Goal: Answer question/provide support: Share knowledge or assist other users

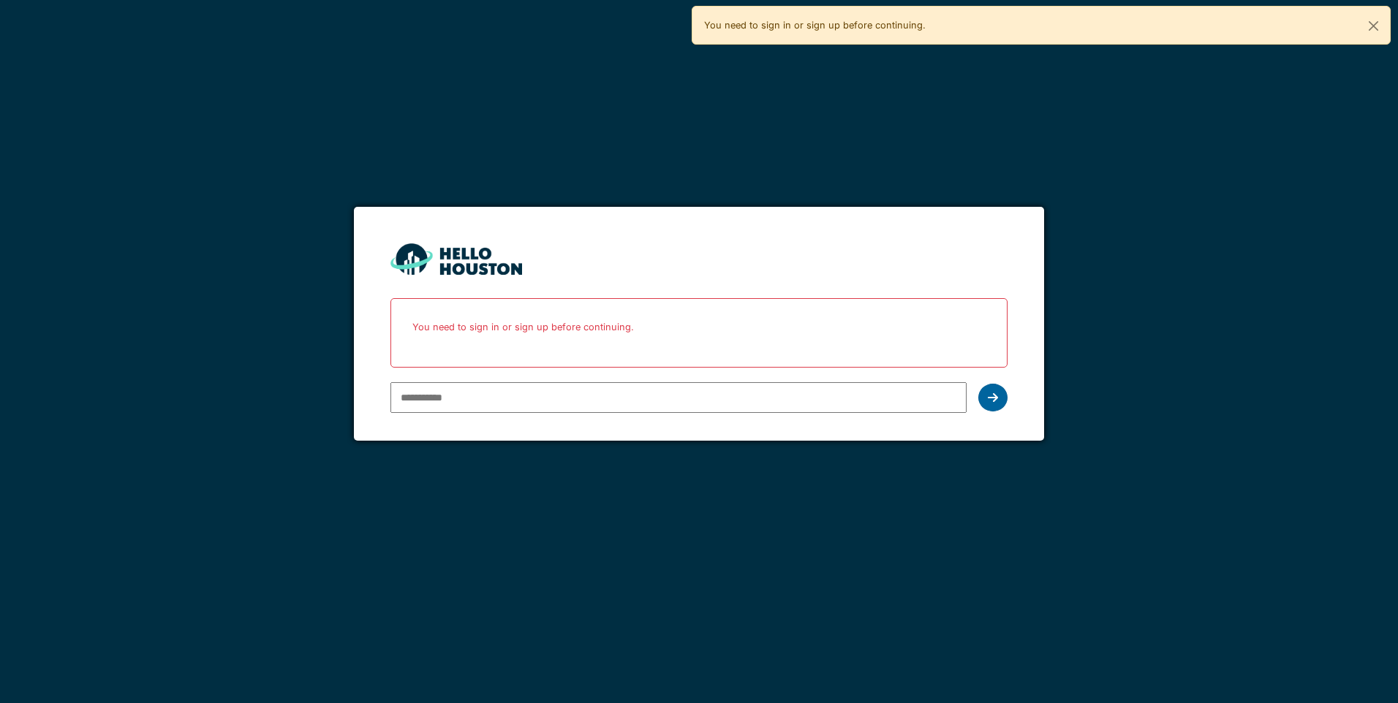
type input "**********"
click at [990, 397] on icon at bounding box center [992, 398] width 10 height 12
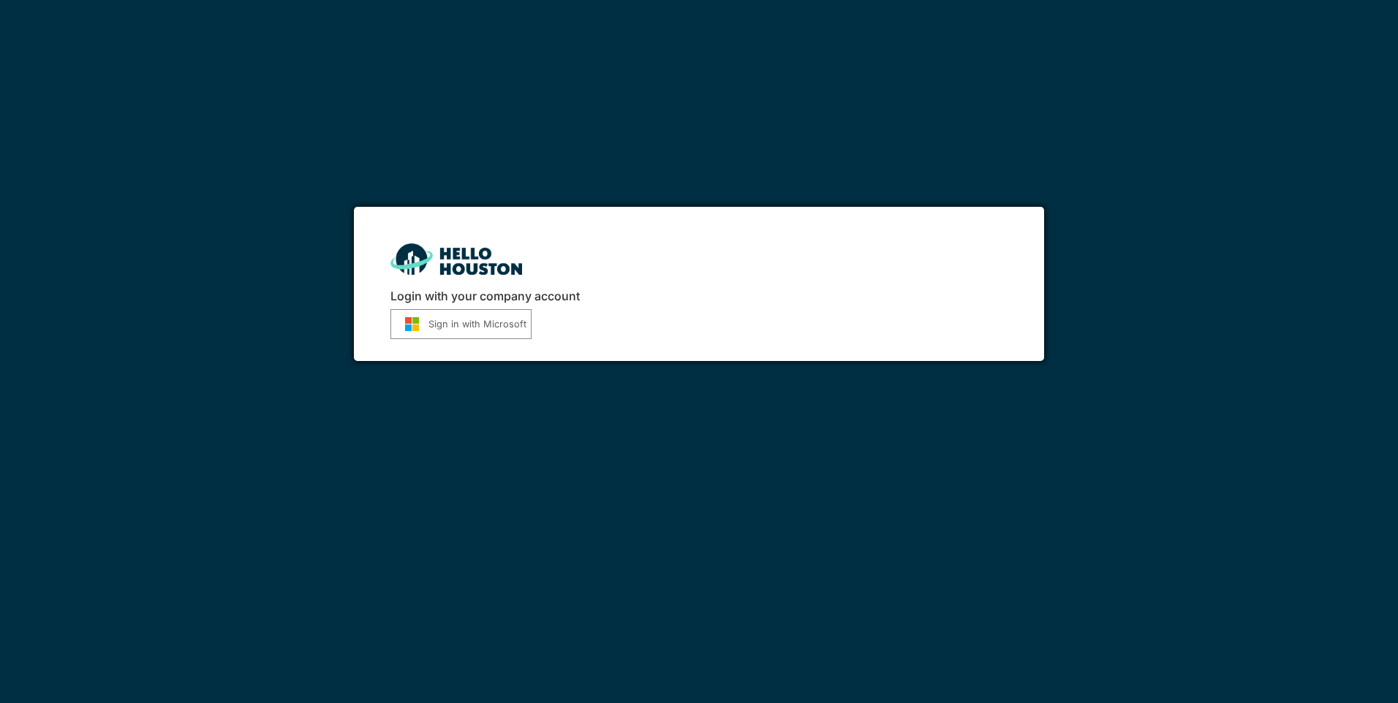
click at [488, 322] on button "Sign in with Microsoft" at bounding box center [460, 324] width 141 height 30
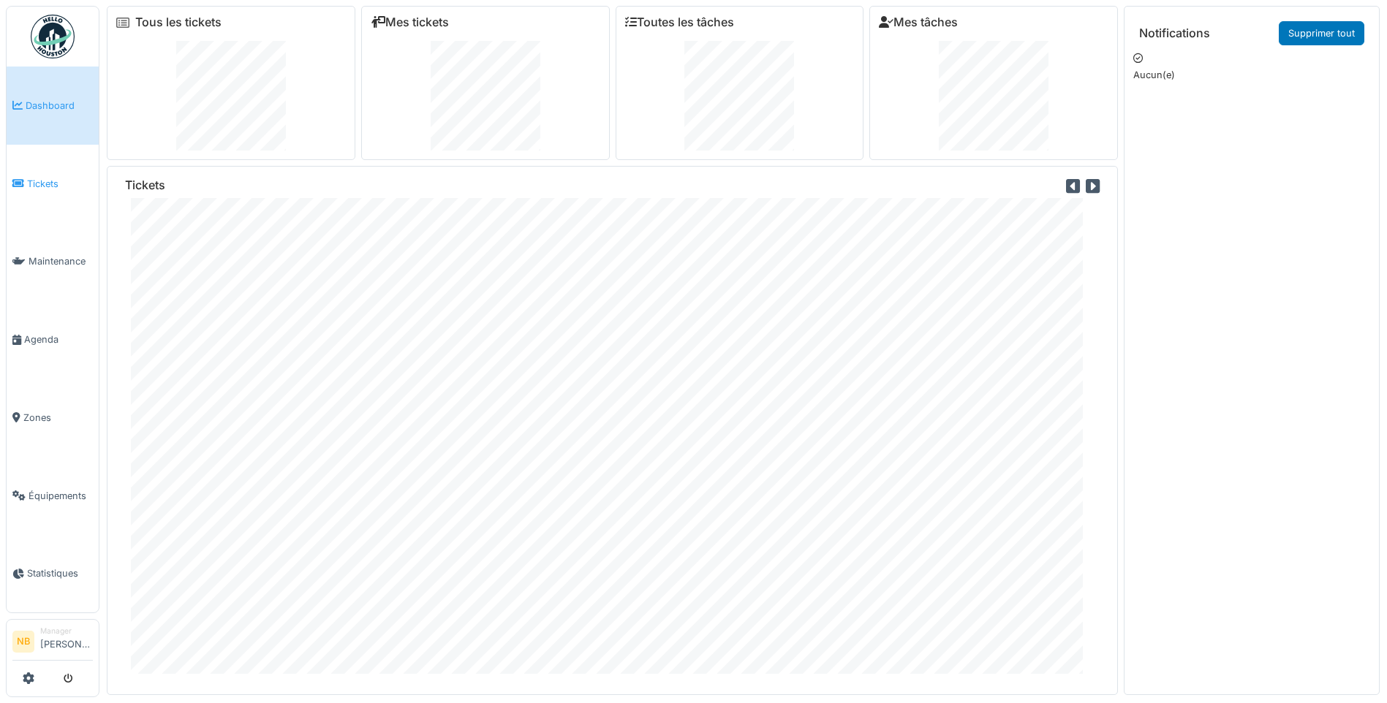
click at [51, 184] on span "Tickets" at bounding box center [60, 184] width 66 height 14
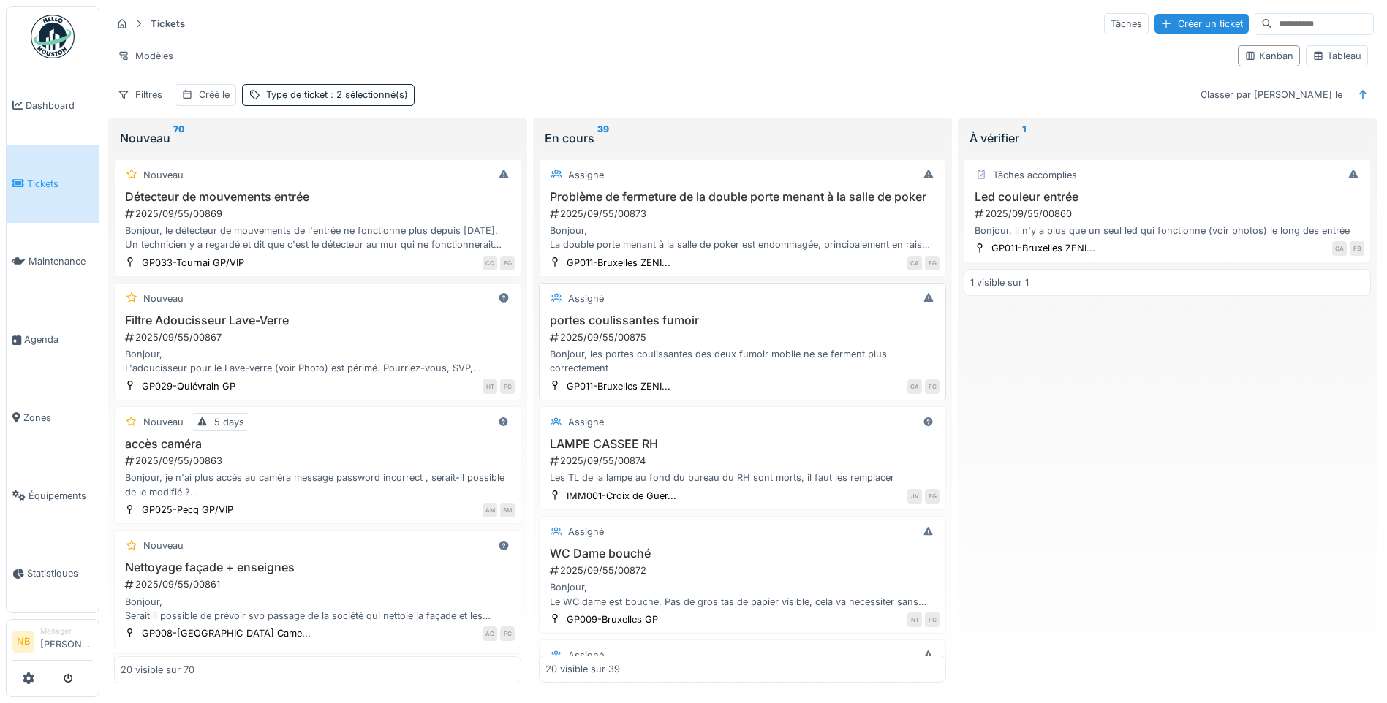
click at [810, 369] on div "Bonjour, les portes coulissantes des deux fumoir mobile ne se ferment plus corr…" at bounding box center [742, 361] width 394 height 28
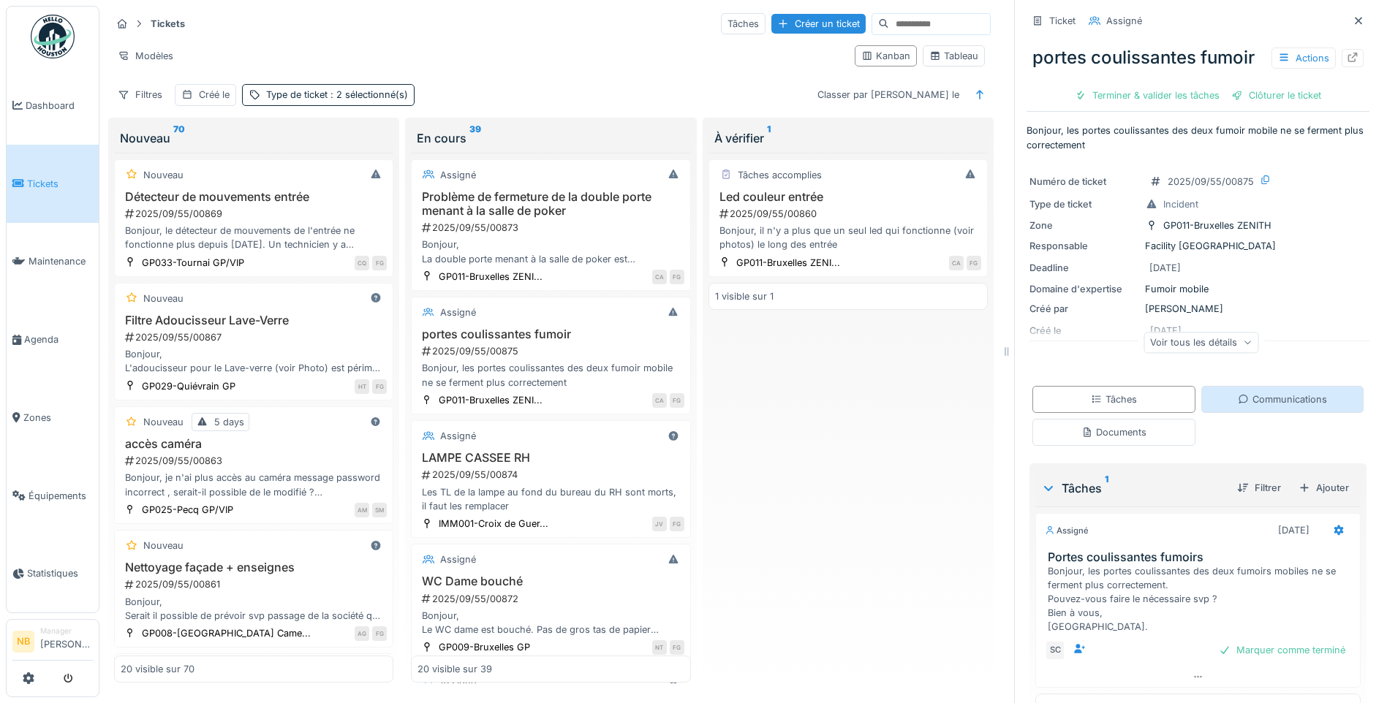
click at [1275, 403] on div "Communications" at bounding box center [1281, 400] width 89 height 14
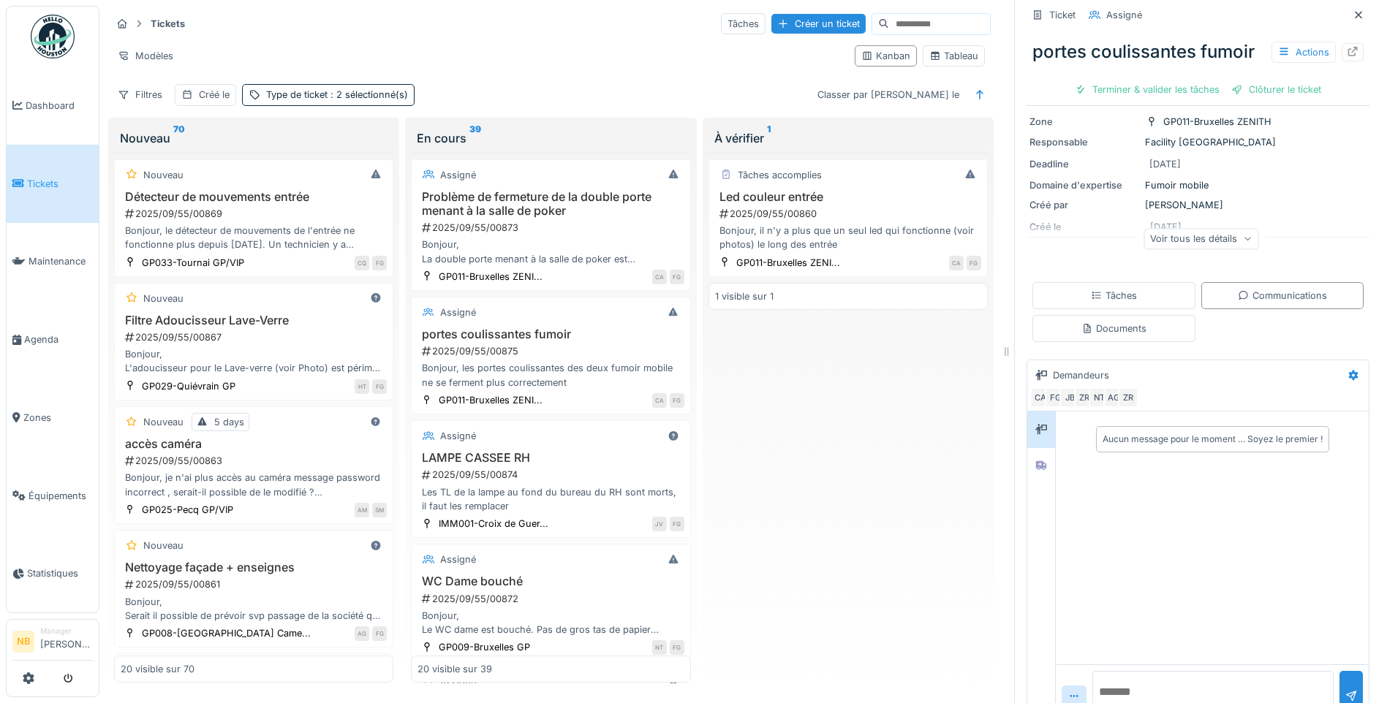
scroll to position [137, 0]
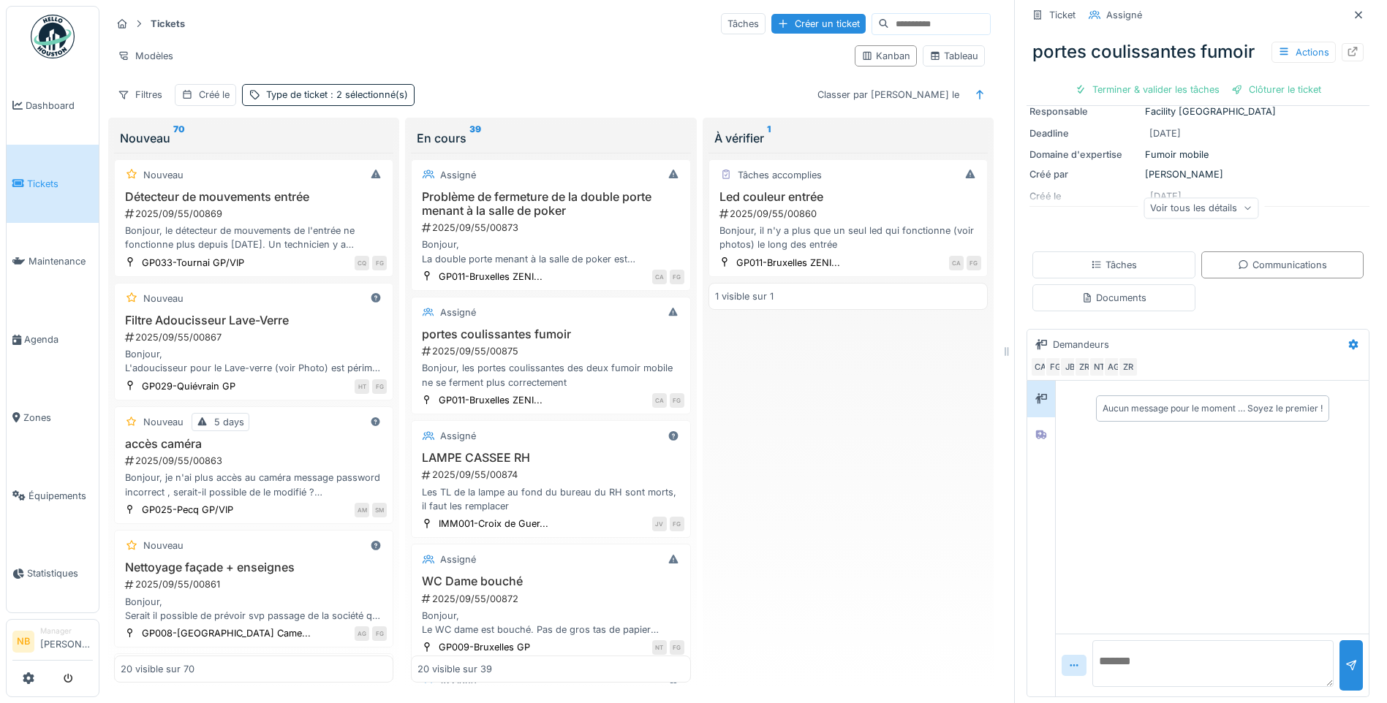
click at [1129, 648] on textarea at bounding box center [1212, 663] width 241 height 47
type textarea "**********"
click at [1345, 661] on div at bounding box center [1351, 666] width 12 height 14
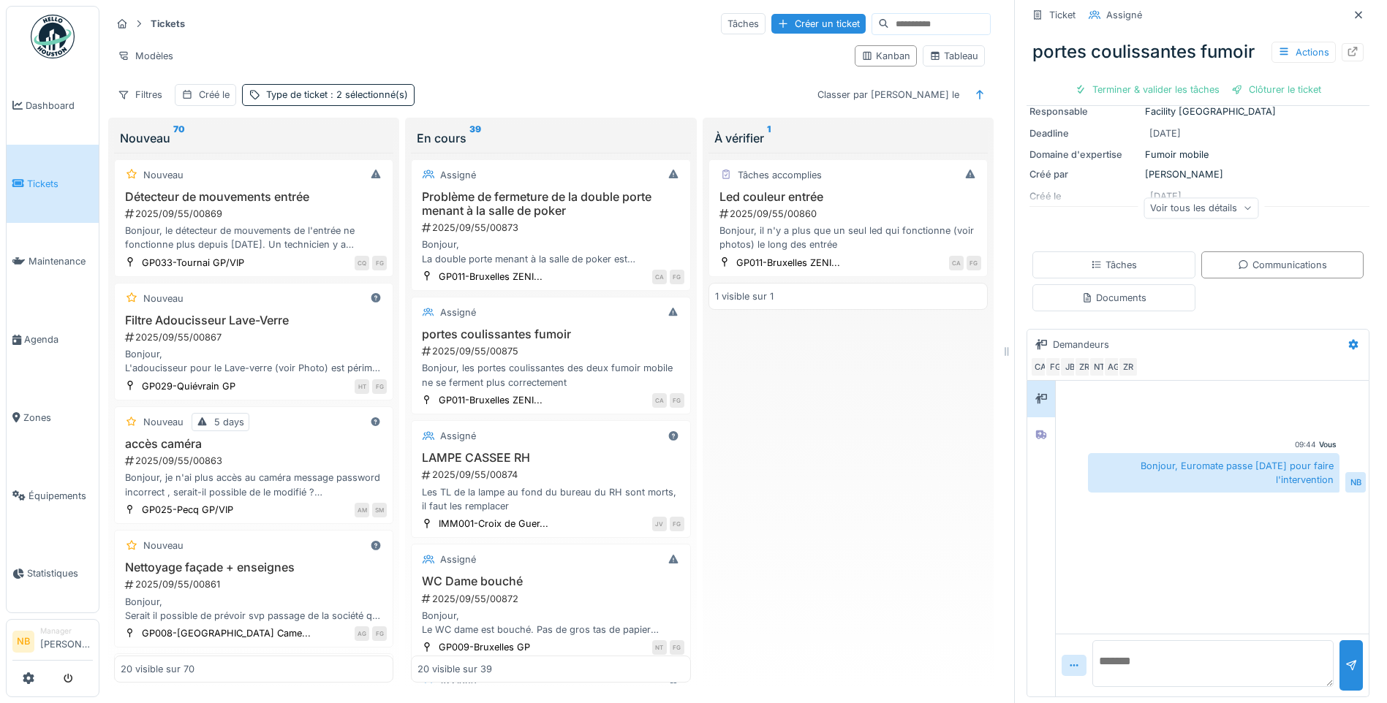
click at [1159, 197] on div "Voir tous les détails" at bounding box center [1200, 207] width 115 height 21
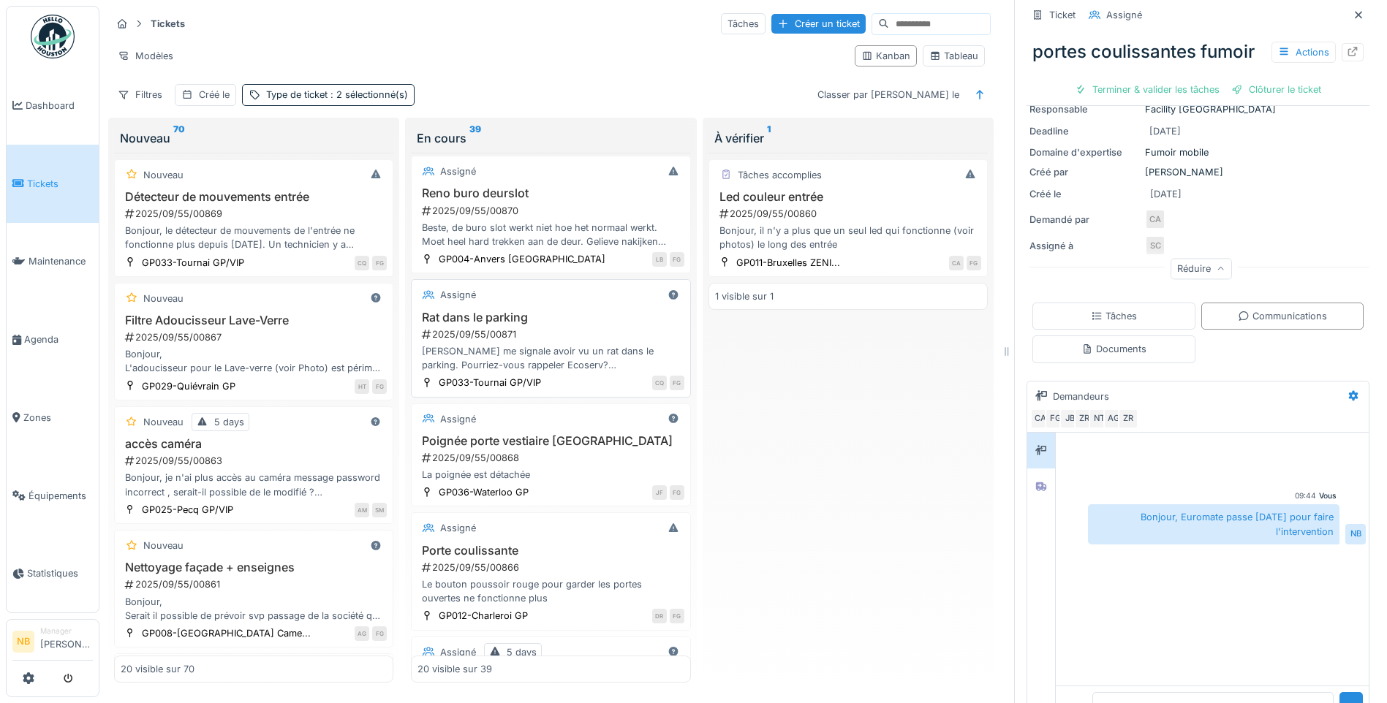
scroll to position [682, 0]
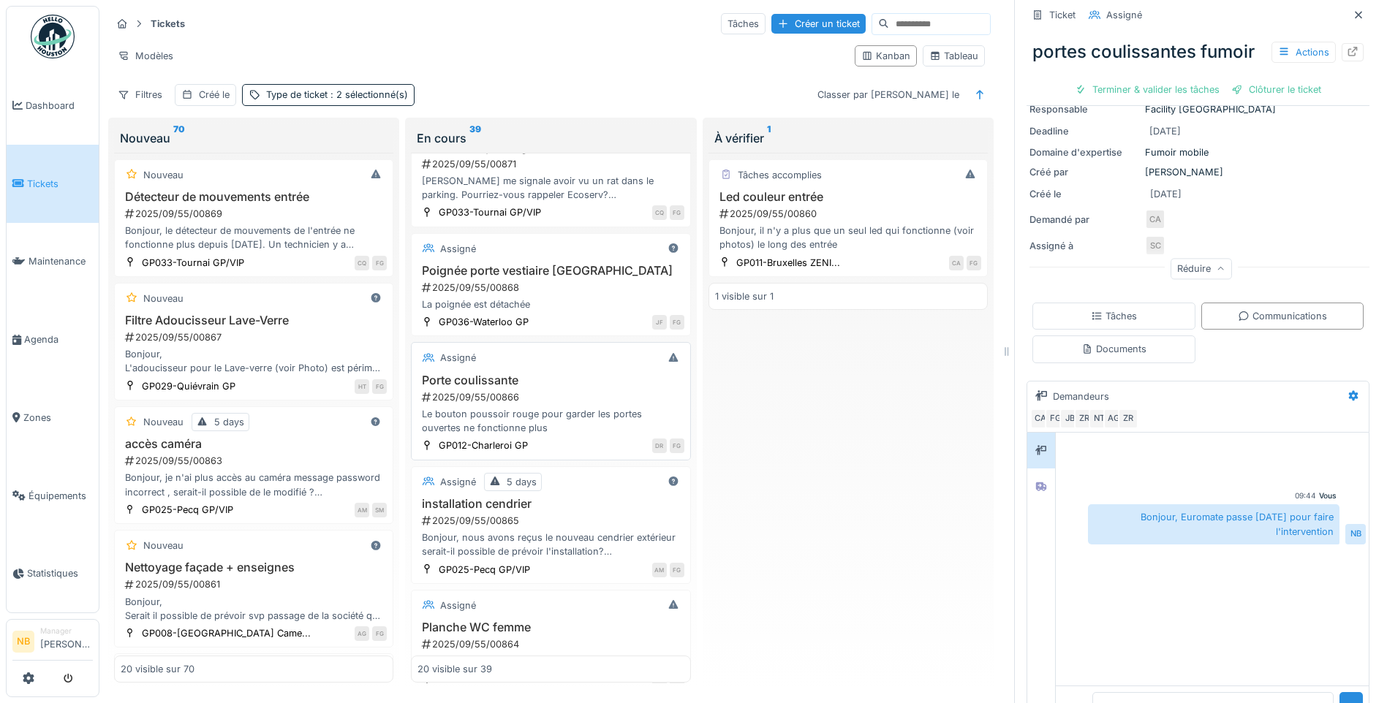
click at [599, 353] on div "Assigné" at bounding box center [550, 358] width 266 height 18
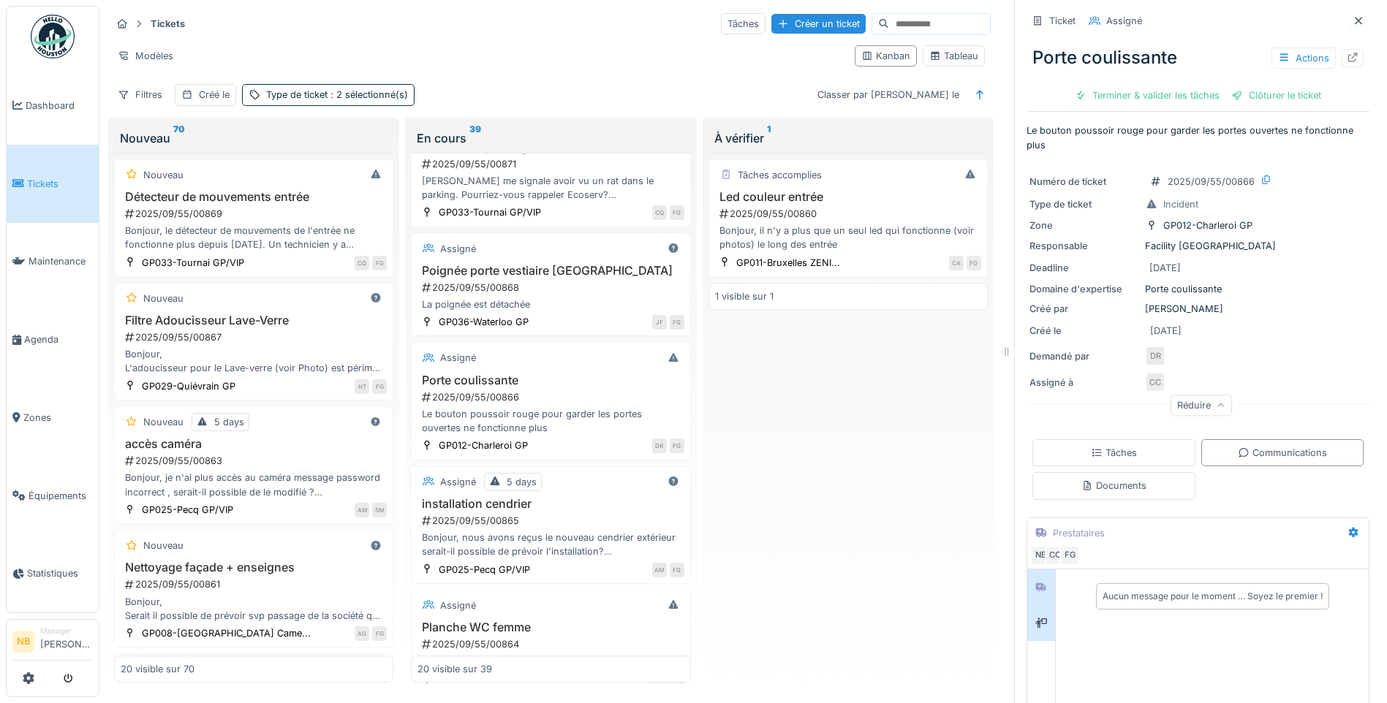
click at [1027, 605] on div at bounding box center [1041, 623] width 28 height 36
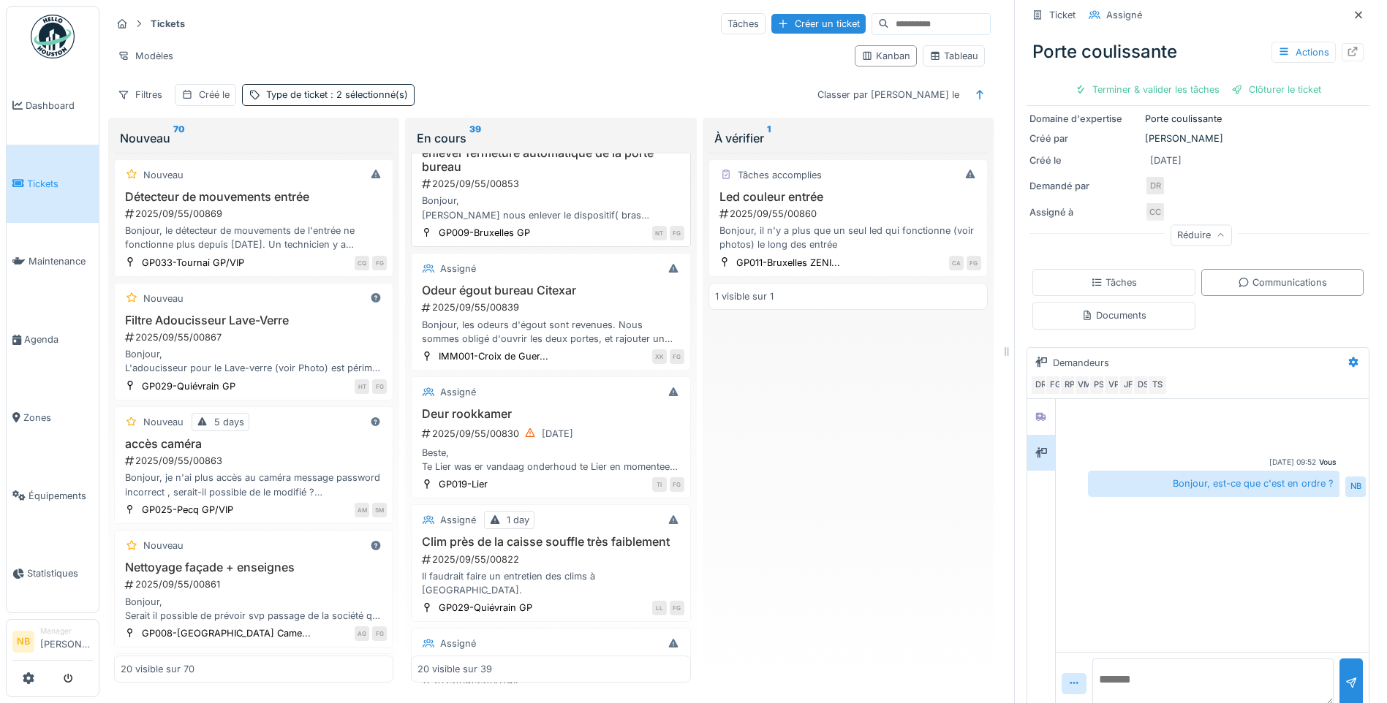
scroll to position [1535, 0]
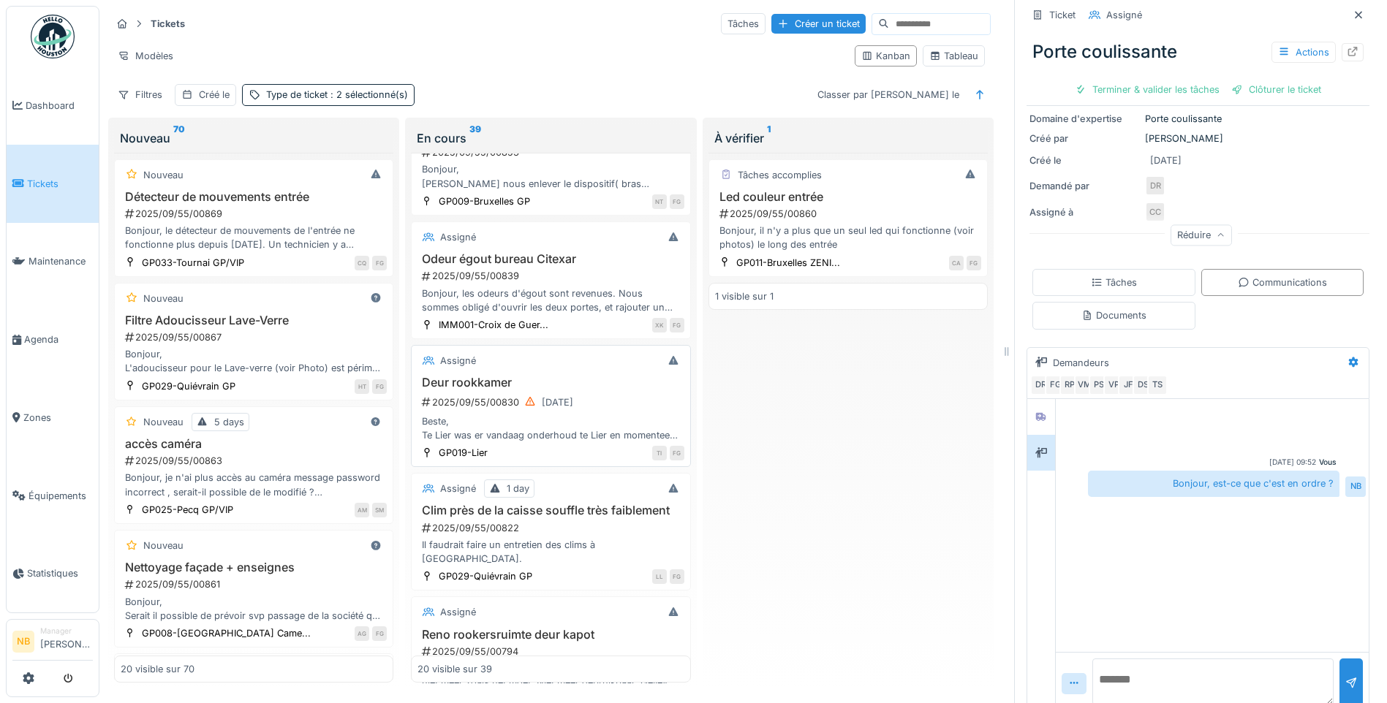
click at [594, 421] on div "Beste, Te Lier was er vandaag onderhoud te Lier en momenteel sluit de rookdeur …" at bounding box center [550, 428] width 266 height 28
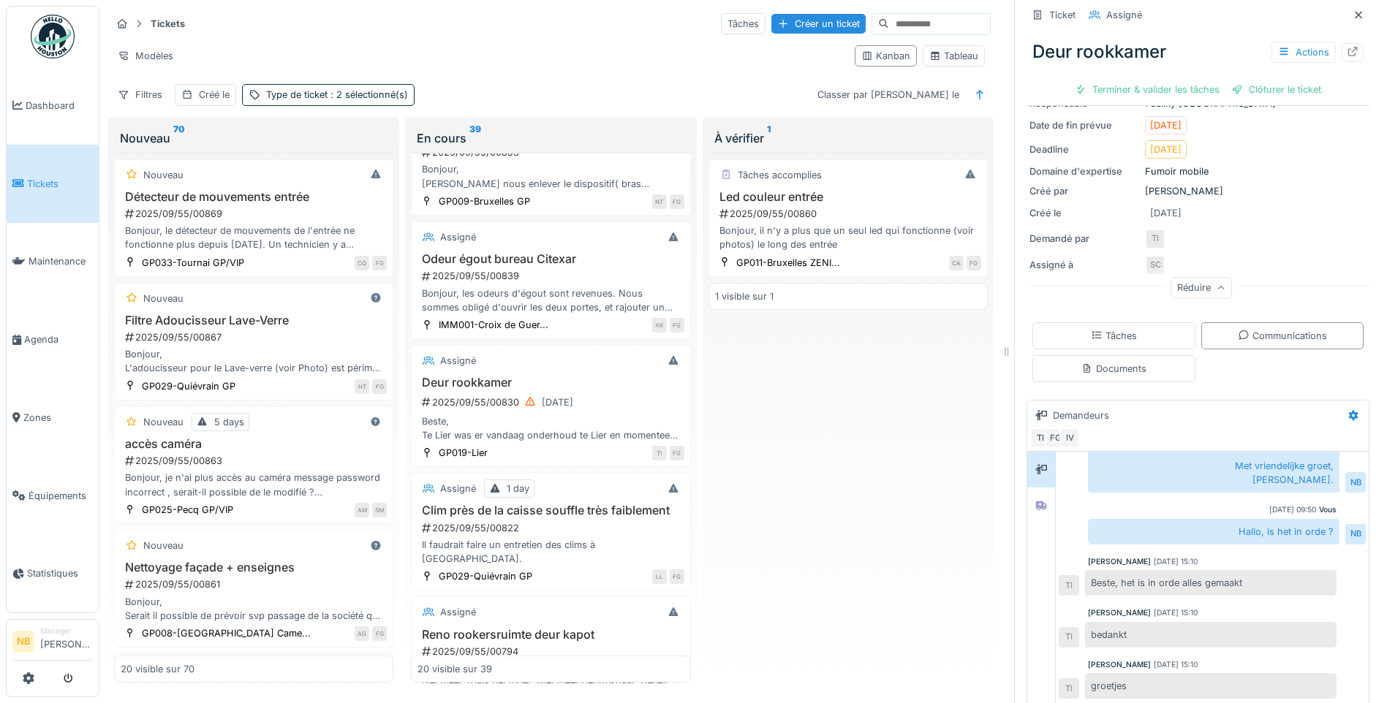
scroll to position [228, 0]
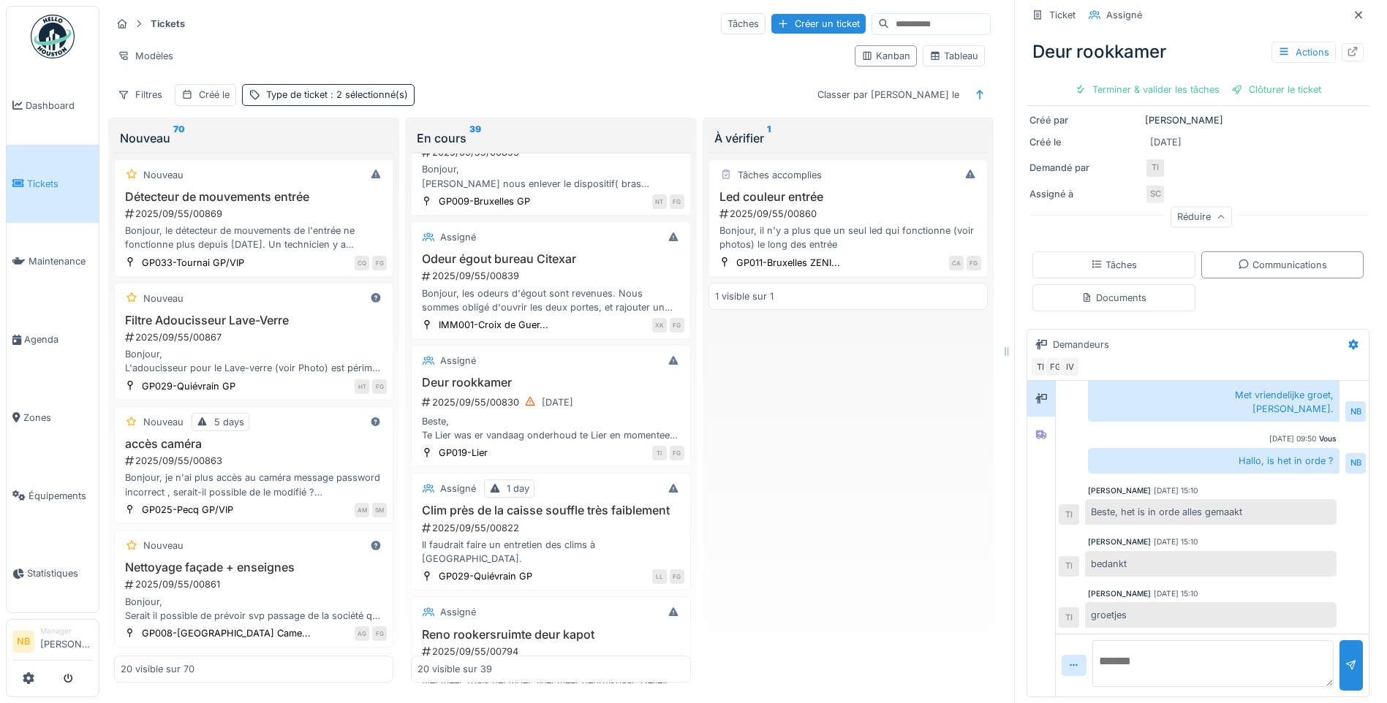
click at [1150, 640] on textarea at bounding box center [1212, 663] width 241 height 47
click at [1277, 80] on div "Clôturer le ticket" at bounding box center [1276, 90] width 102 height 20
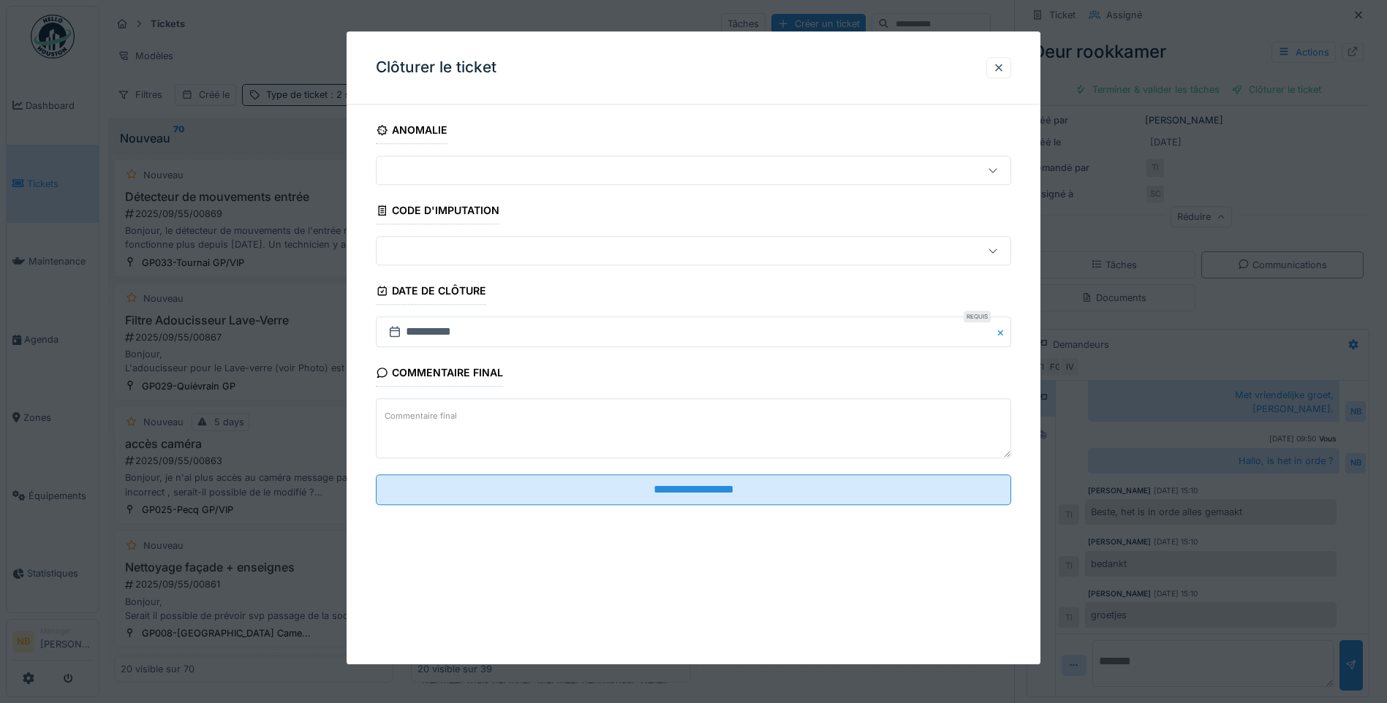
click at [1164, 334] on div at bounding box center [693, 351] width 1387 height 703
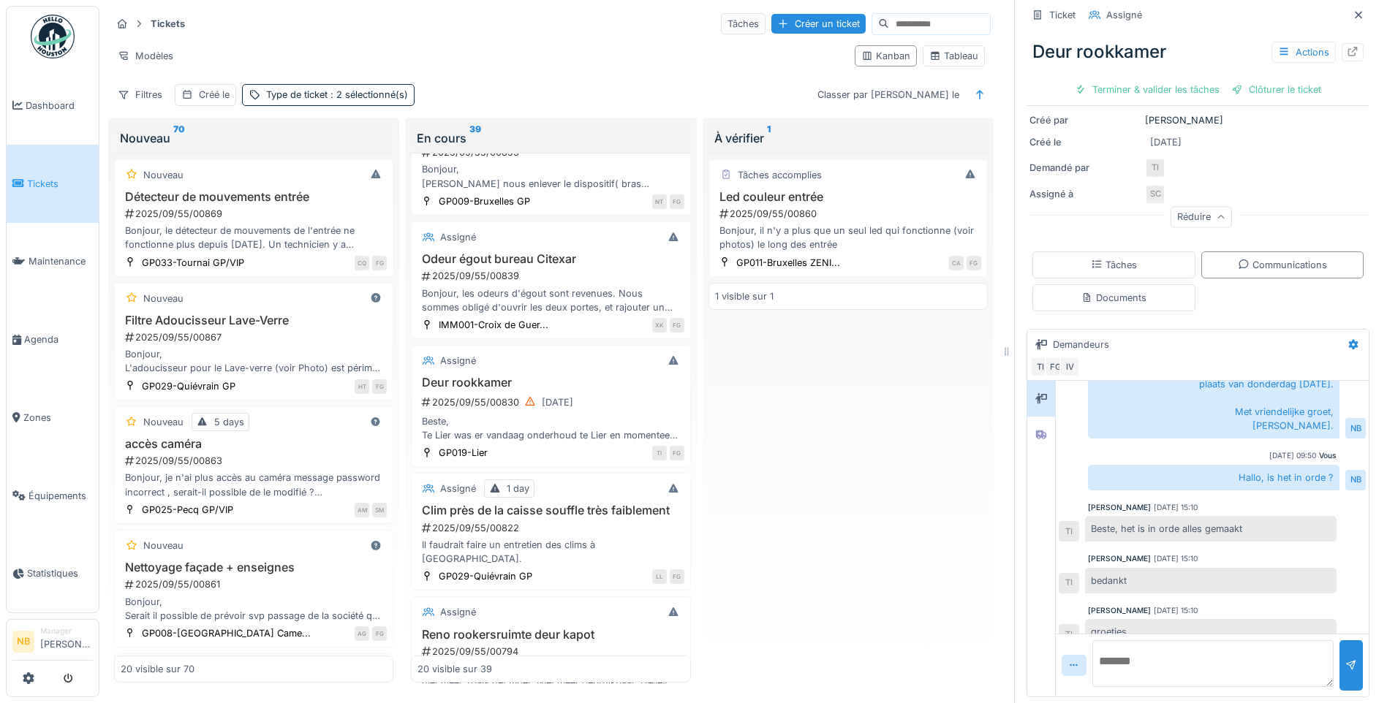
scroll to position [455, 0]
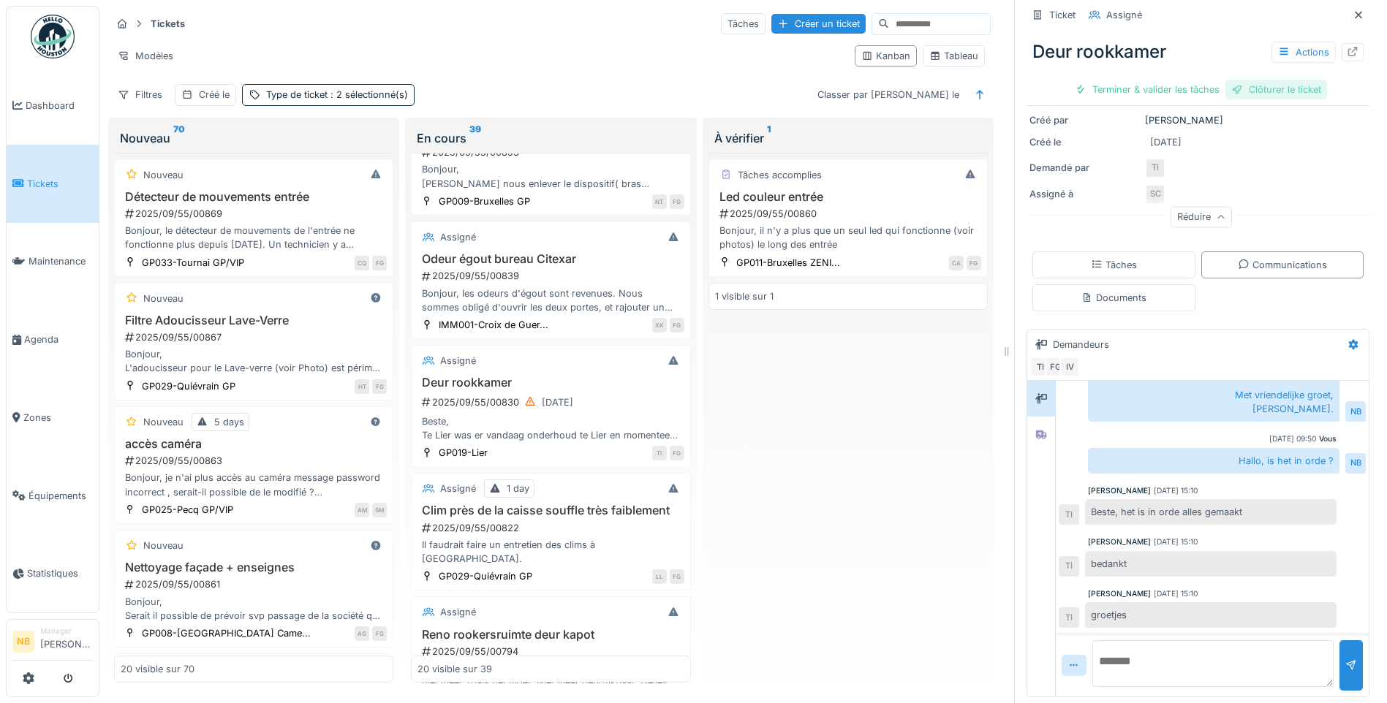
click at [1262, 80] on div "Clôturer le ticket" at bounding box center [1276, 90] width 102 height 20
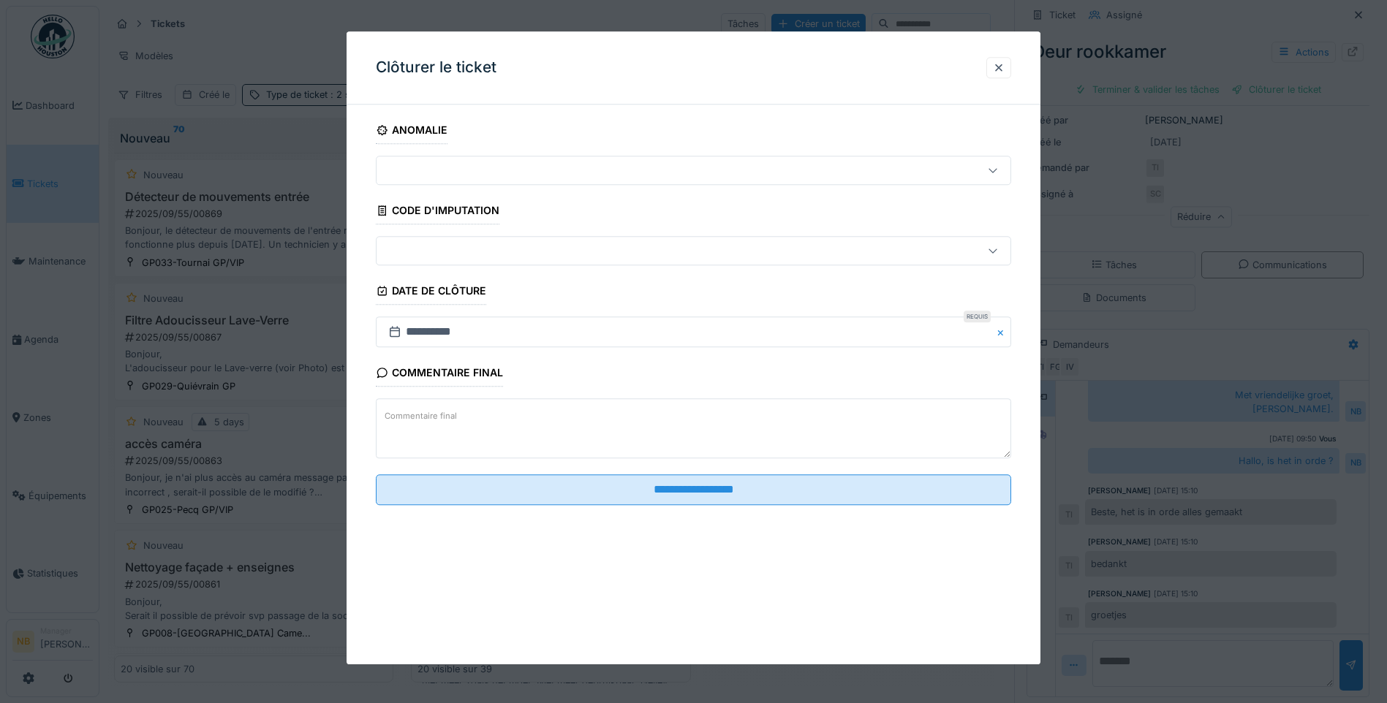
click at [503, 401] on textarea "Commentaire final" at bounding box center [693, 429] width 635 height 60
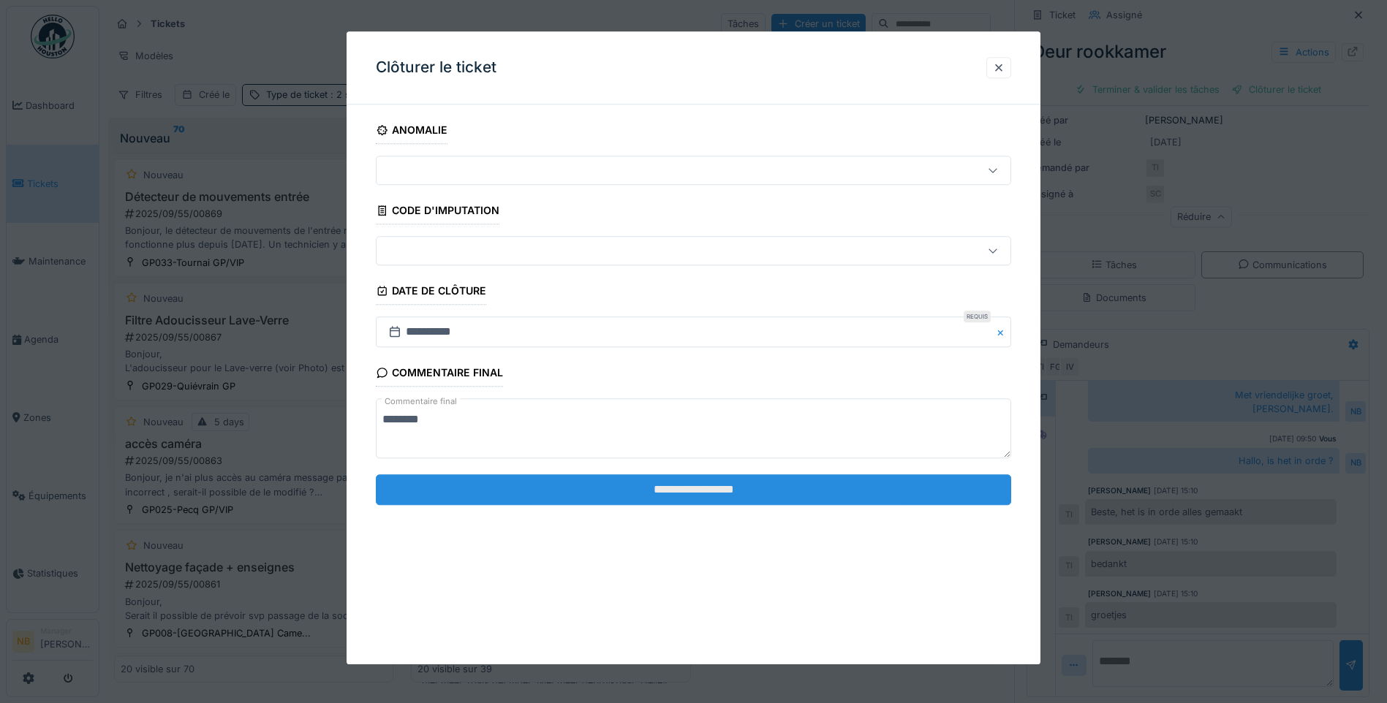
type textarea "********"
click at [710, 486] on input "**********" at bounding box center [693, 489] width 635 height 31
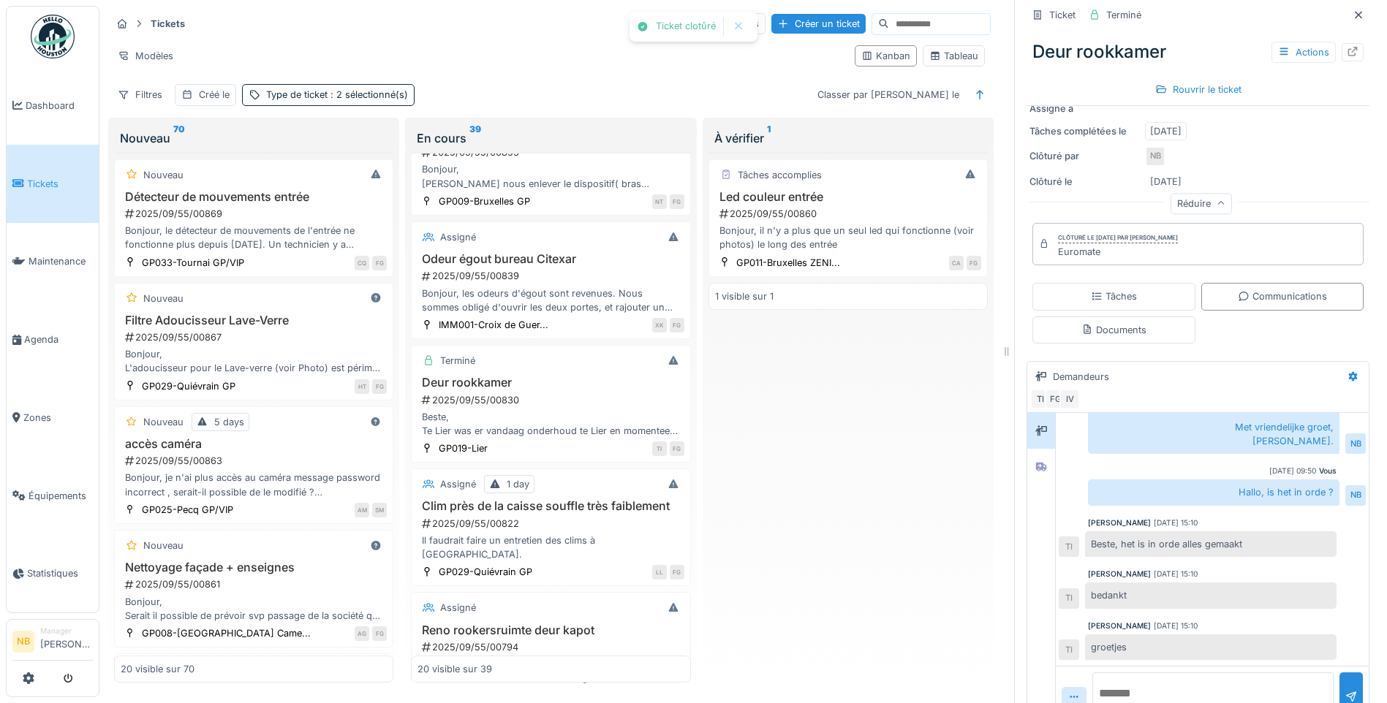
scroll to position [318, 0]
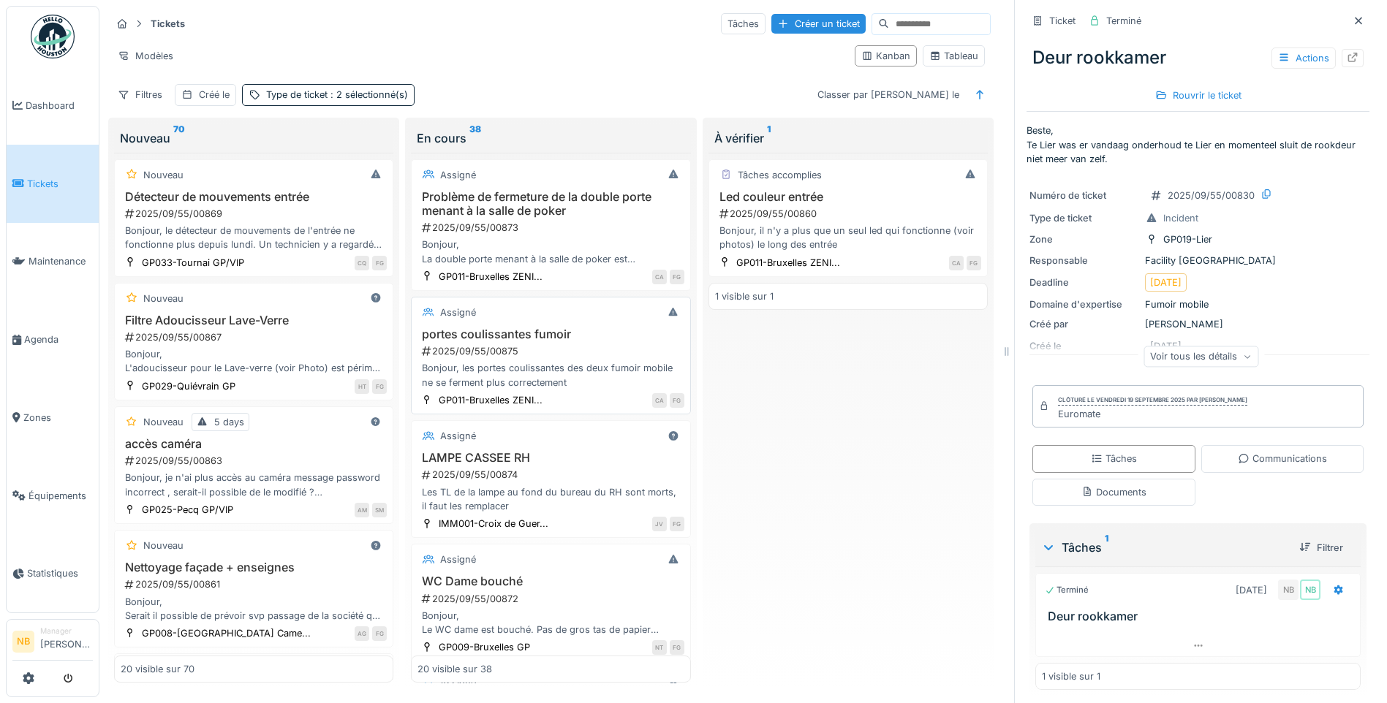
click at [576, 363] on div "Bonjour, les portes coulissantes des deux fumoir mobile ne se ferment plus corr…" at bounding box center [550, 375] width 266 height 28
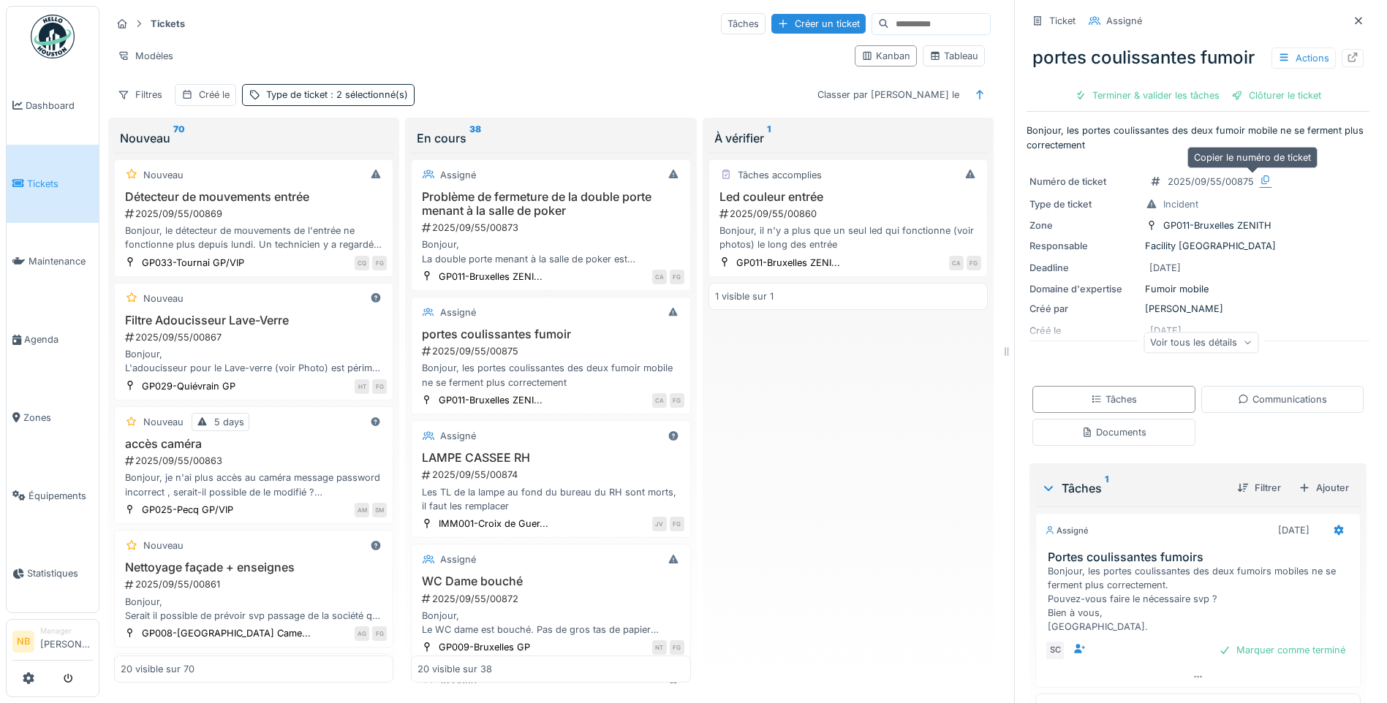
click at [1259, 178] on icon at bounding box center [1265, 180] width 12 height 10
click at [1162, 334] on div "Voir tous les détails" at bounding box center [1200, 342] width 115 height 21
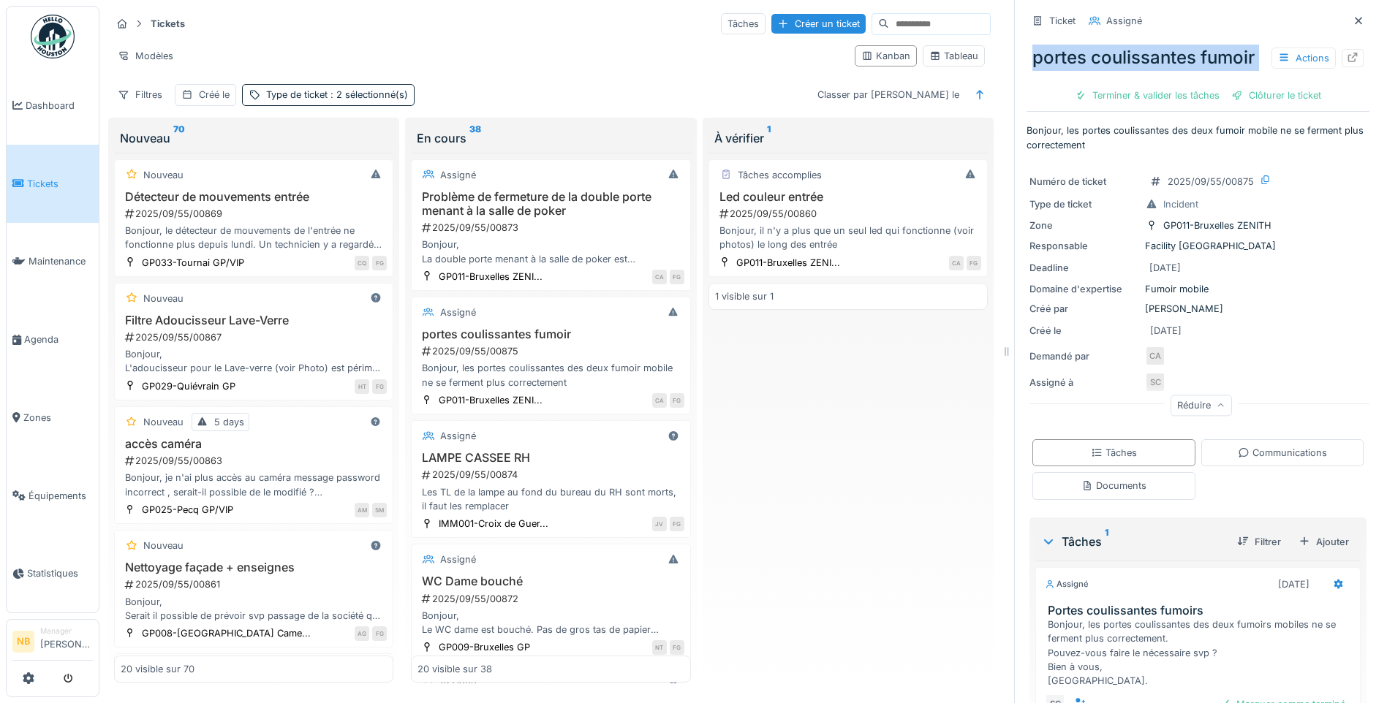
drag, startPoint x: 1023, startPoint y: 58, endPoint x: 1234, endPoint y: 79, distance: 212.3
click at [1234, 79] on div "portes coulissantes fumoir Actions Terminer & valider les tâches Clôturer le ti…" at bounding box center [1197, 70] width 343 height 75
copy div "portes coulissantes fumoir Actions Terminer & valider les tâches Clôturer le ti…"
click at [1026, 124] on p "Bonjour, les portes coulissantes des deux fumoir mobile ne se ferment plus corr…" at bounding box center [1197, 138] width 343 height 28
click at [1014, 129] on div "Ticket Assigné portes coulissantes fumoir Actions Terminer & valider les tâches…" at bounding box center [1197, 351] width 367 height 703
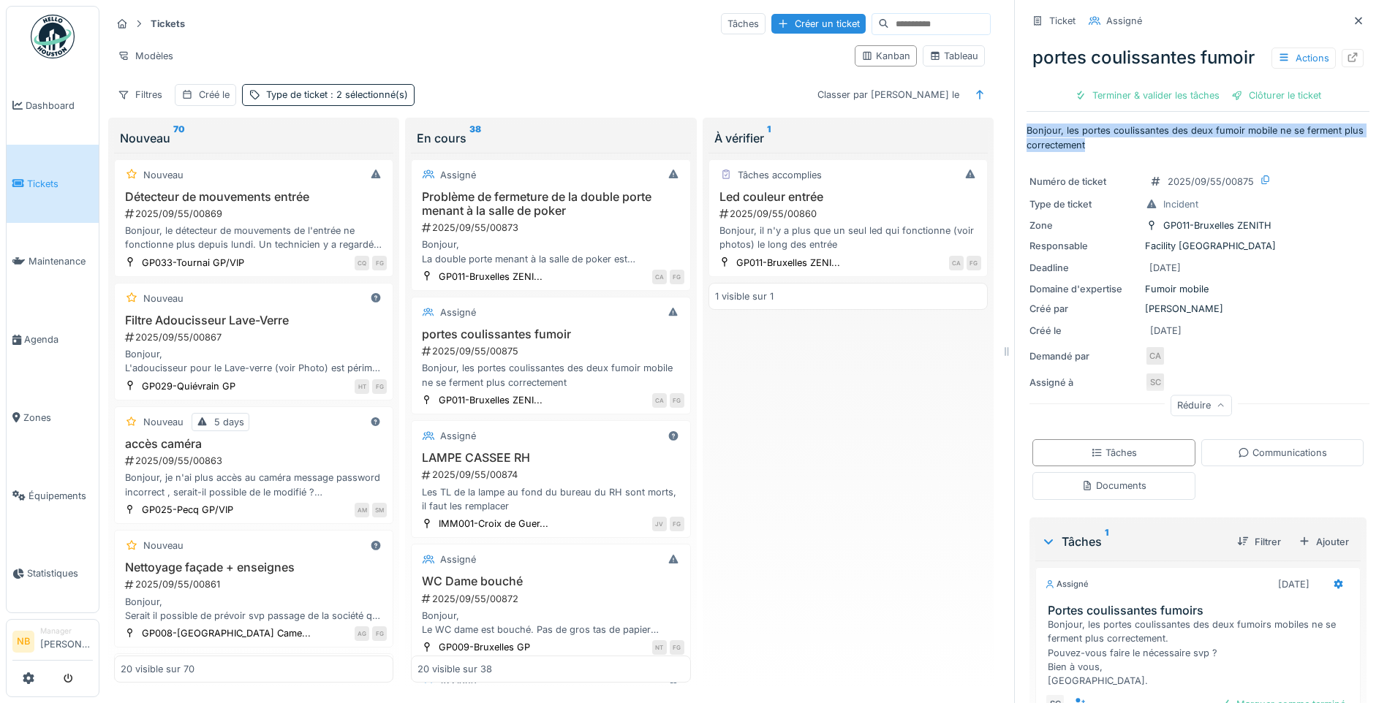
drag, startPoint x: 1016, startPoint y: 129, endPoint x: 1122, endPoint y: 139, distance: 106.4
click at [1122, 139] on p "Bonjour, les portes coulissantes des deux fumoir mobile ne se ferment plus corr…" at bounding box center [1197, 138] width 343 height 28
copy p "Bonjour, les portes coulissantes des deux fumoir mobile ne se ferment plus corr…"
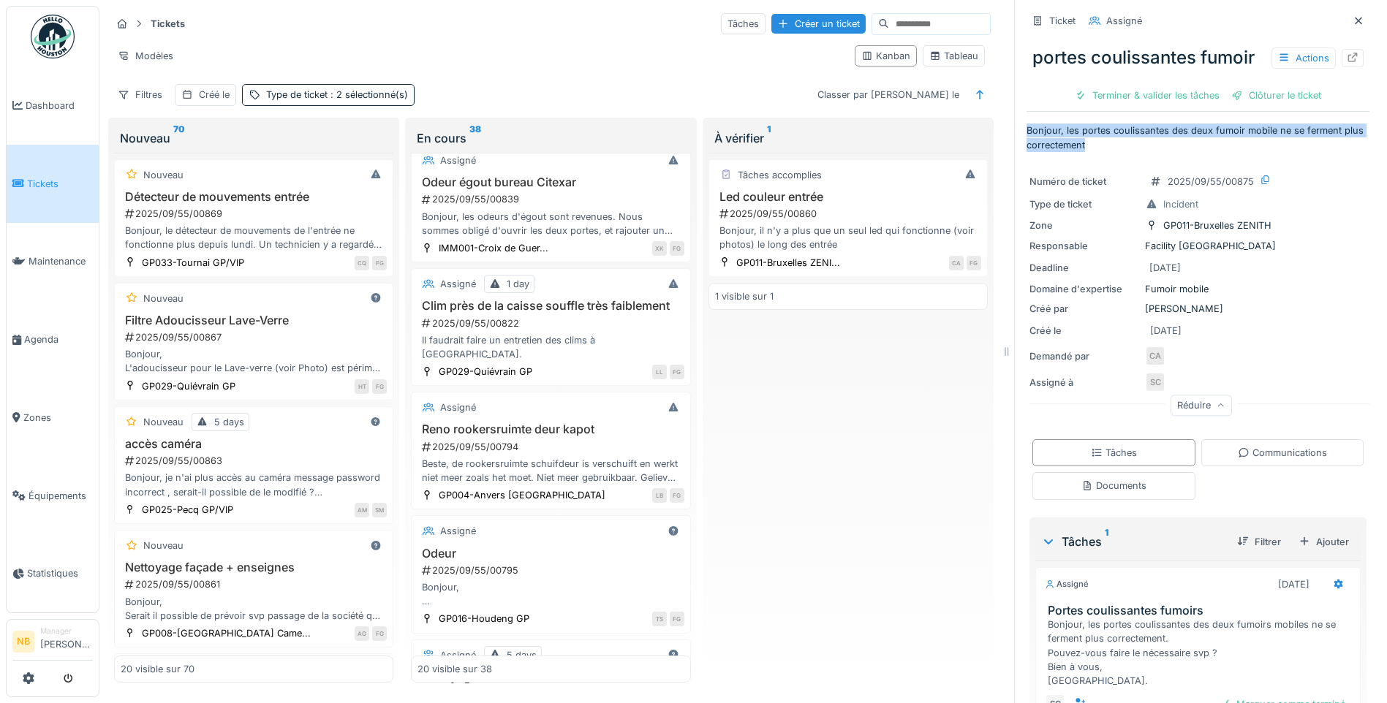
scroll to position [1615, 0]
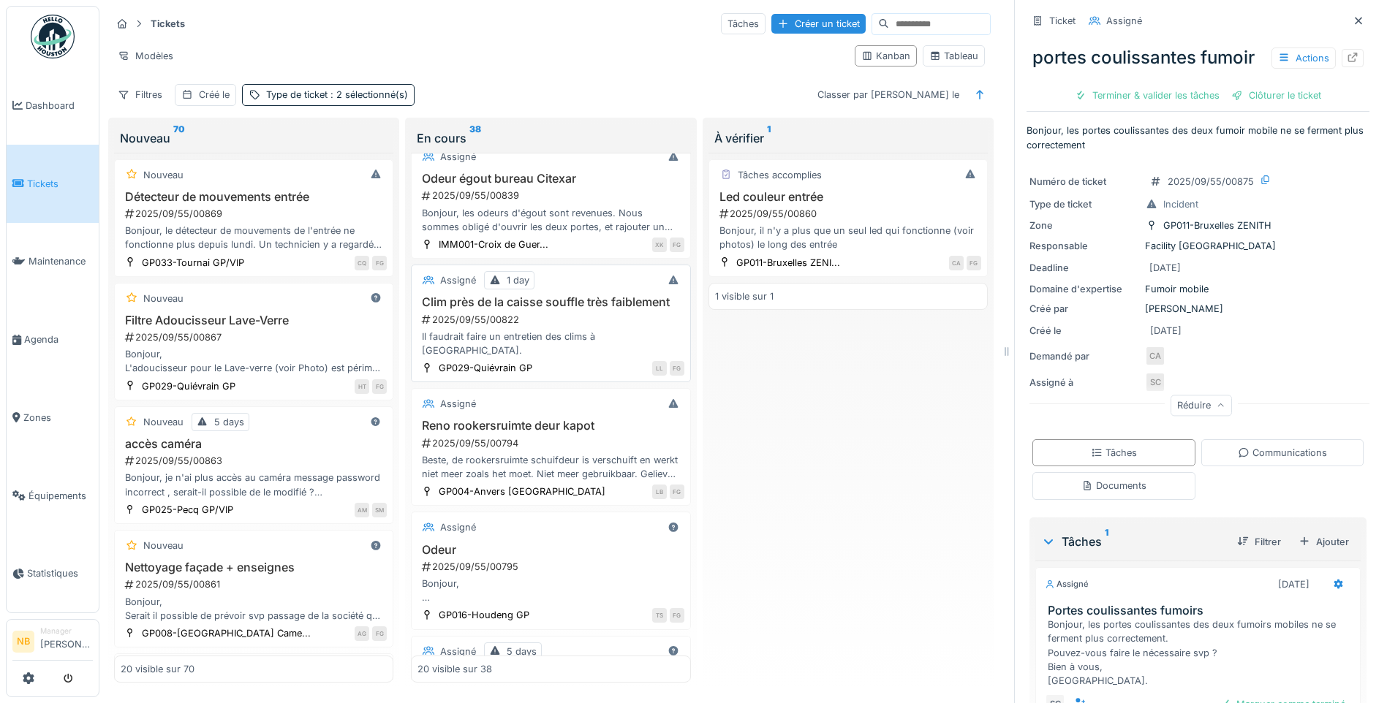
click at [608, 327] on div "2025/09/55/00822" at bounding box center [551, 320] width 263 height 14
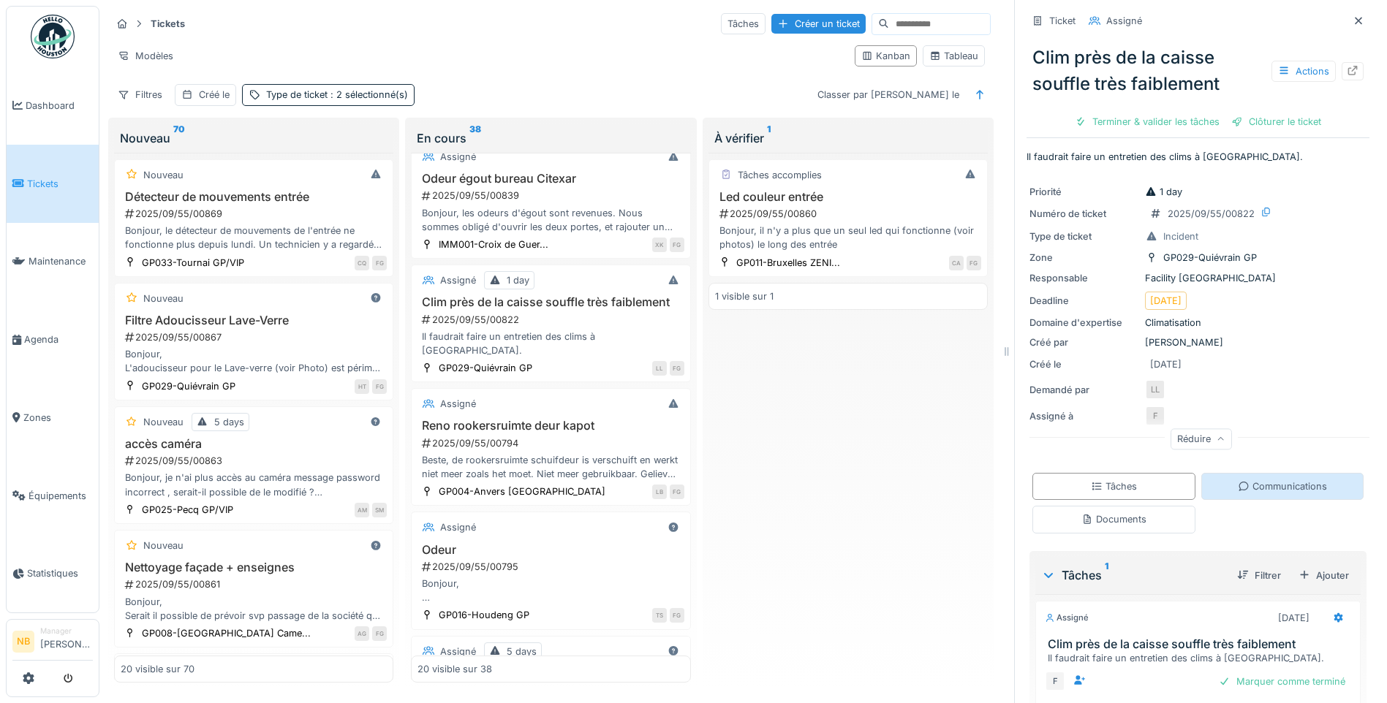
click at [1259, 479] on div "Communications" at bounding box center [1281, 486] width 89 height 14
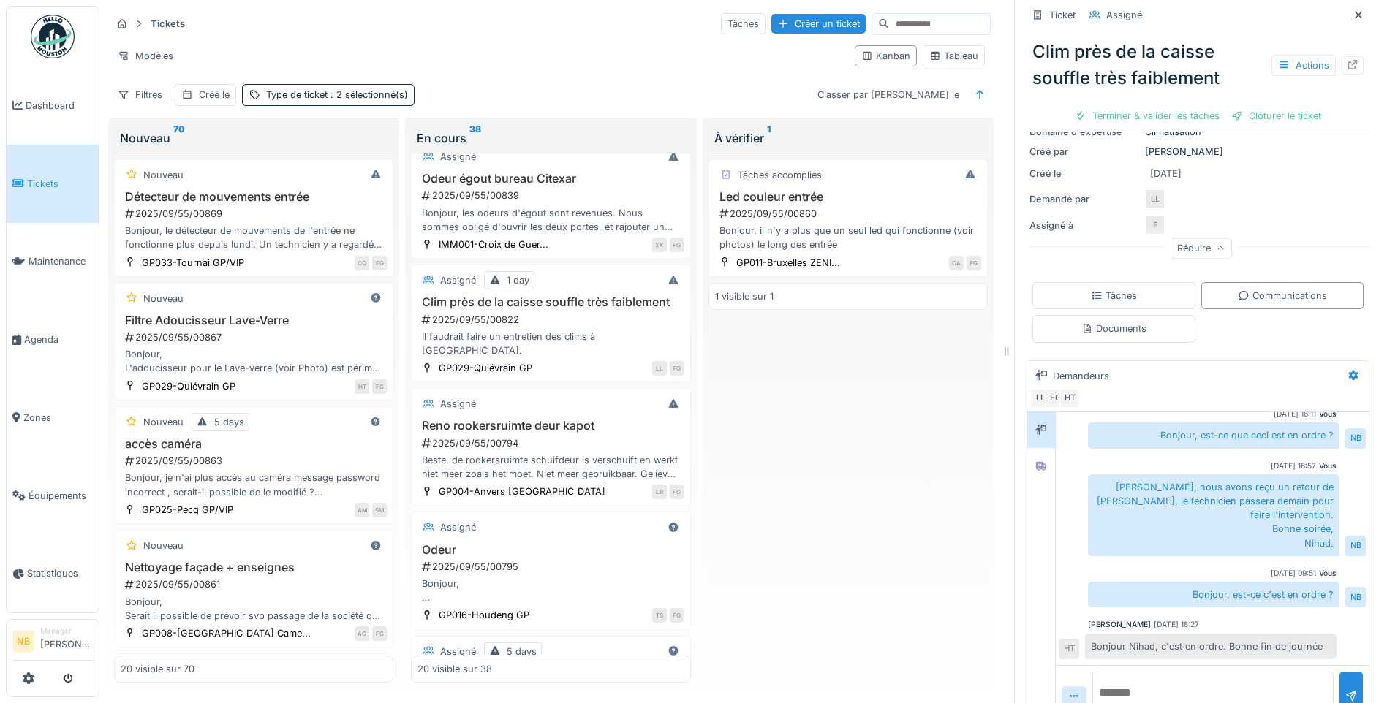
scroll to position [222, 0]
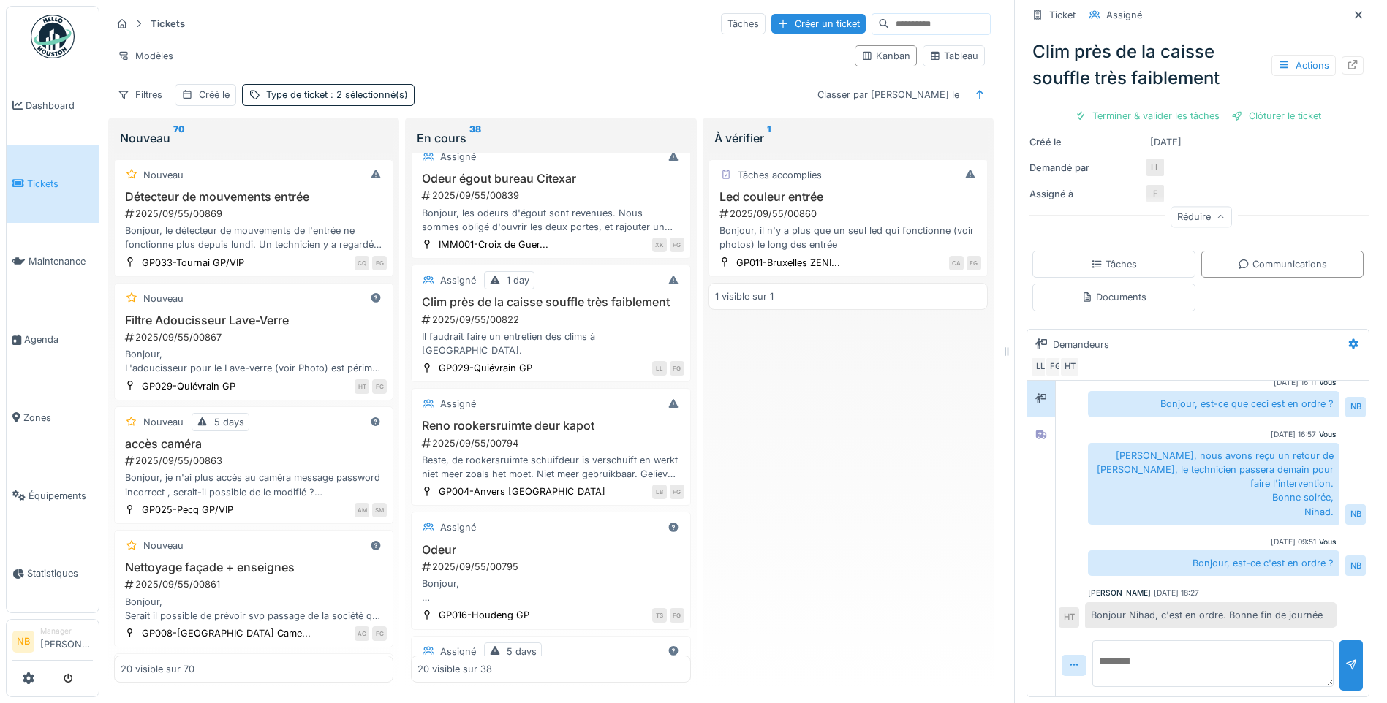
click at [1197, 664] on textarea at bounding box center [1212, 663] width 241 height 47
type textarea "**********"
click at [1345, 659] on div at bounding box center [1351, 666] width 12 height 14
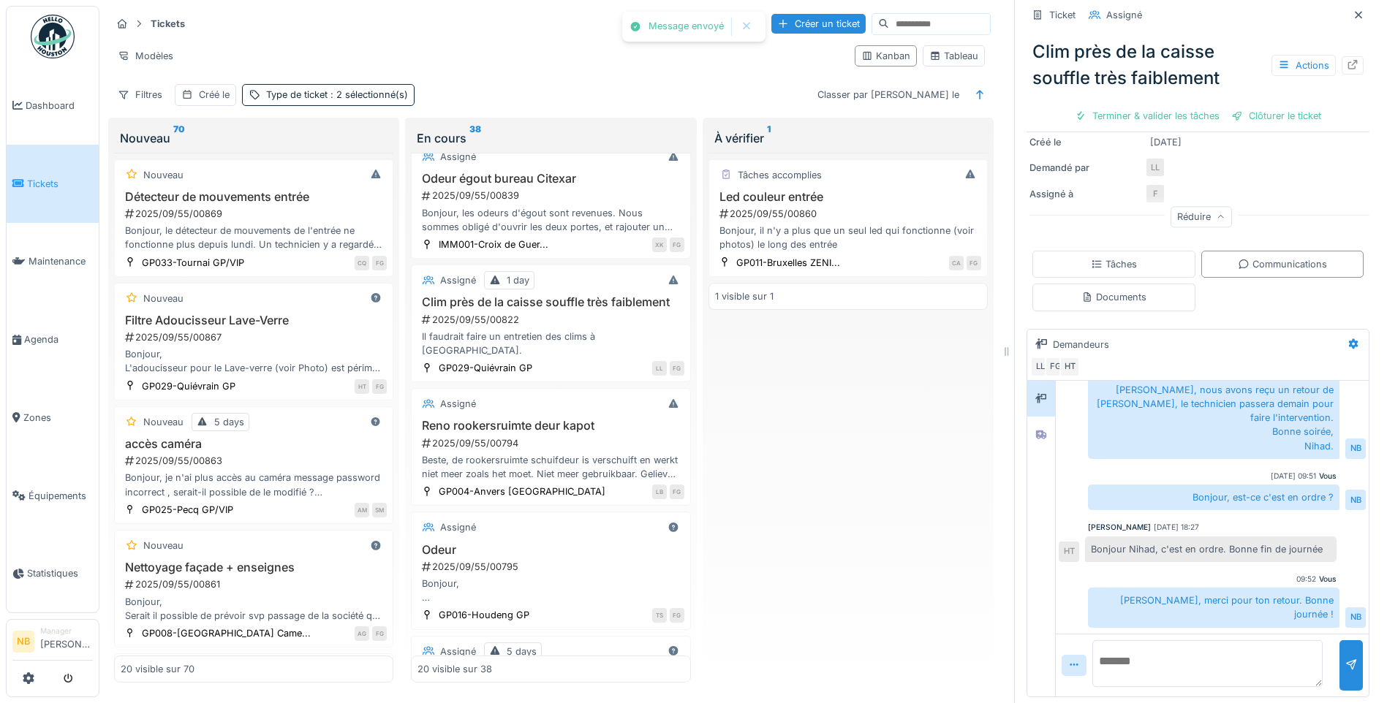
click at [1254, 91] on div "Clim près de la caisse souffle très faiblement Actions Terminer & valider les t…" at bounding box center [1197, 78] width 343 height 102
drag, startPoint x: 1254, startPoint y: 102, endPoint x: 1250, endPoint y: 131, distance: 29.6
click at [1254, 106] on div "Clôturer le ticket" at bounding box center [1276, 116] width 102 height 20
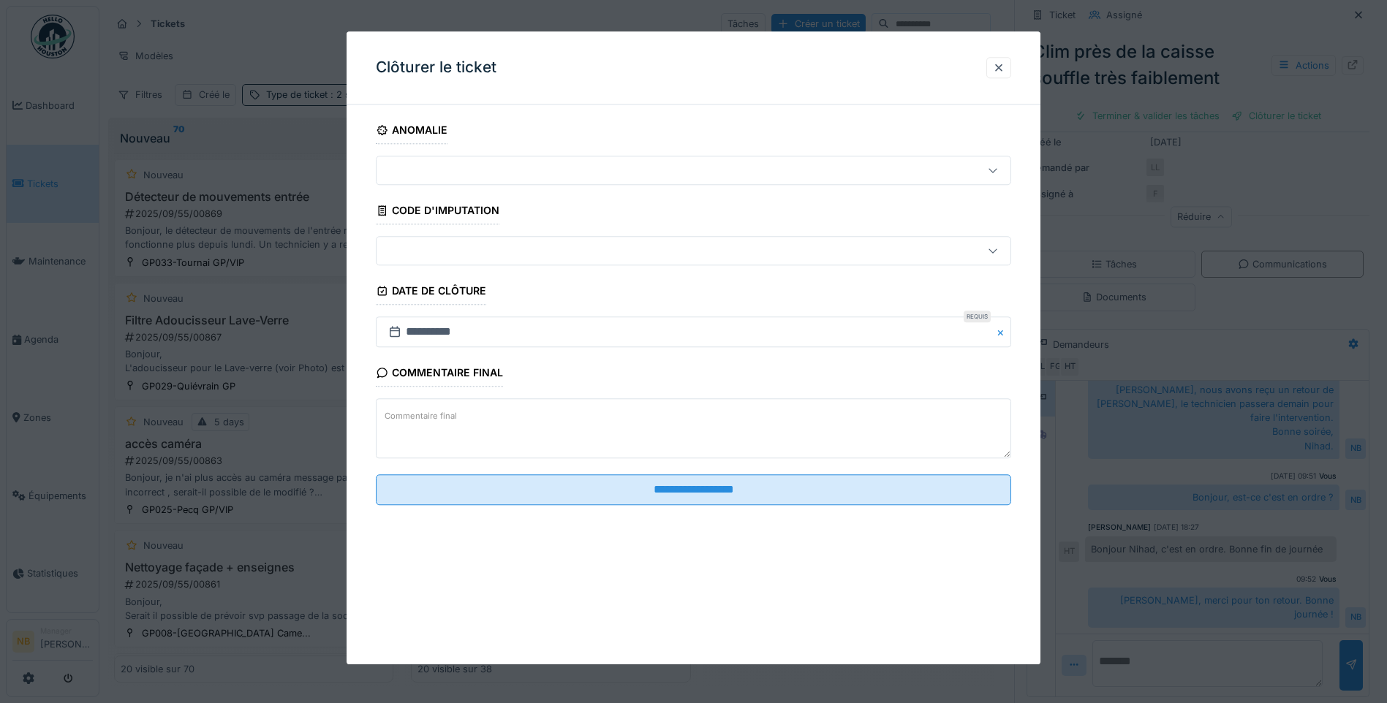
click at [474, 425] on textarea "Commentaire final" at bounding box center [693, 429] width 635 height 60
type textarea "******"
click at [406, 415] on textarea "******" at bounding box center [693, 429] width 635 height 60
click at [1158, 344] on div at bounding box center [693, 351] width 1387 height 703
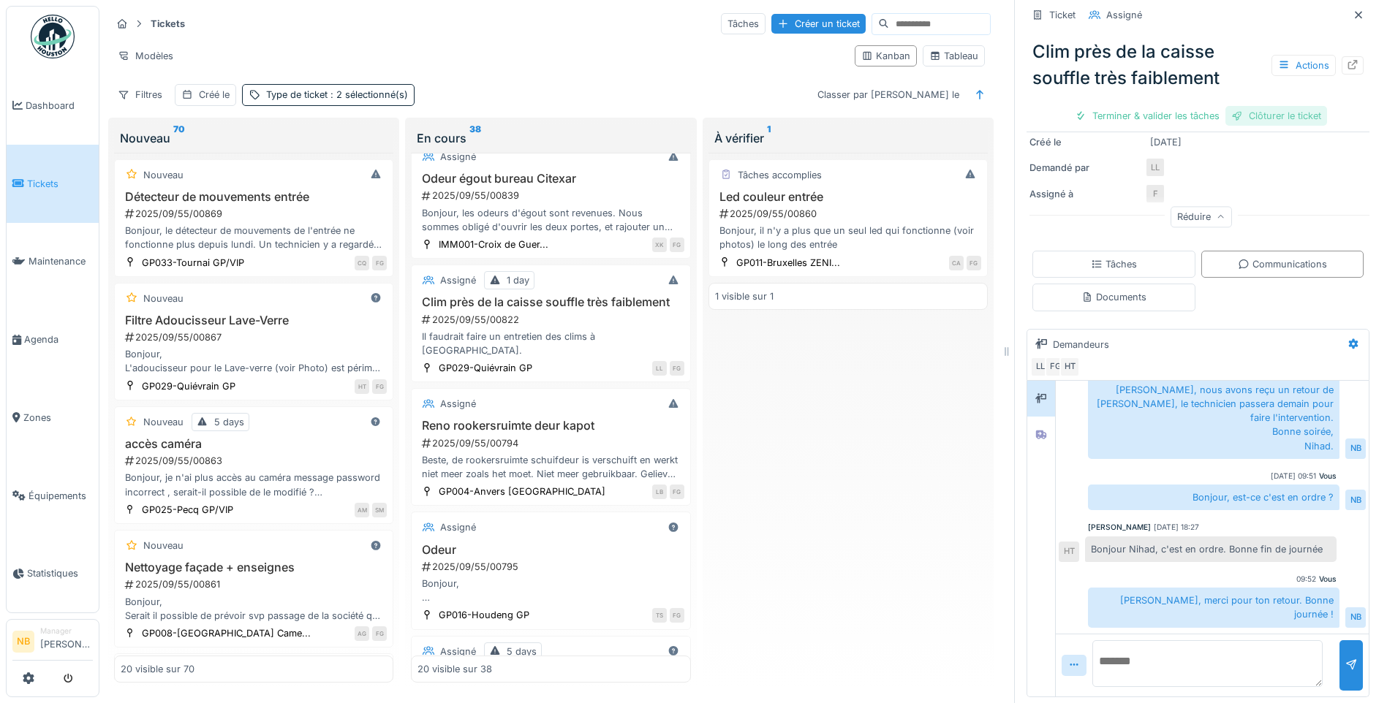
click at [1243, 106] on div "Clôturer le ticket" at bounding box center [1276, 116] width 102 height 20
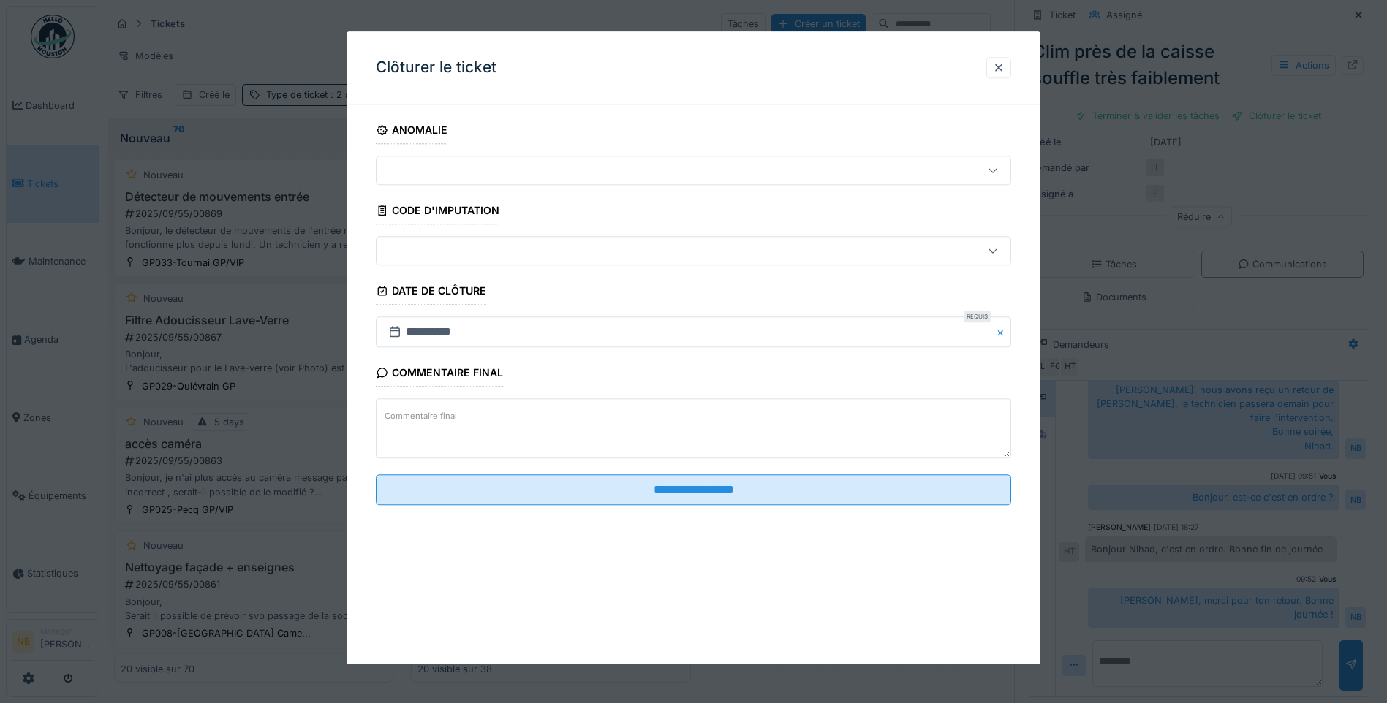
click at [477, 433] on textarea "Commentaire final" at bounding box center [693, 429] width 635 height 60
paste textarea "******"
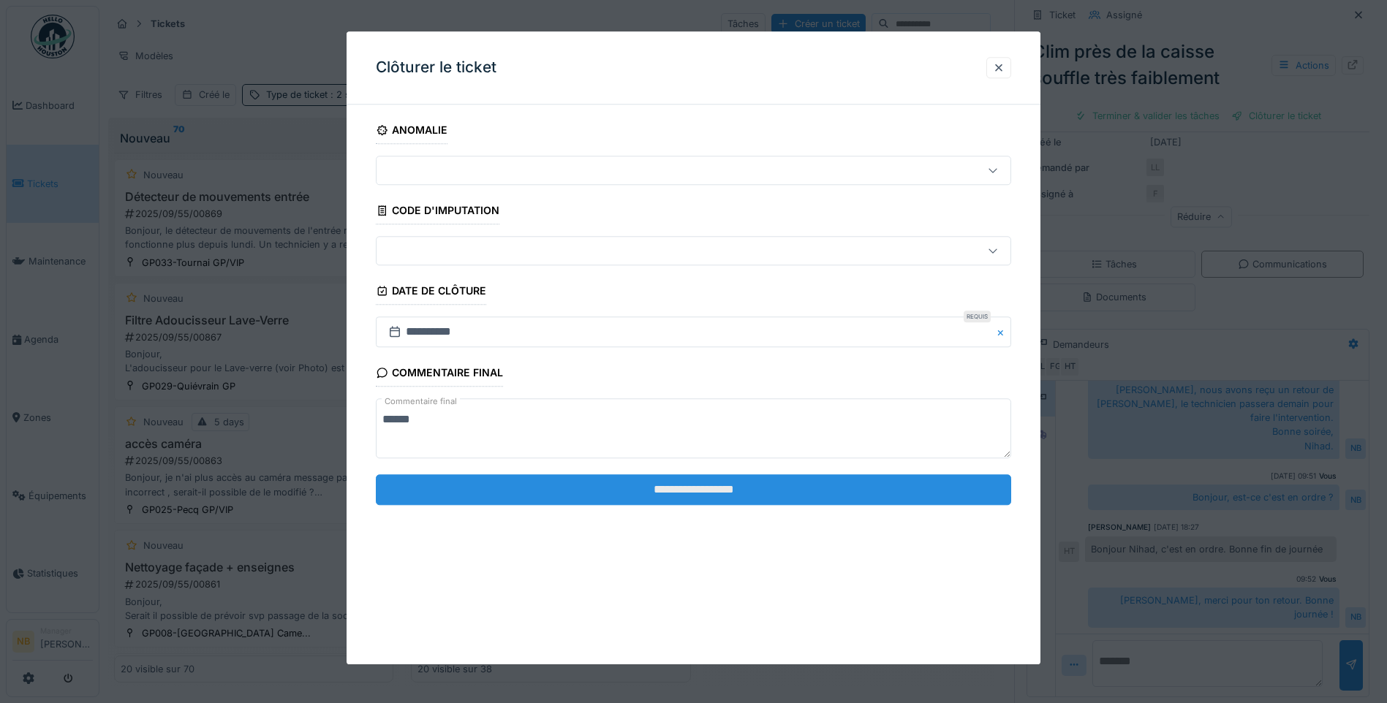
type textarea "******"
click at [695, 493] on input "**********" at bounding box center [693, 489] width 635 height 31
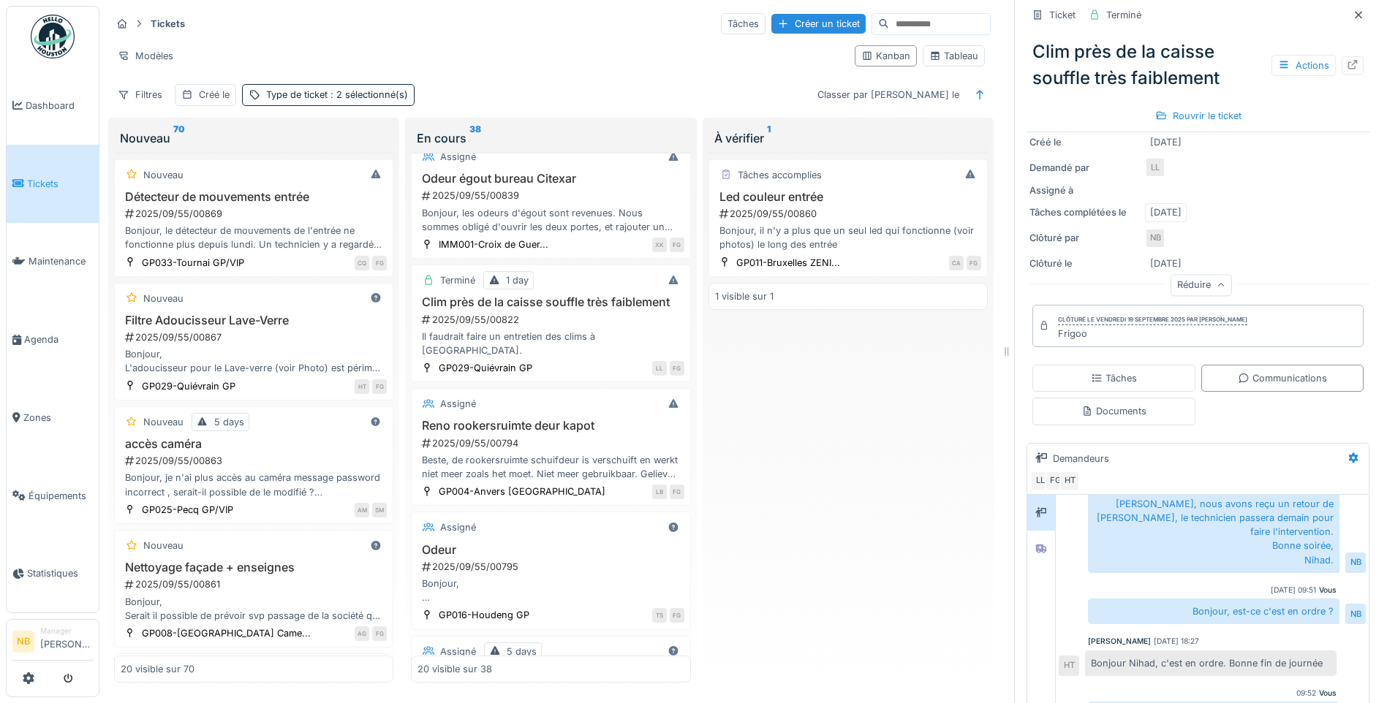
scroll to position [336, 0]
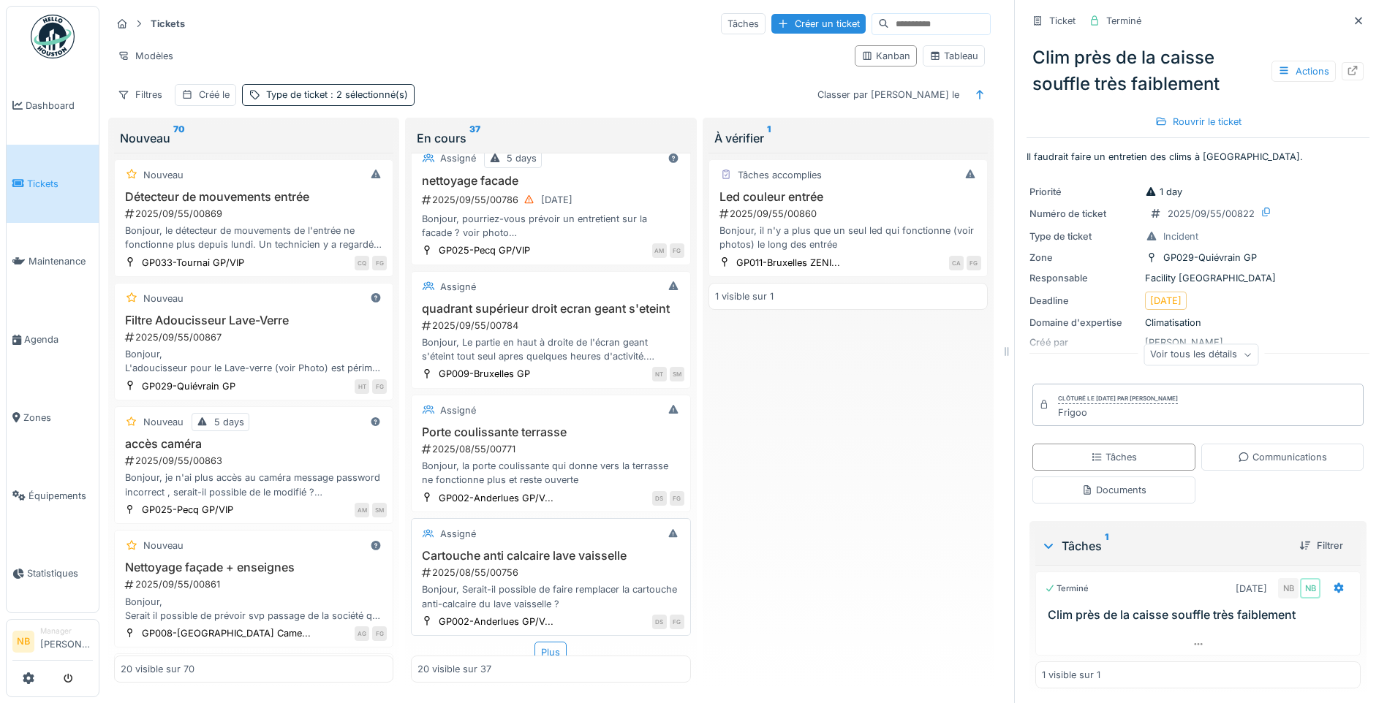
scroll to position [2020, 0]
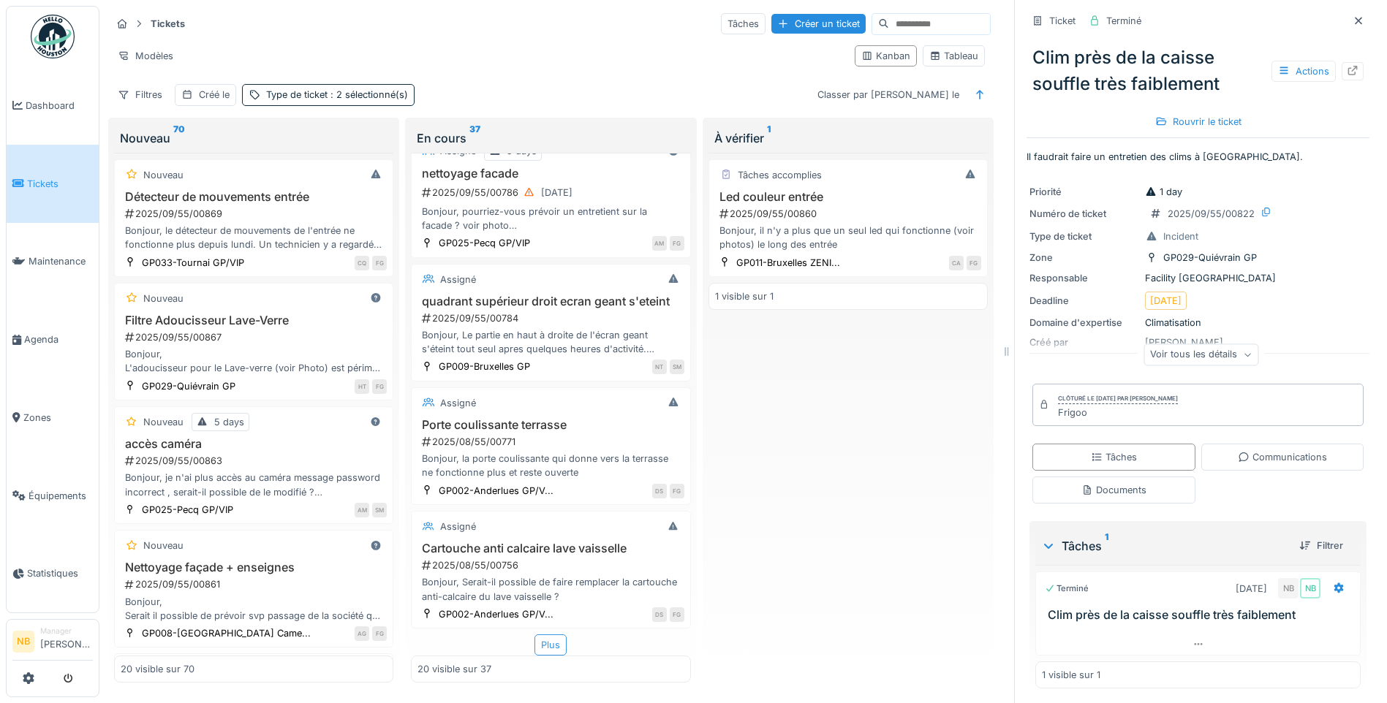
click at [534, 634] on div "Plus" at bounding box center [550, 644] width 32 height 21
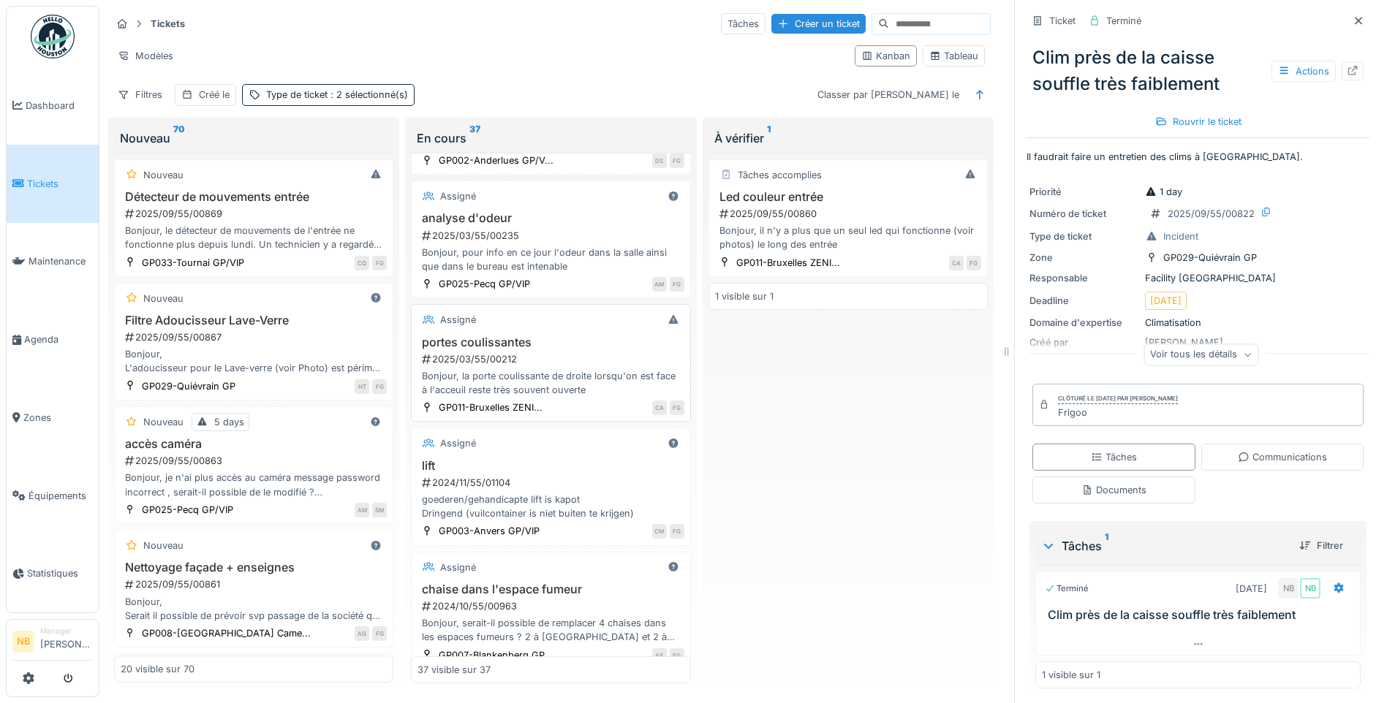
scroll to position [3744, 0]
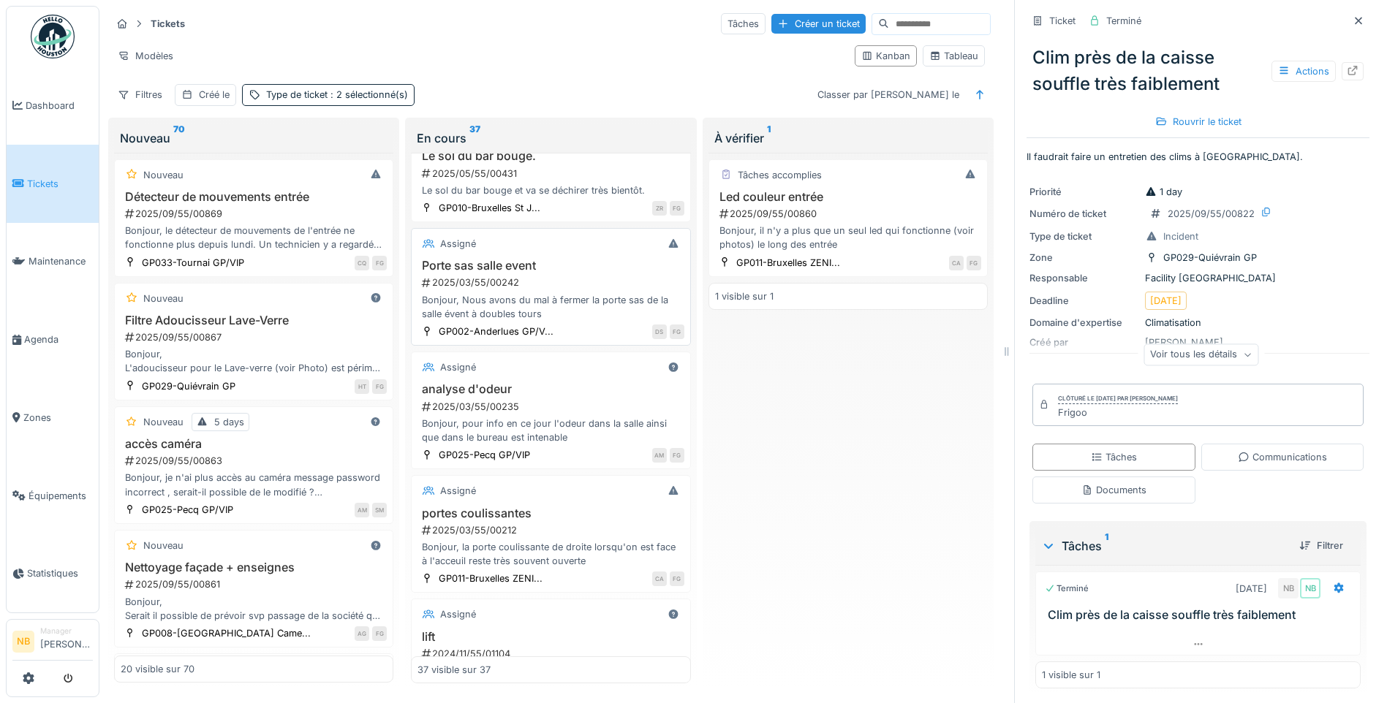
click at [591, 289] on div "2025/03/55/00242" at bounding box center [551, 283] width 263 height 14
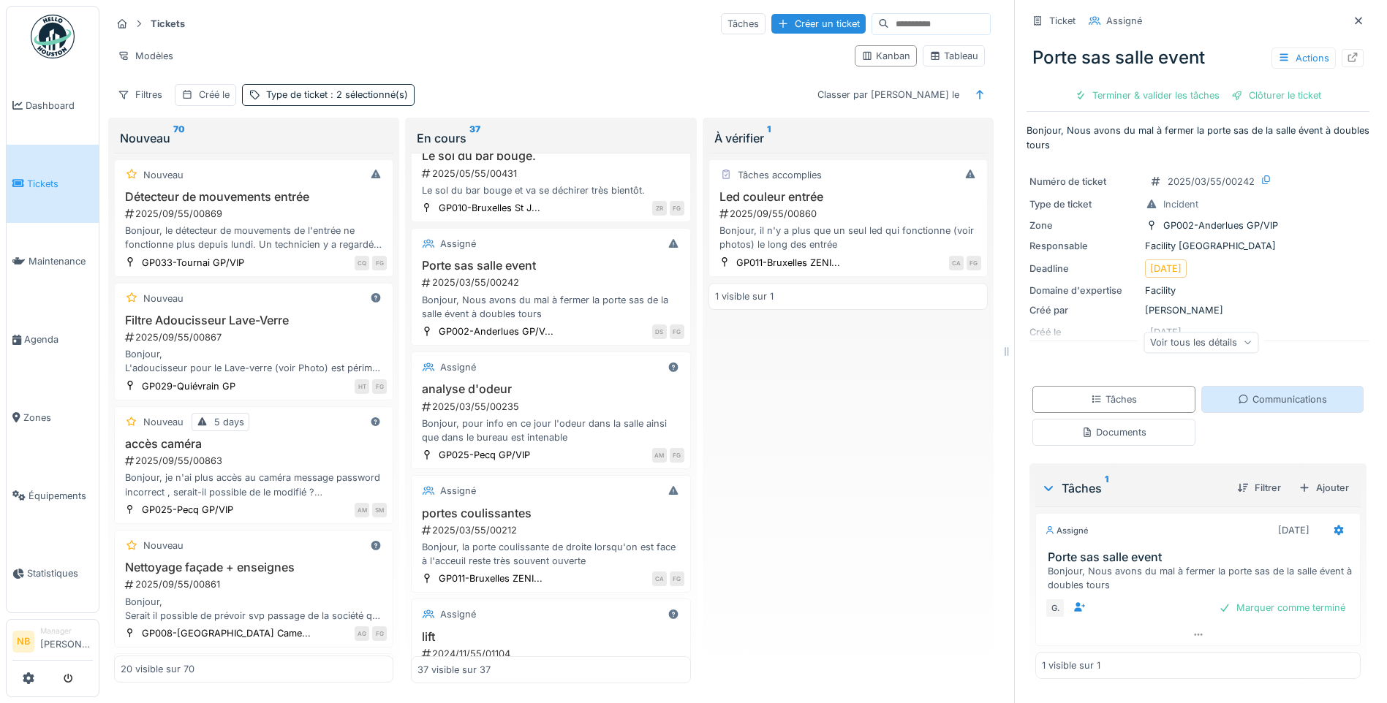
click at [1273, 393] on div "Communications" at bounding box center [1281, 400] width 89 height 14
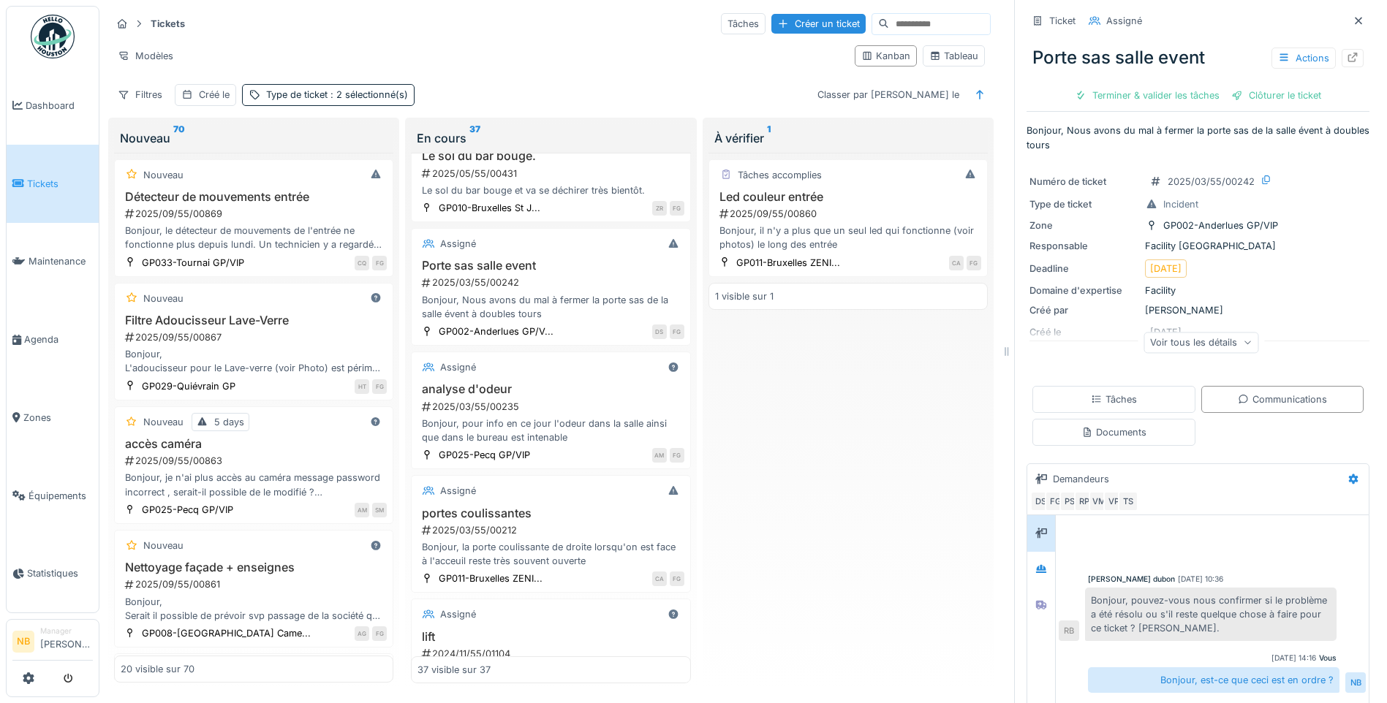
scroll to position [127, 0]
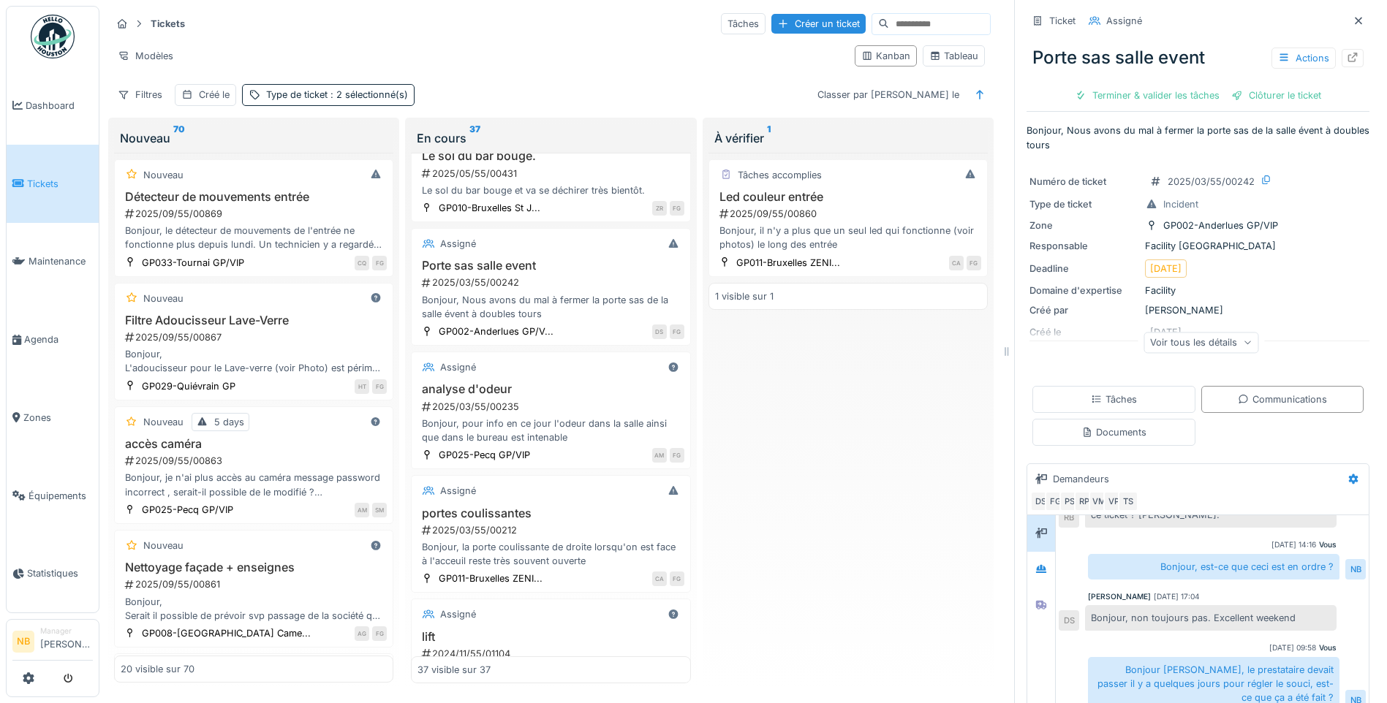
click at [1188, 333] on div "Voir tous les détails" at bounding box center [1200, 342] width 115 height 21
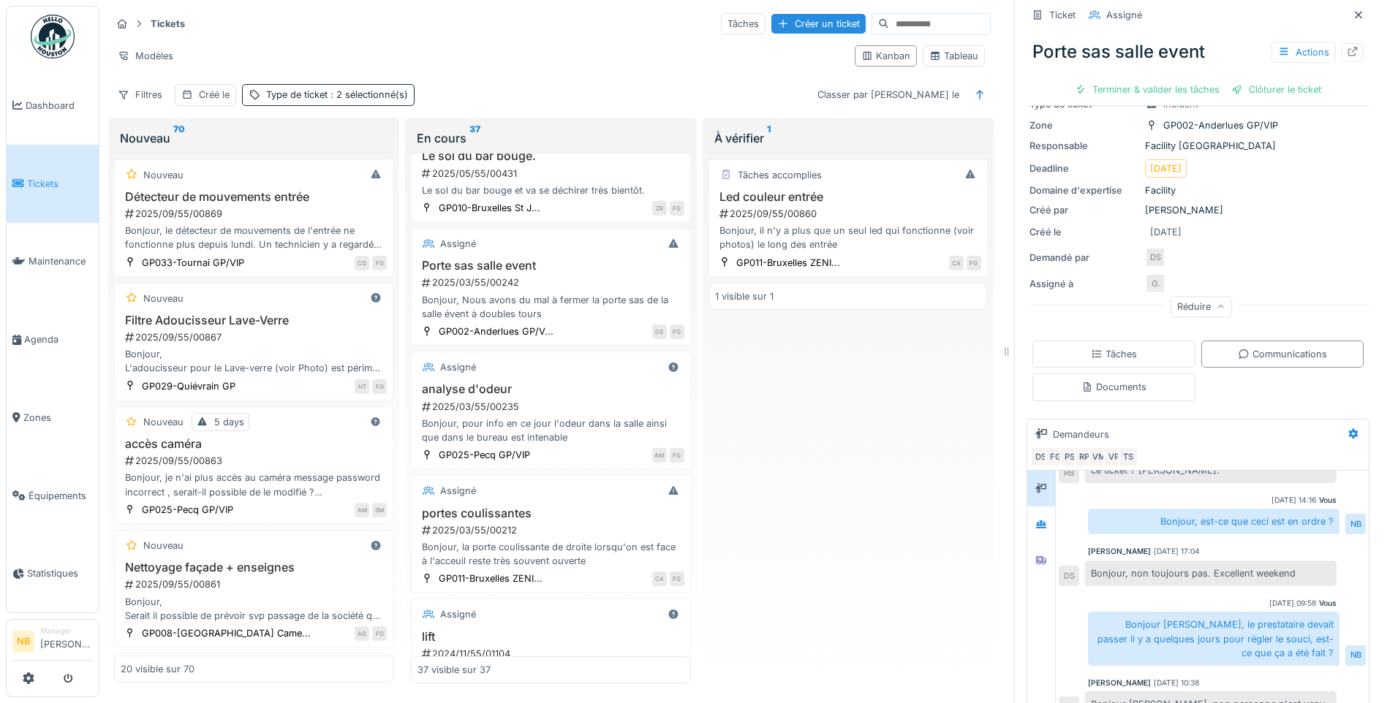
scroll to position [190, 0]
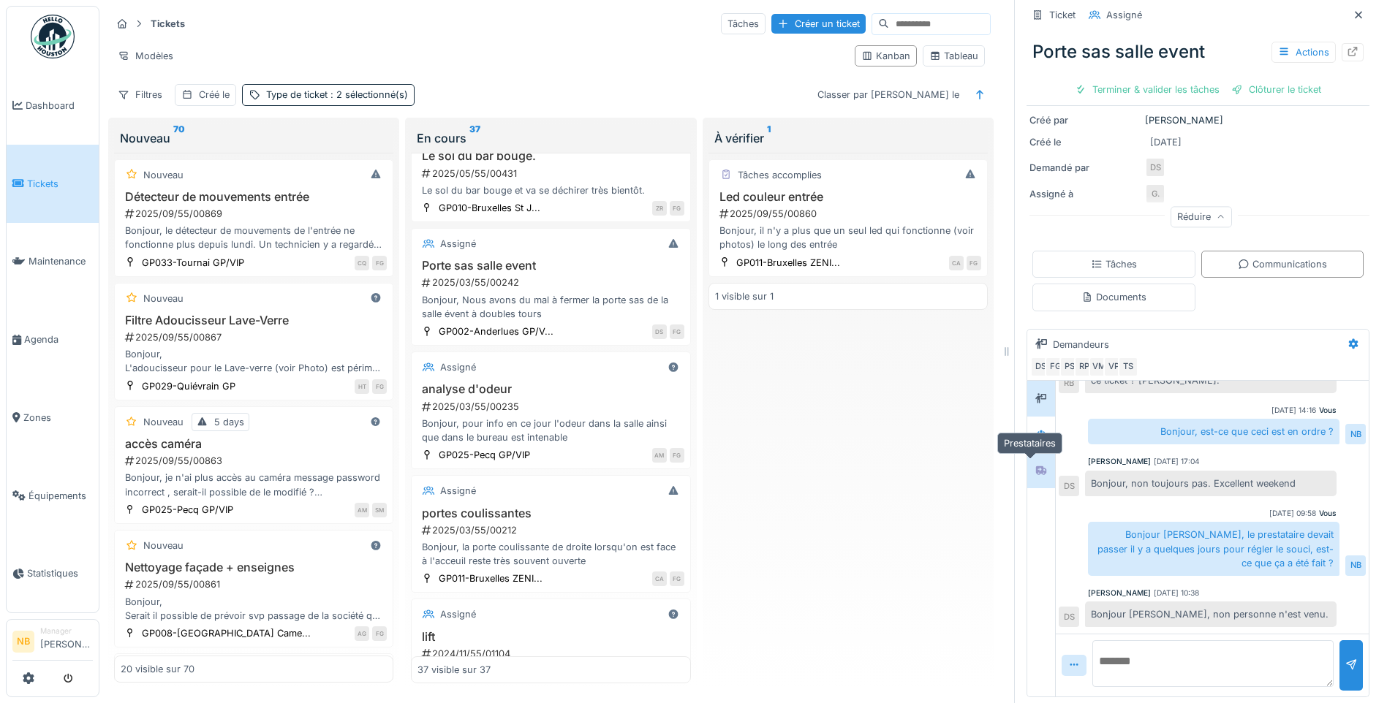
click at [1036, 466] on icon at bounding box center [1041, 470] width 10 height 9
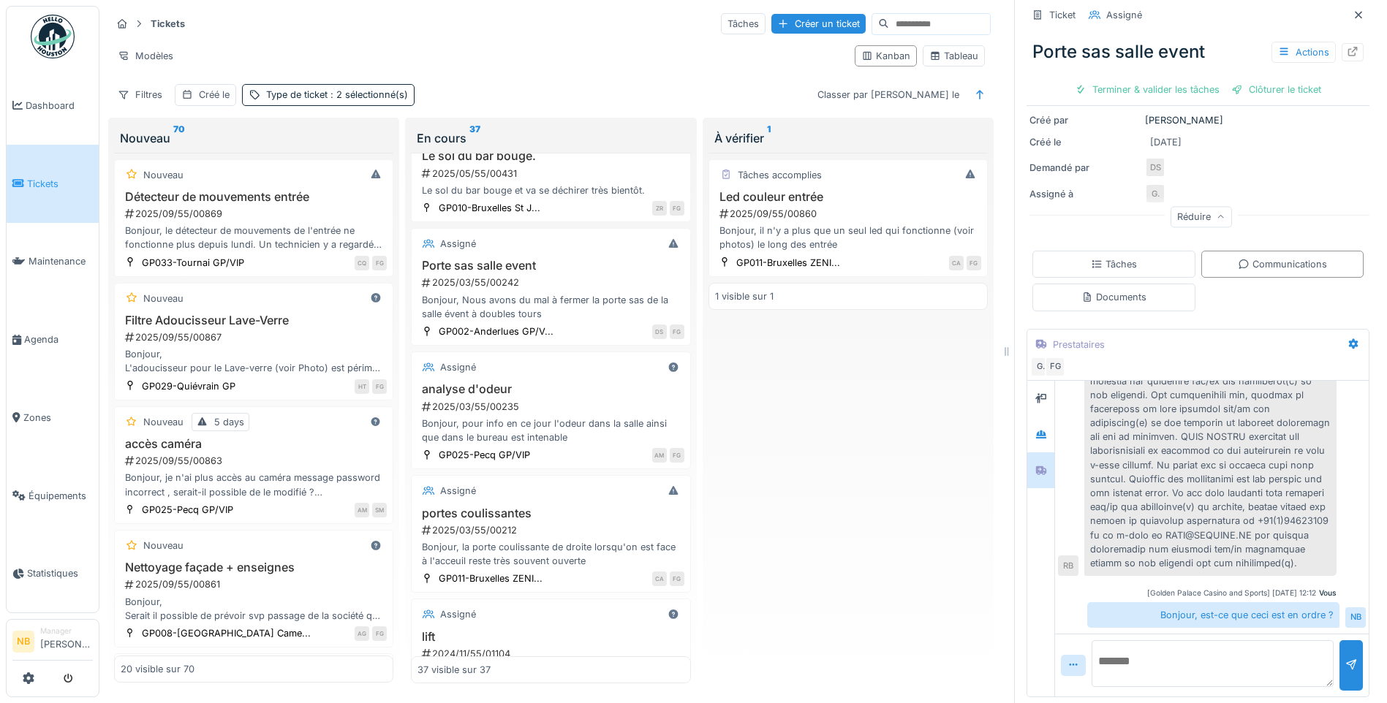
click at [1231, 640] on textarea at bounding box center [1212, 663] width 242 height 47
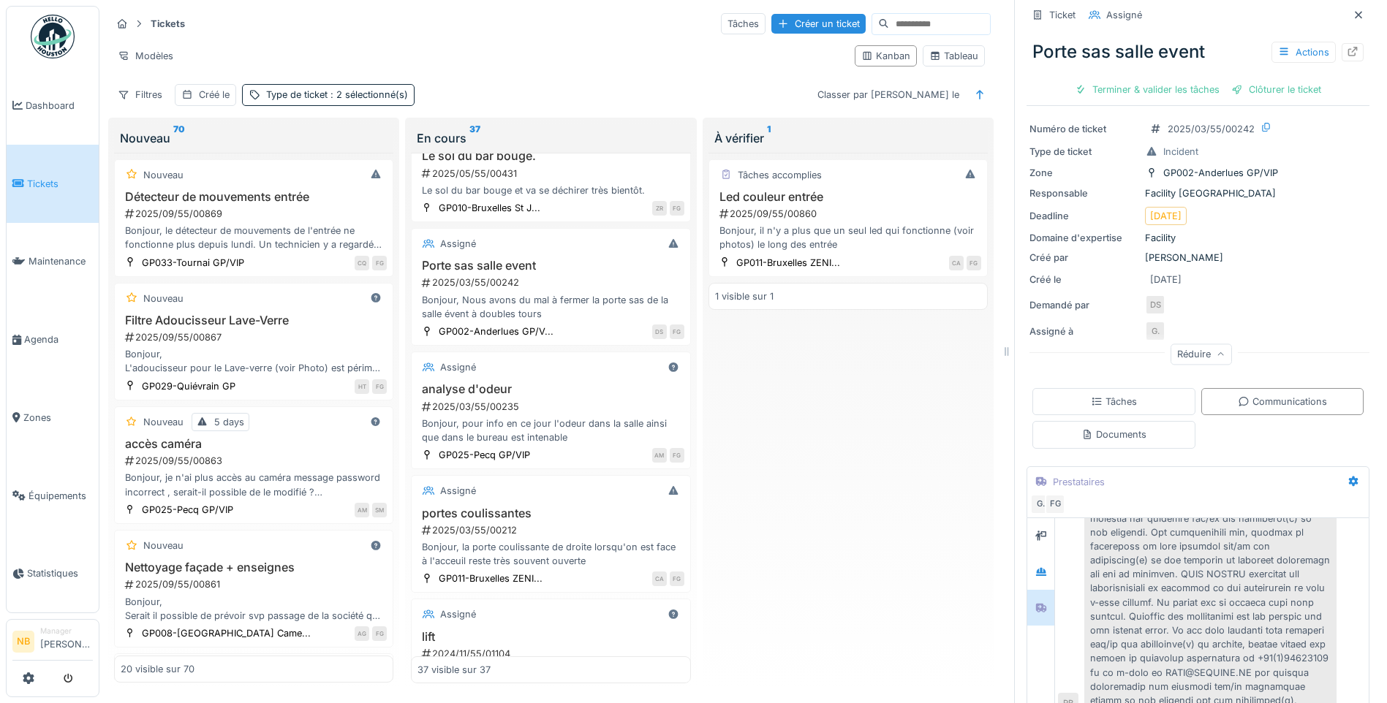
scroll to position [0, 0]
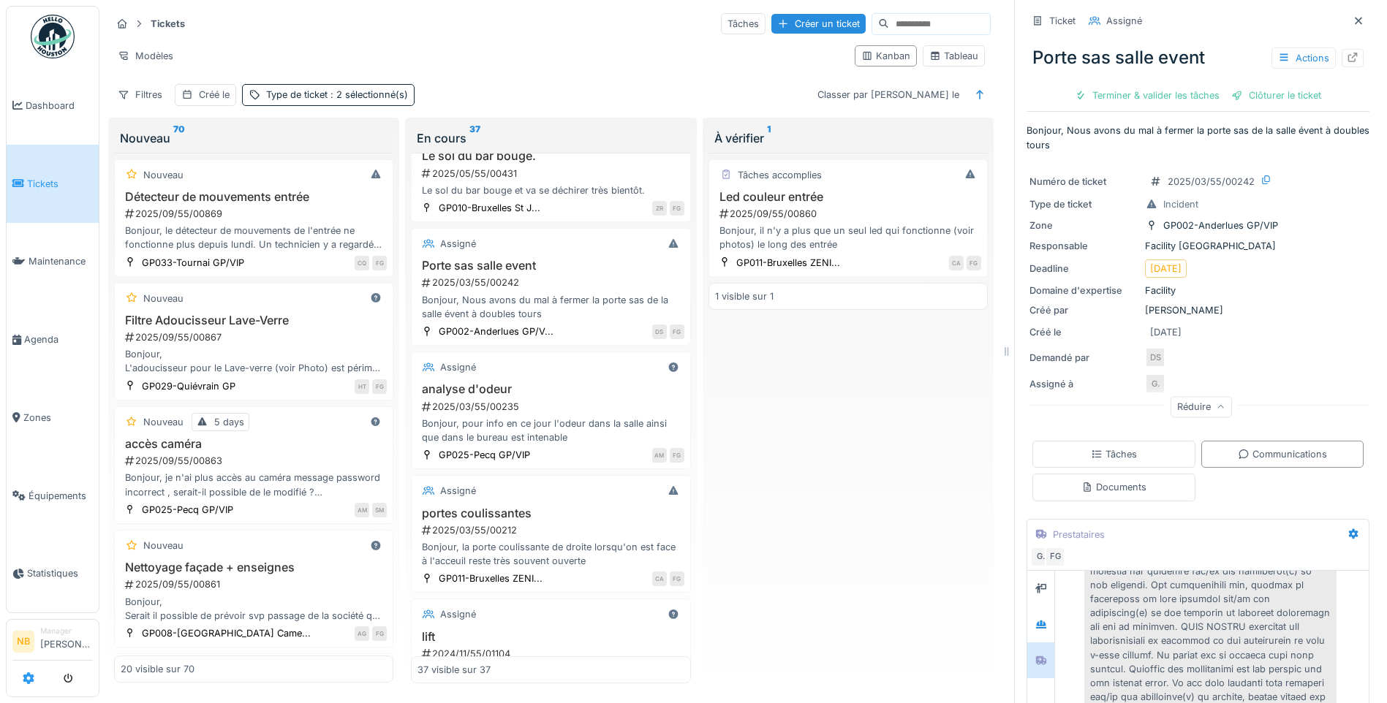
click at [18, 675] on div at bounding box center [52, 679] width 80 height 24
click at [29, 672] on link at bounding box center [29, 679] width 12 height 24
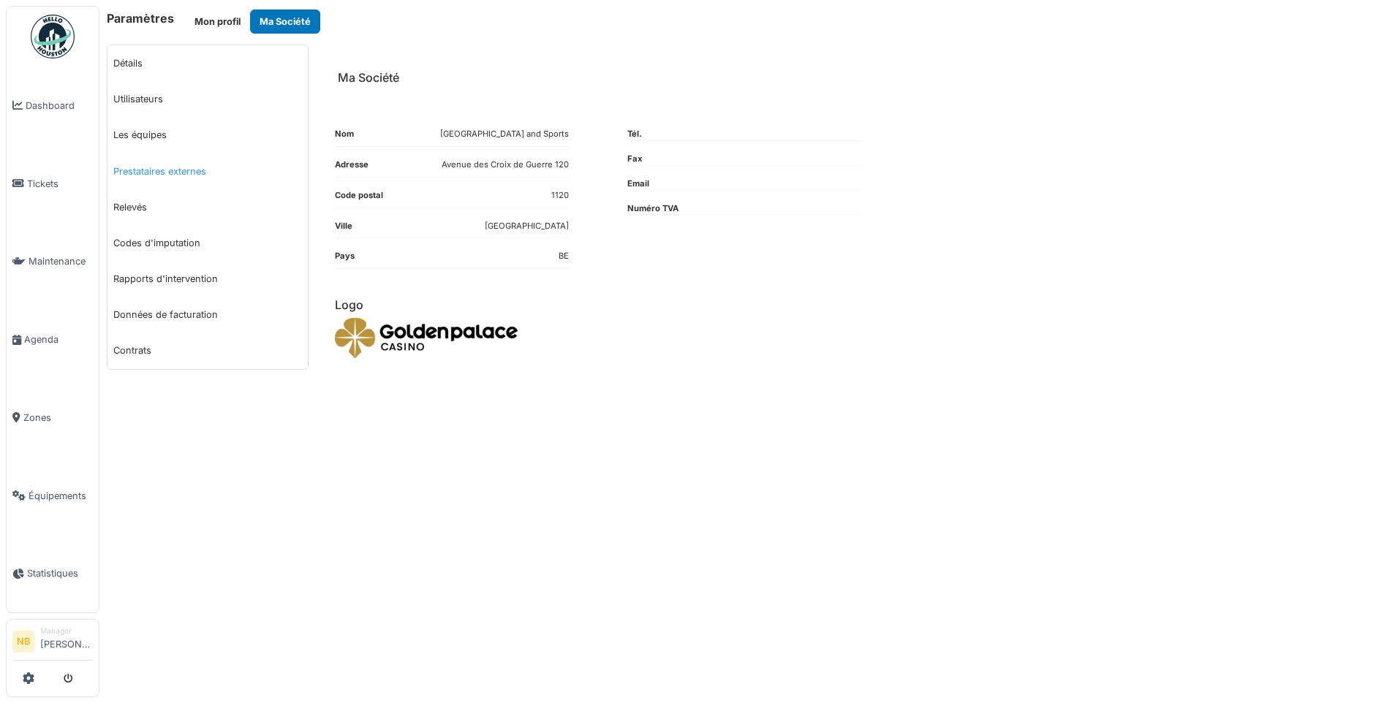
click at [176, 177] on link "Prestataires externes" at bounding box center [207, 171] width 200 height 36
select select "***"
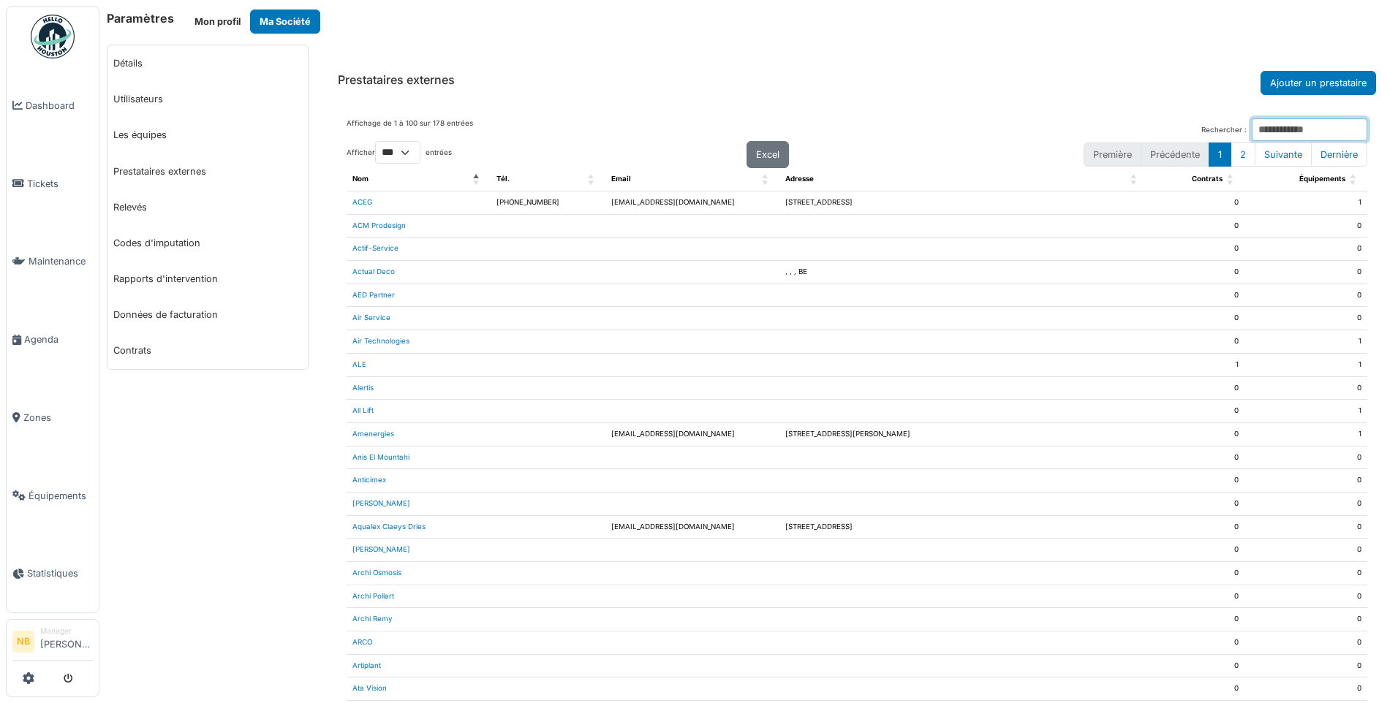
click at [1269, 126] on input "Rechercher :" at bounding box center [1308, 129] width 115 height 23
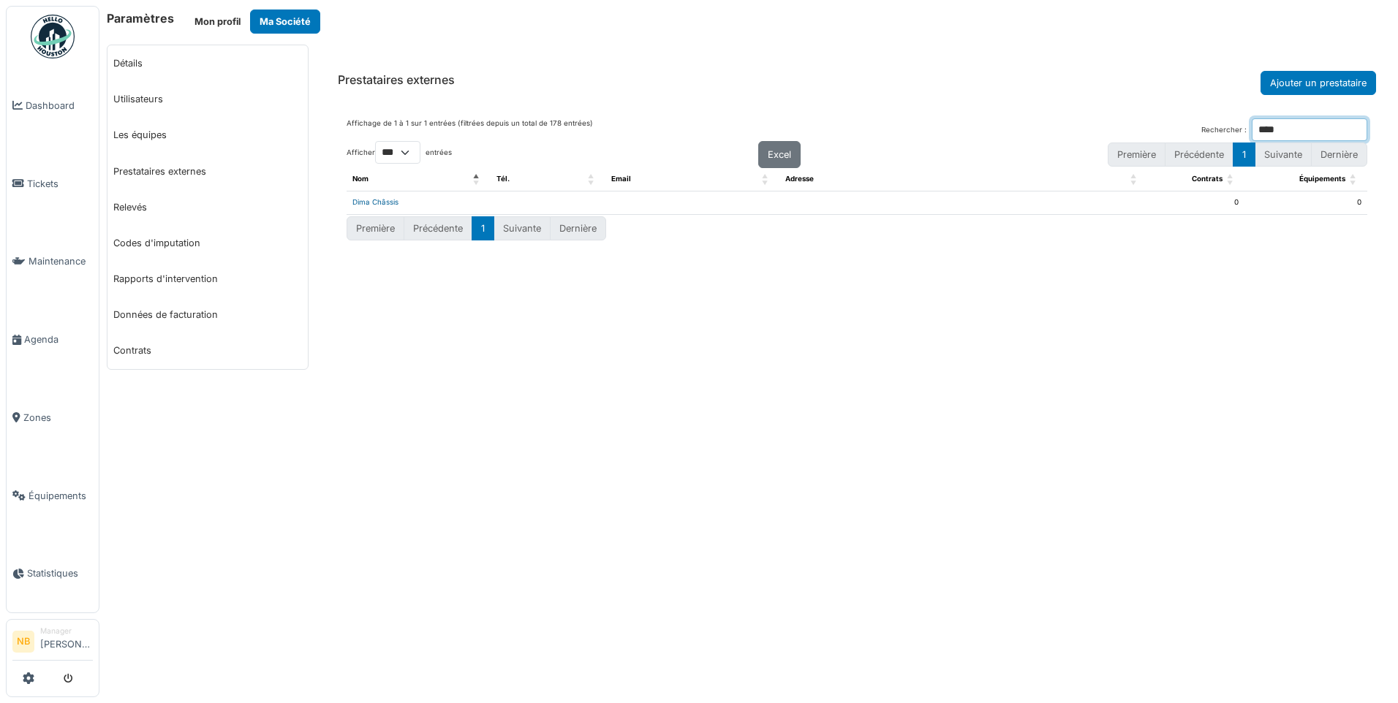
type input "****"
click at [379, 200] on link "Dima Châssis" at bounding box center [375, 202] width 46 height 8
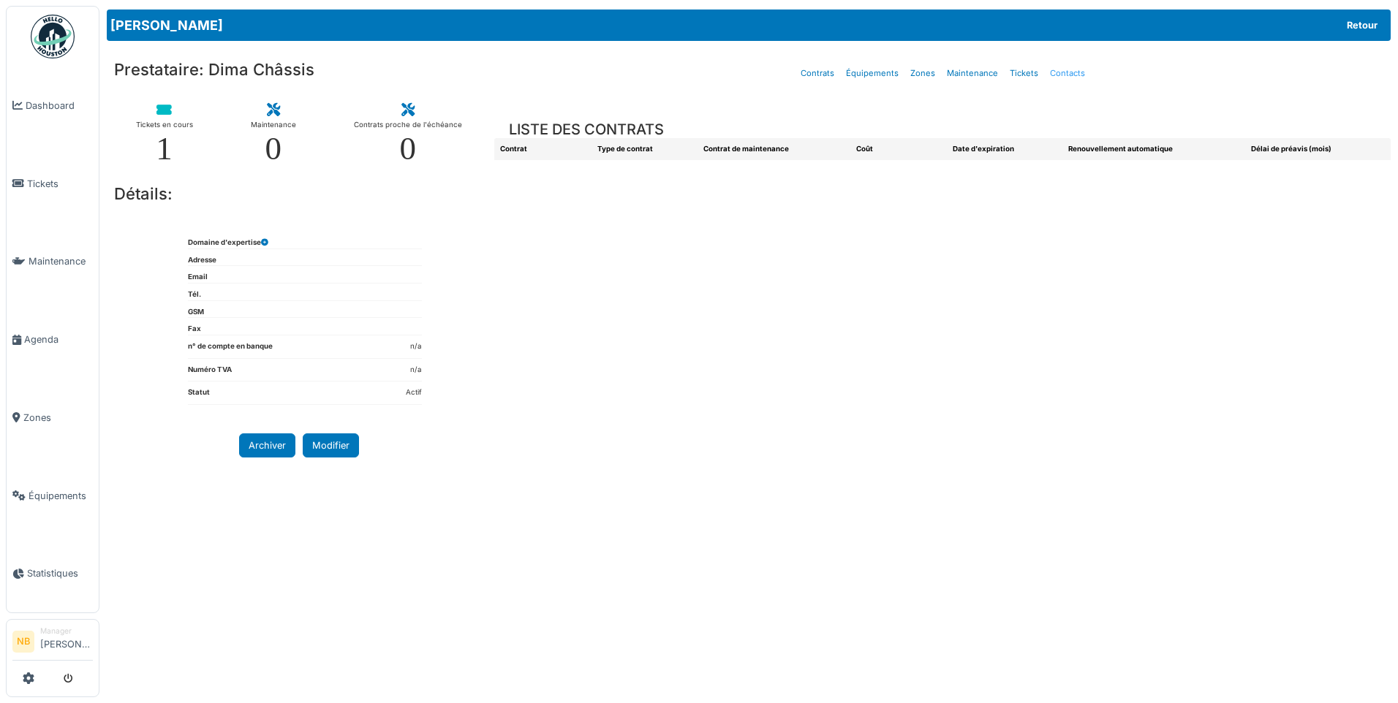
click at [1066, 70] on link "Contacts" at bounding box center [1067, 73] width 47 height 34
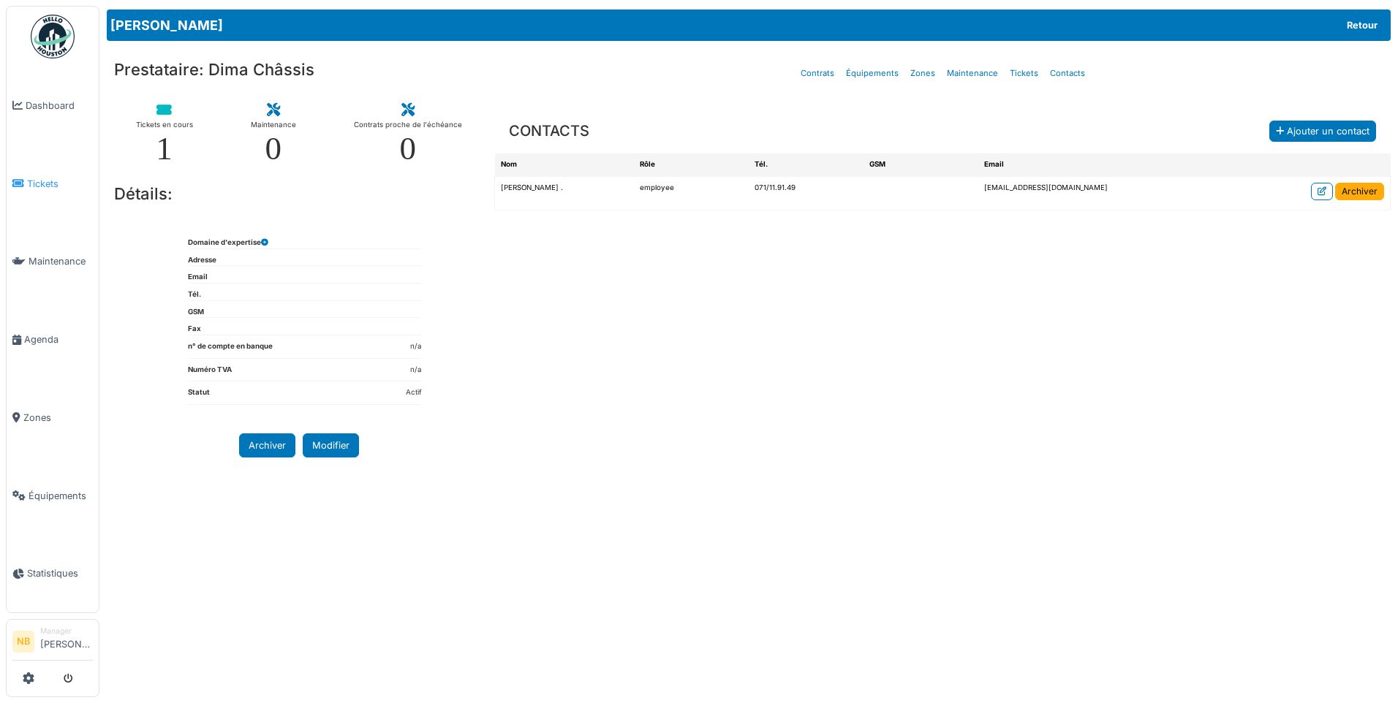
click at [53, 178] on span "Tickets" at bounding box center [60, 184] width 66 height 14
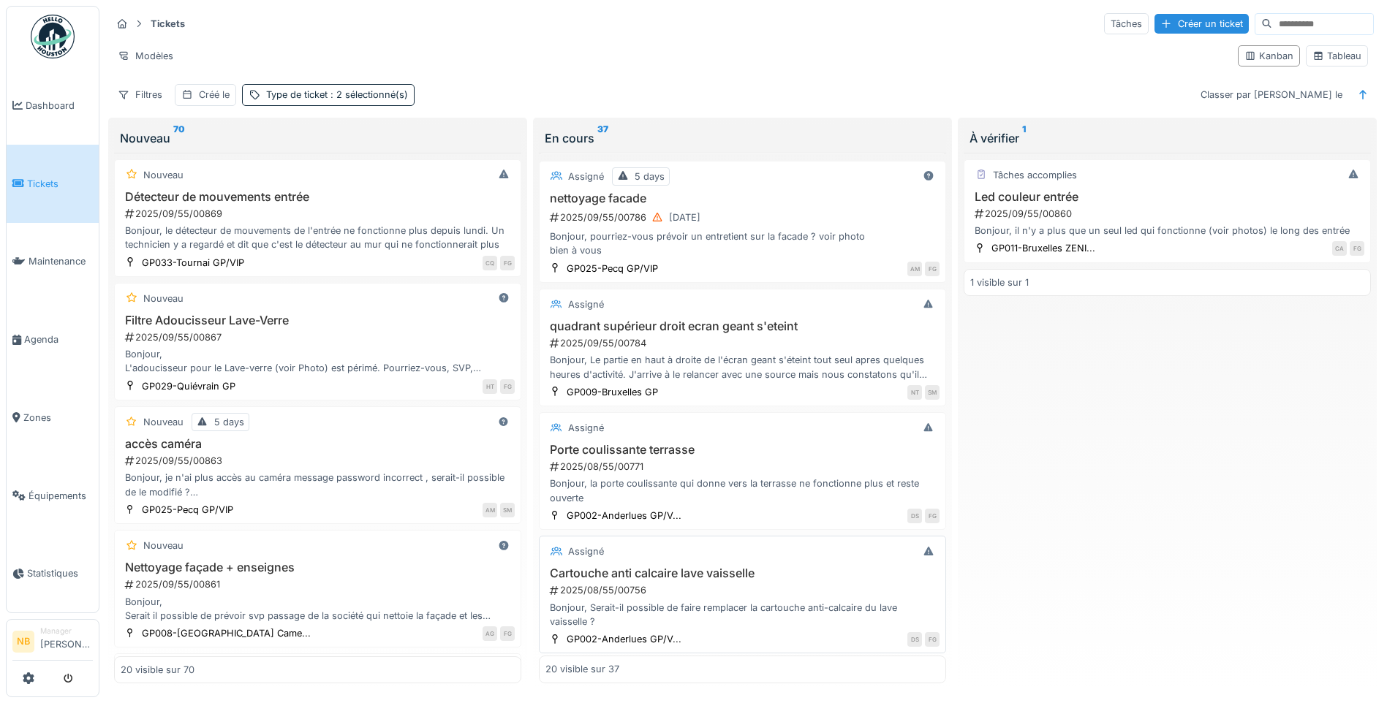
scroll to position [1949, 0]
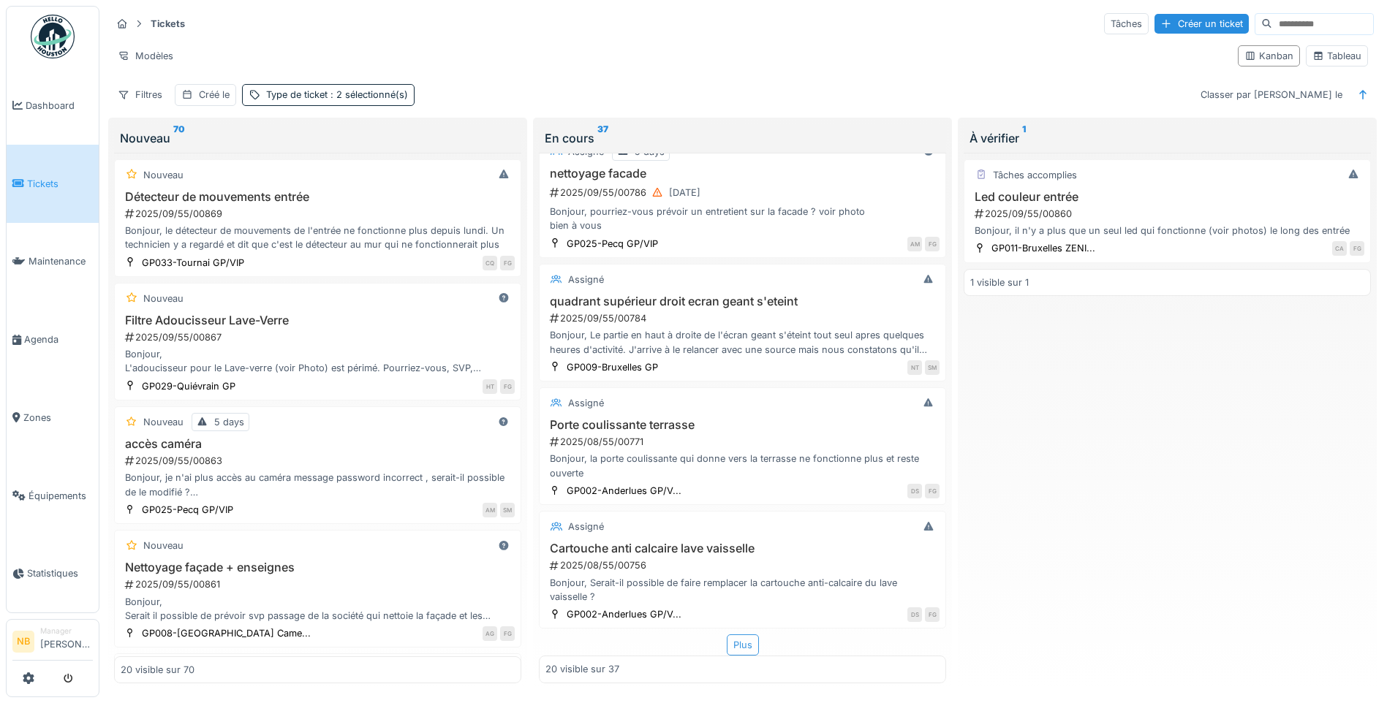
click at [727, 643] on div "Plus" at bounding box center [743, 644] width 32 height 21
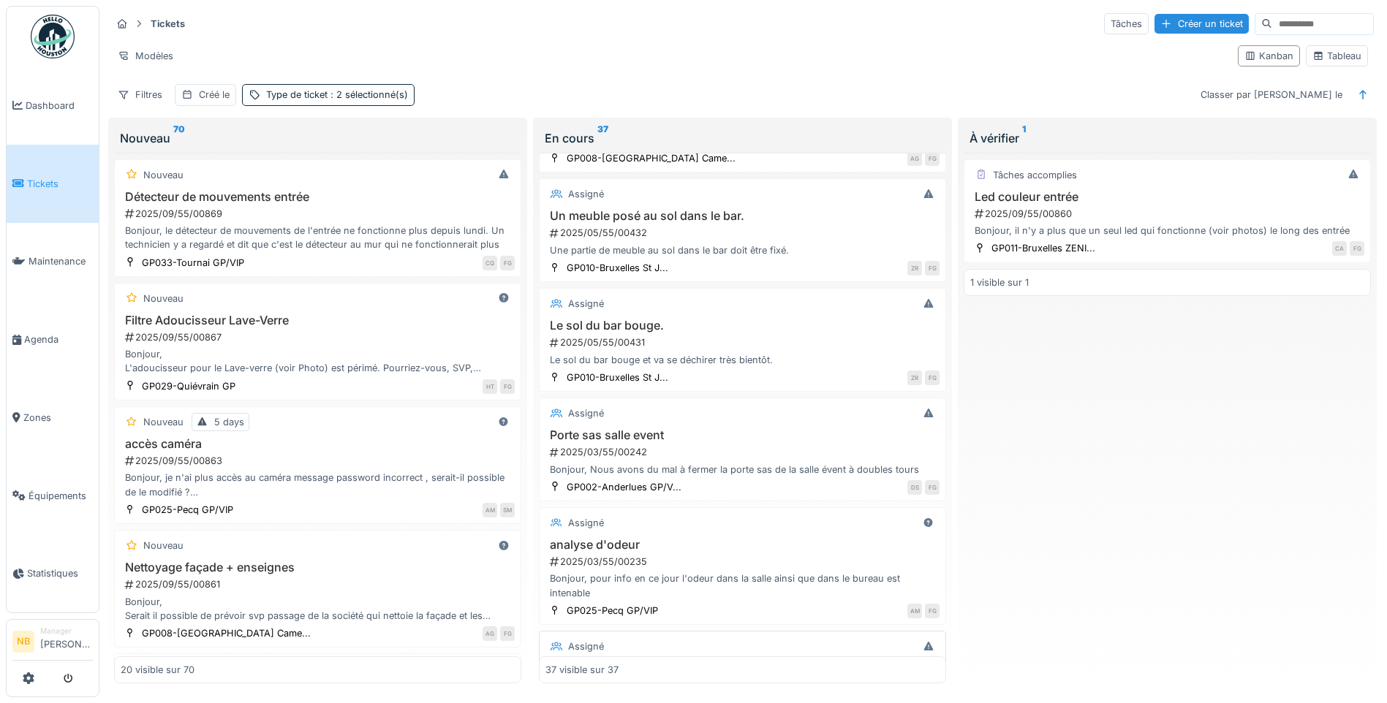
scroll to position [3476, 0]
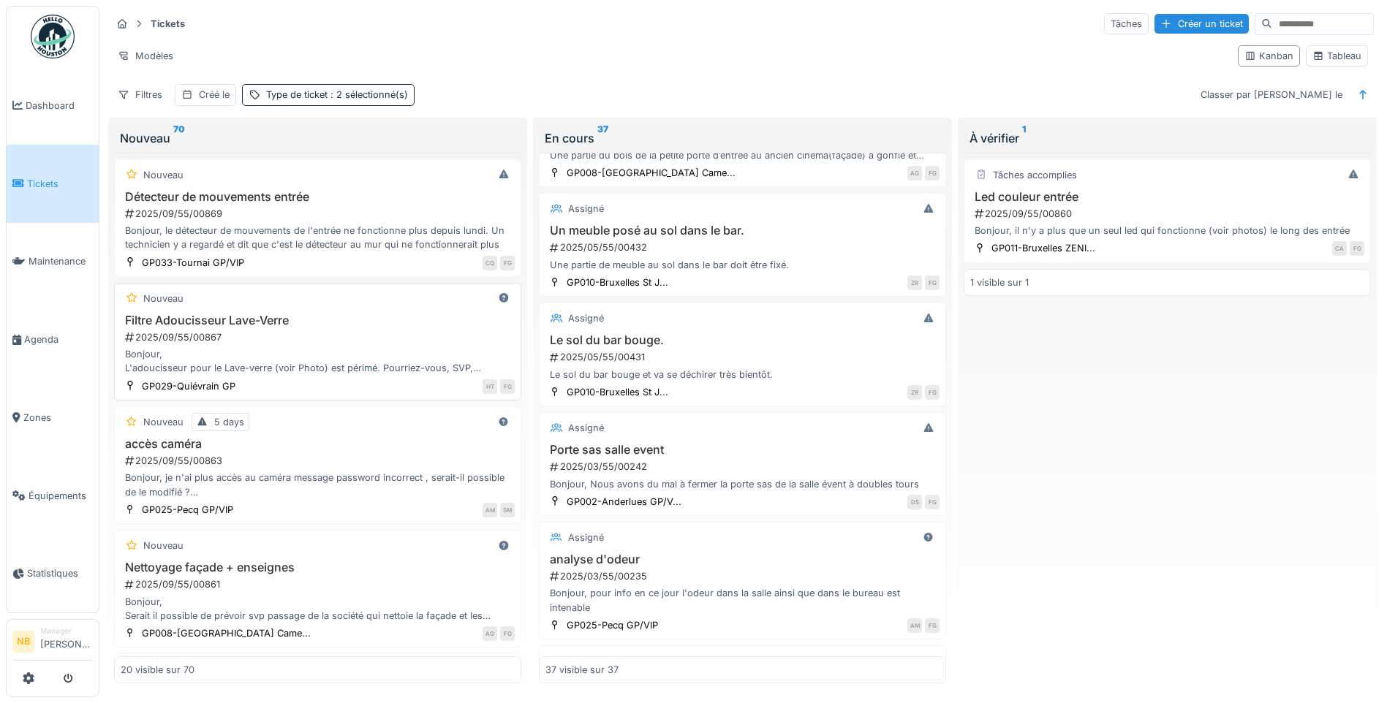
click at [182, 347] on div "Bonjour, L'adoucisseur pour le Lave-verre (voir Photo) est périmé. Pourriez-vou…" at bounding box center [318, 361] width 394 height 28
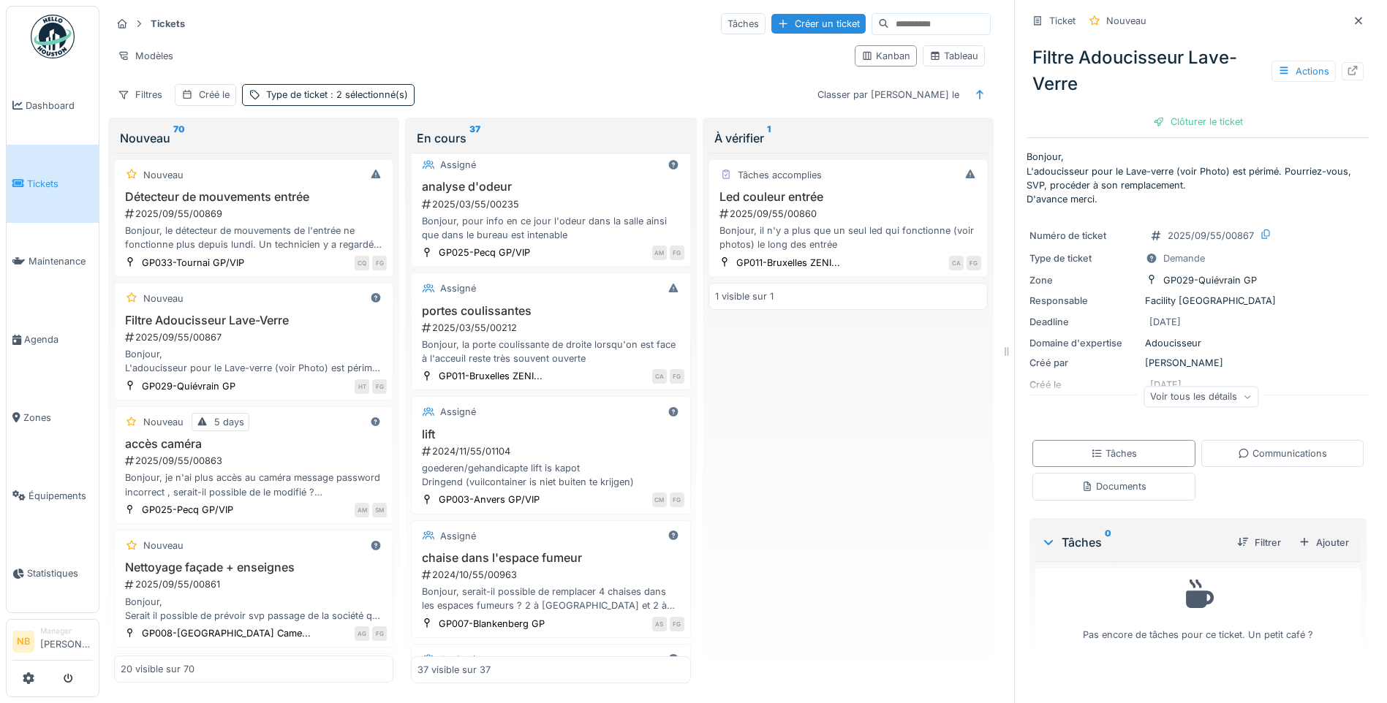
scroll to position [3915, 0]
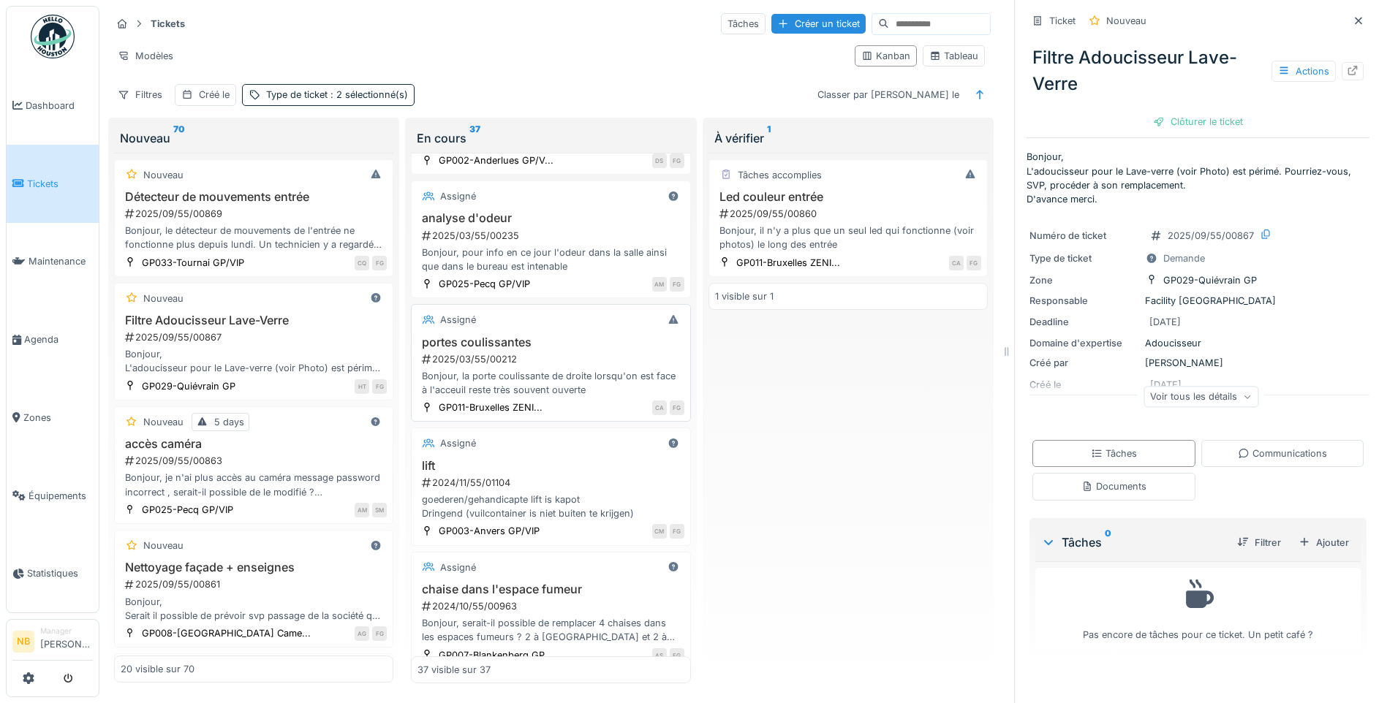
click at [585, 329] on div "Assigné" at bounding box center [550, 320] width 266 height 18
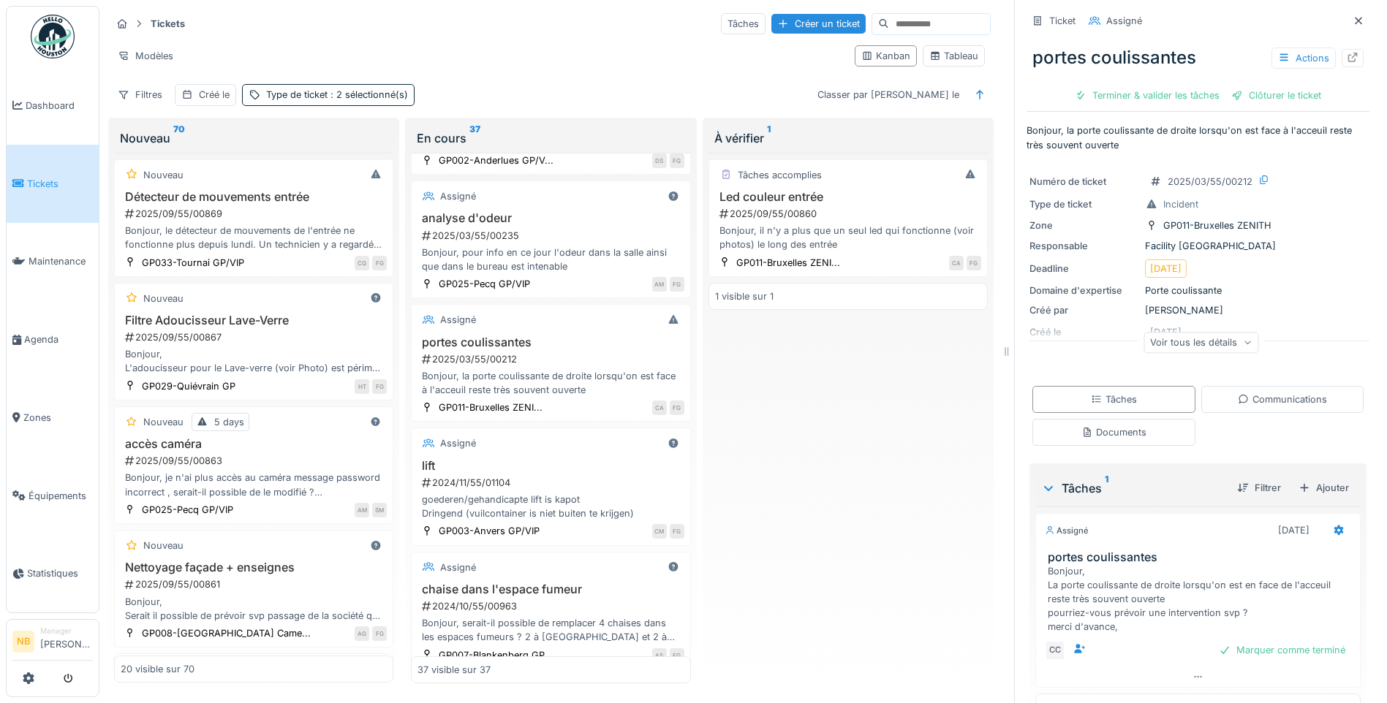
click at [1176, 341] on div "Voir tous les détails" at bounding box center [1200, 342] width 115 height 21
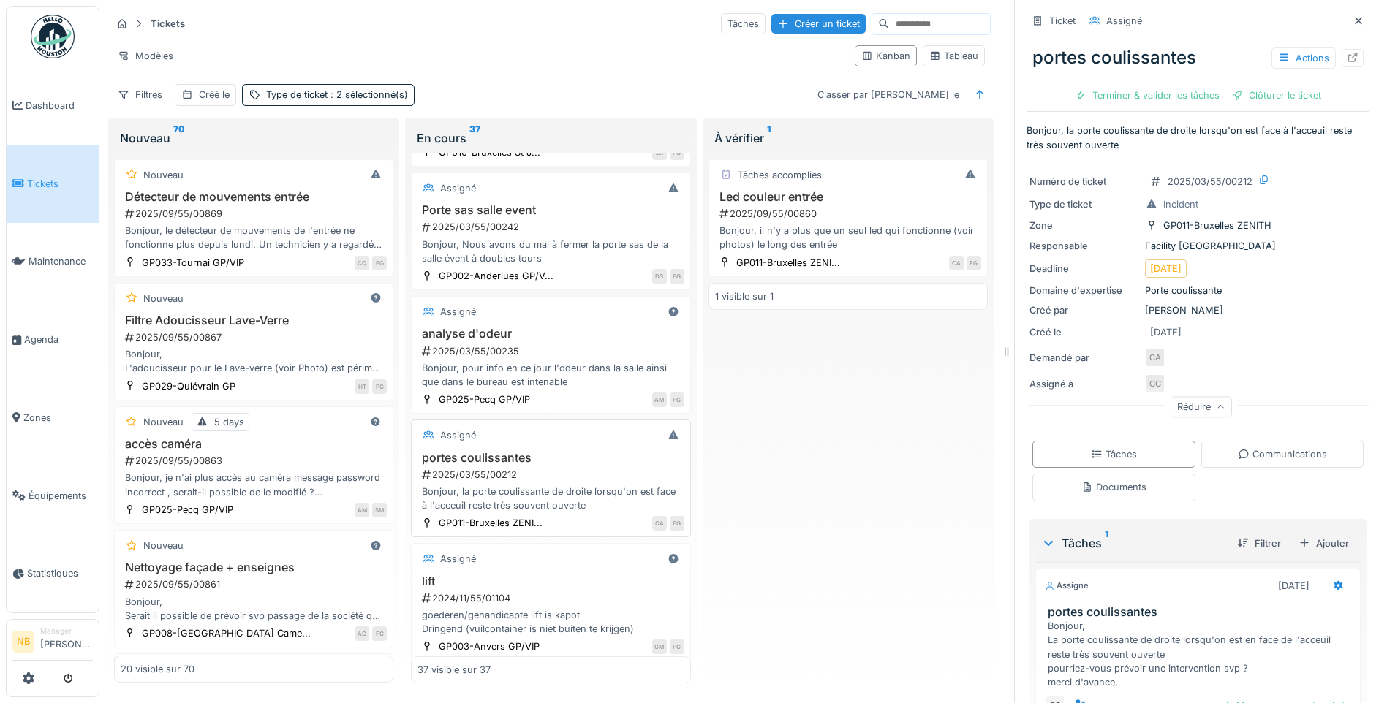
scroll to position [3744, 0]
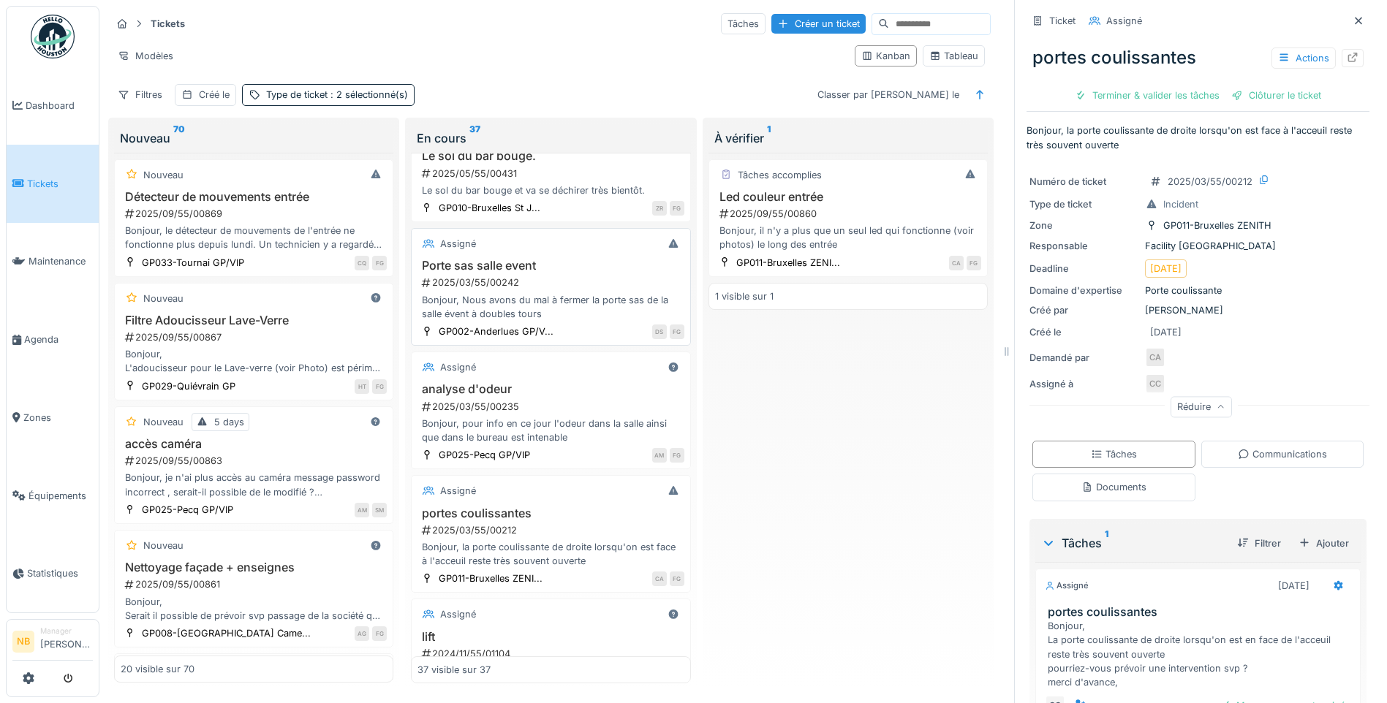
click at [593, 289] on div "2025/03/55/00242" at bounding box center [551, 283] width 263 height 14
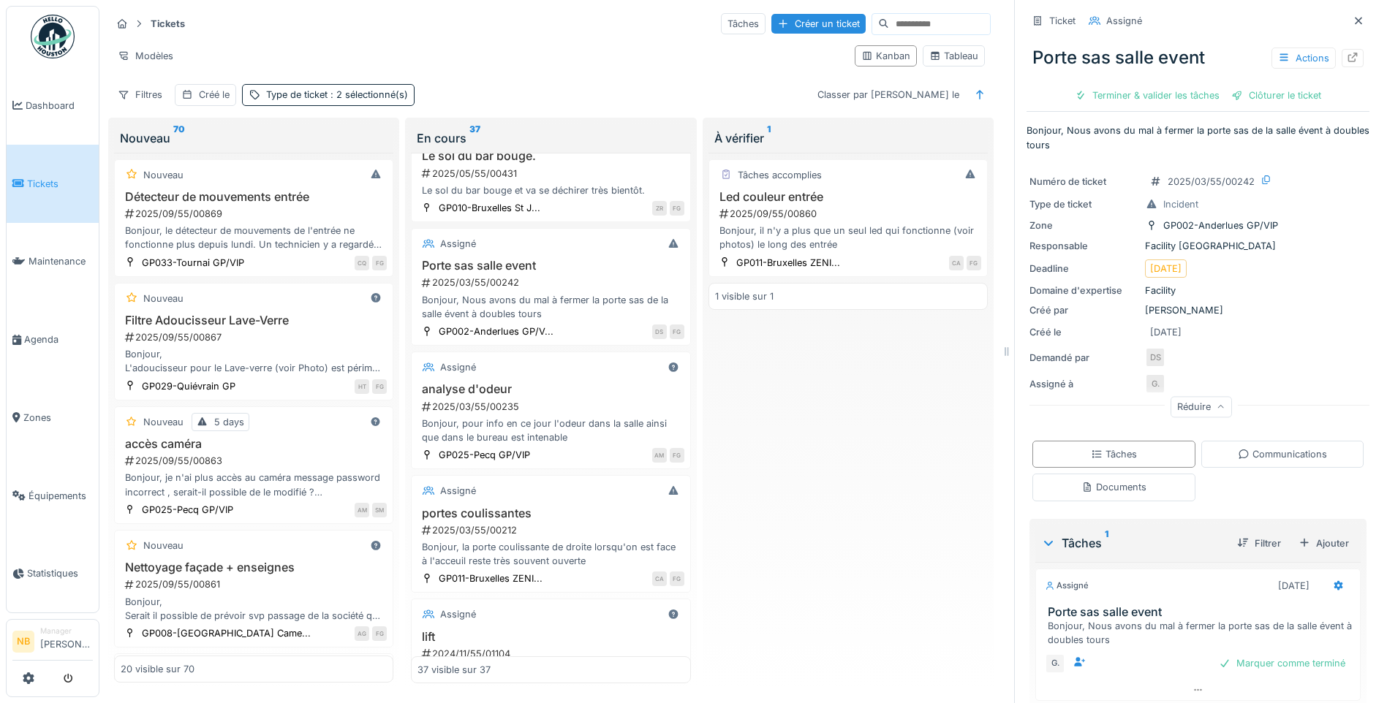
scroll to position [49, 0]
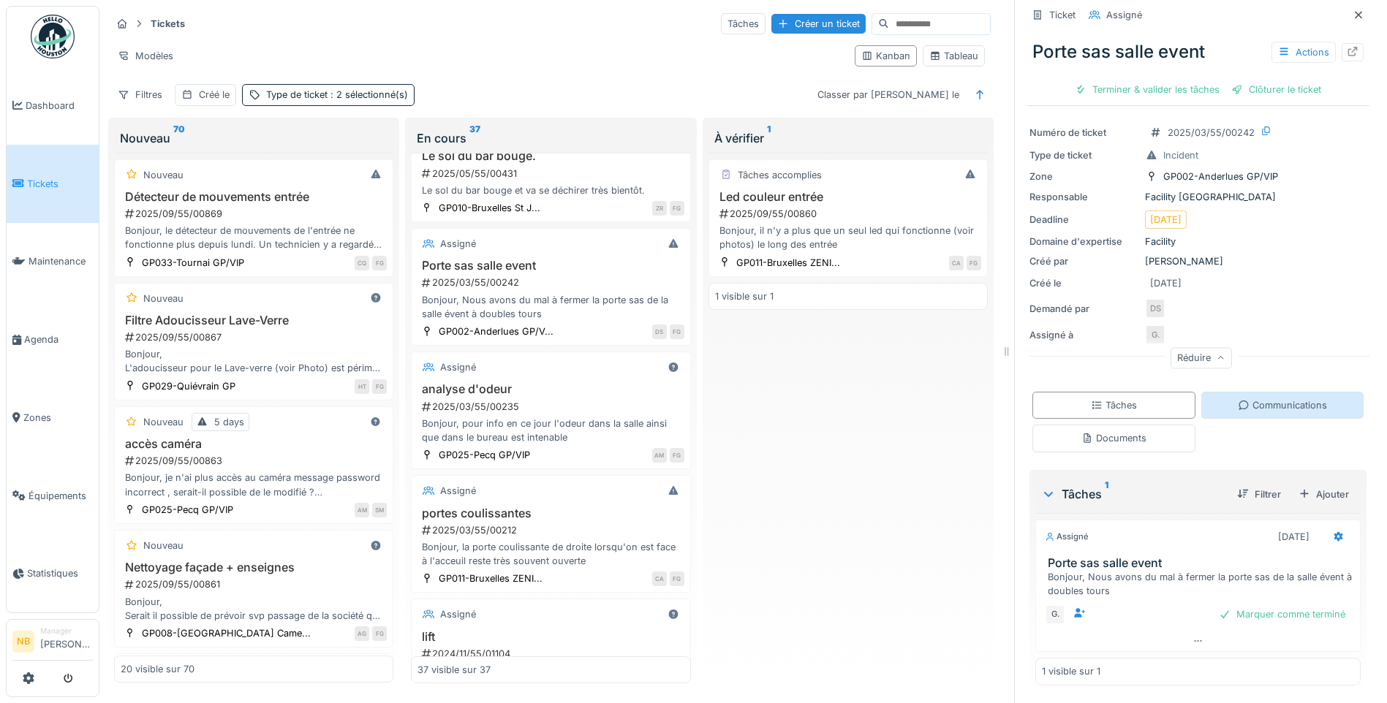
click at [1280, 405] on div "Communications" at bounding box center [1281, 405] width 89 height 14
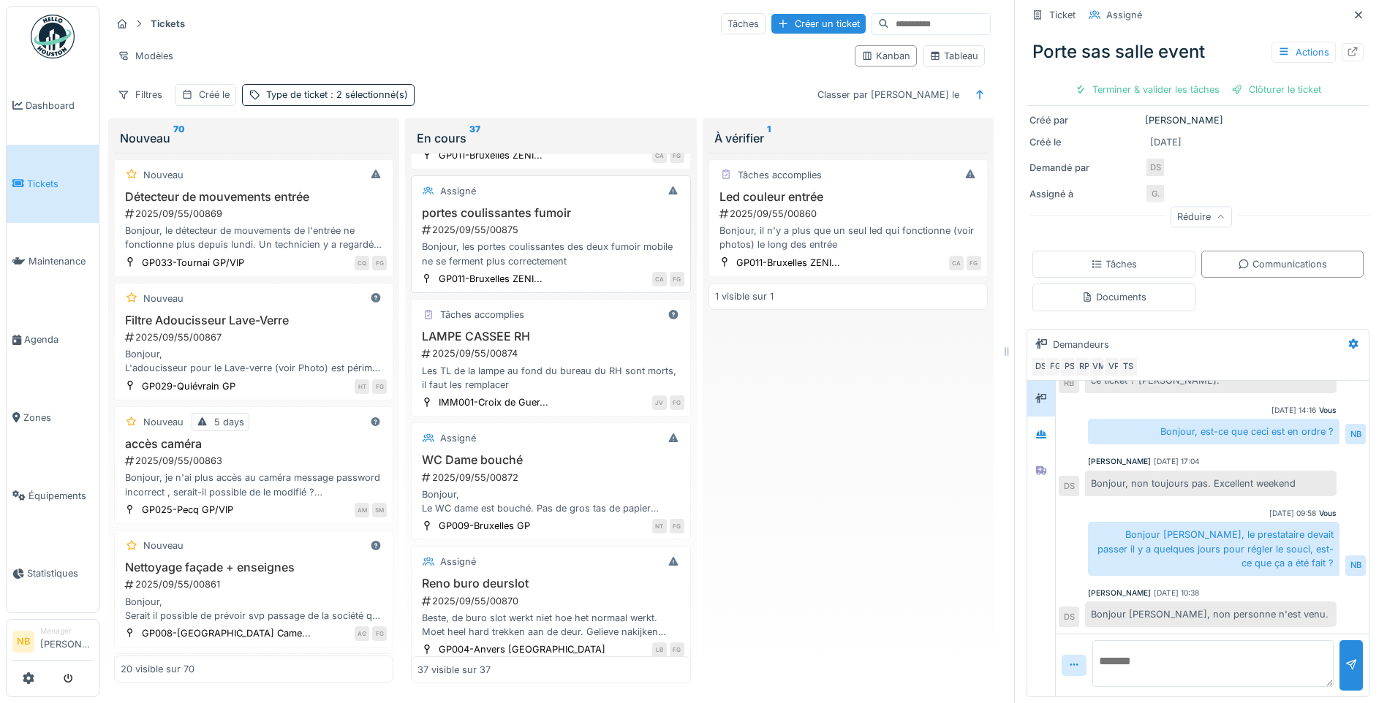
scroll to position [0, 0]
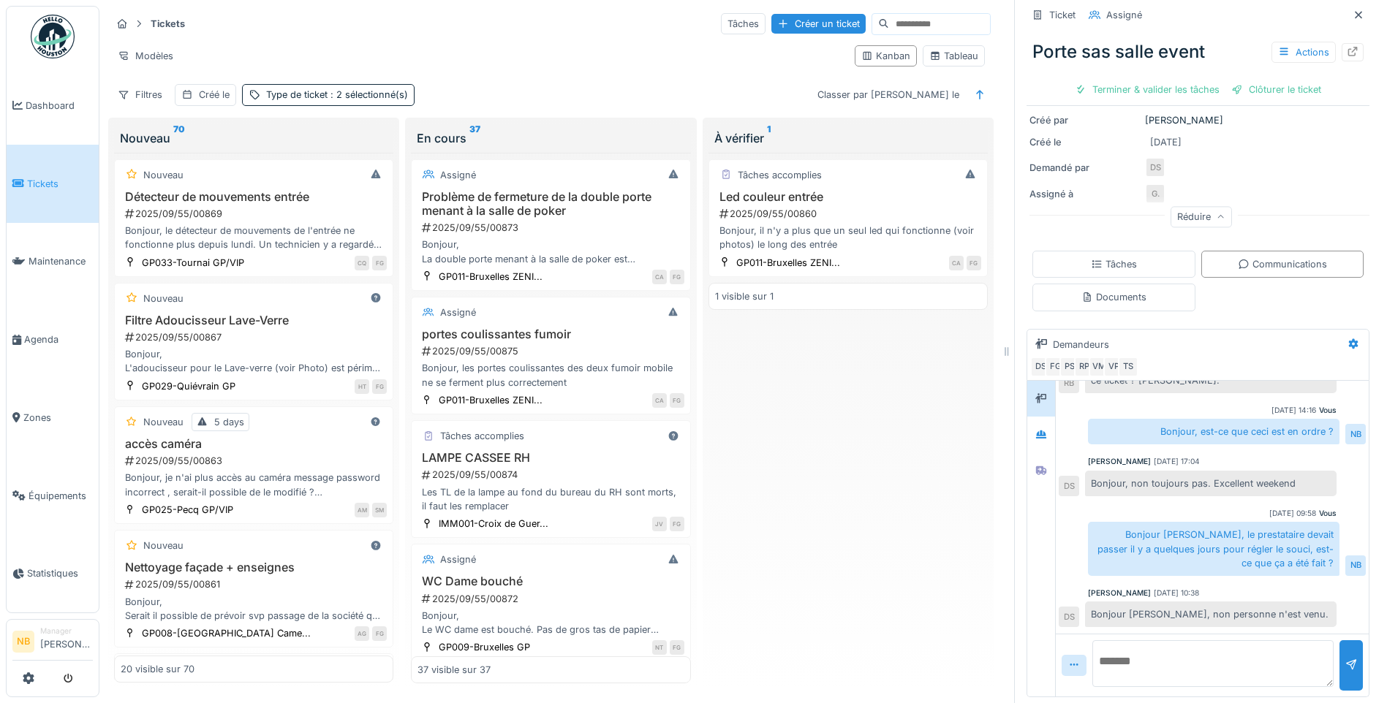
click at [1216, 674] on textarea at bounding box center [1212, 663] width 241 height 47
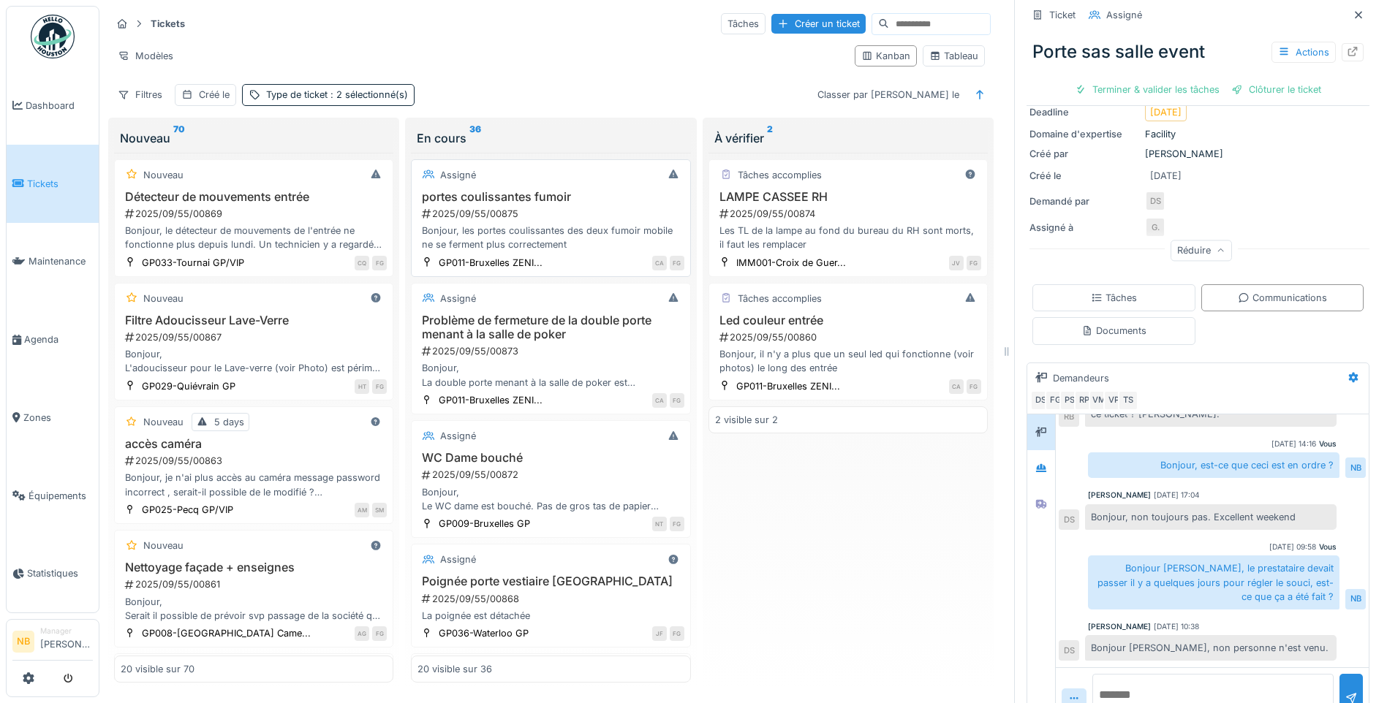
click at [585, 223] on div "portes coulissantes fumoir 2025/09/55/00875 Bonjour, les portes coulissantes de…" at bounding box center [550, 221] width 266 height 62
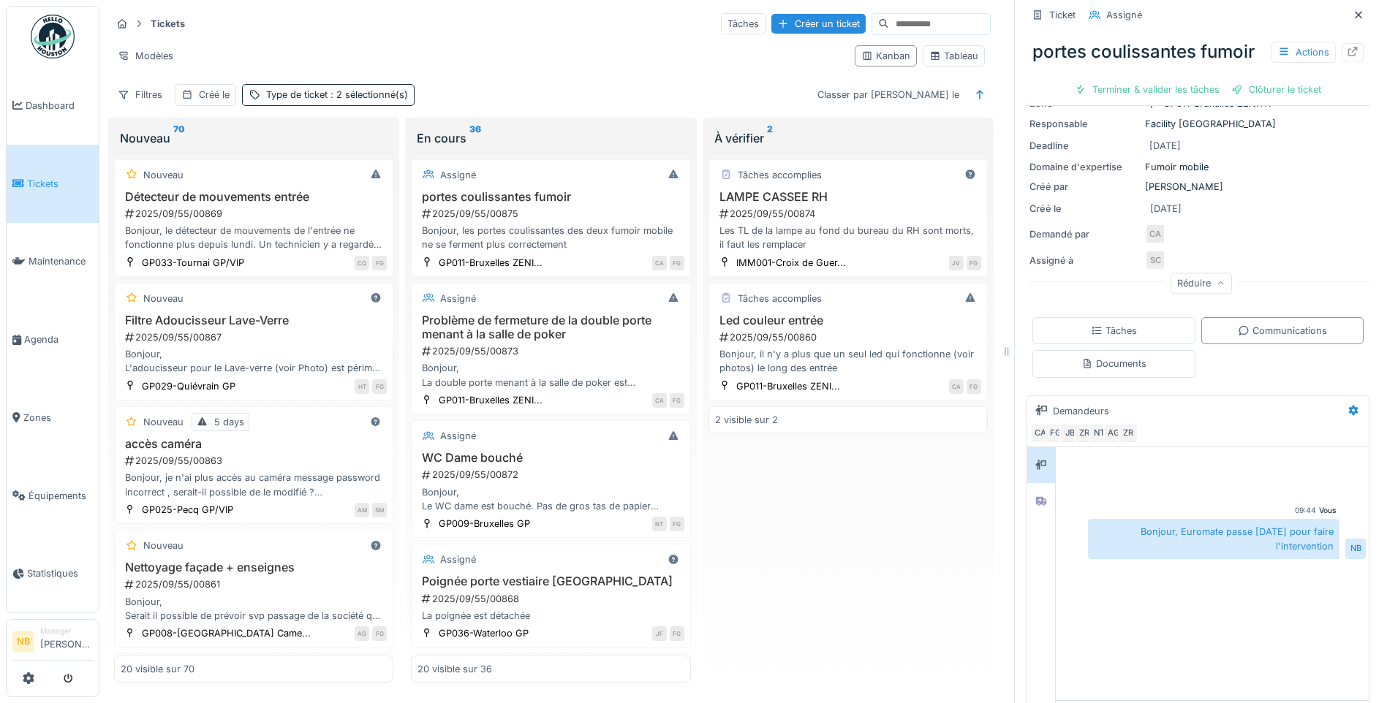
scroll to position [189, 0]
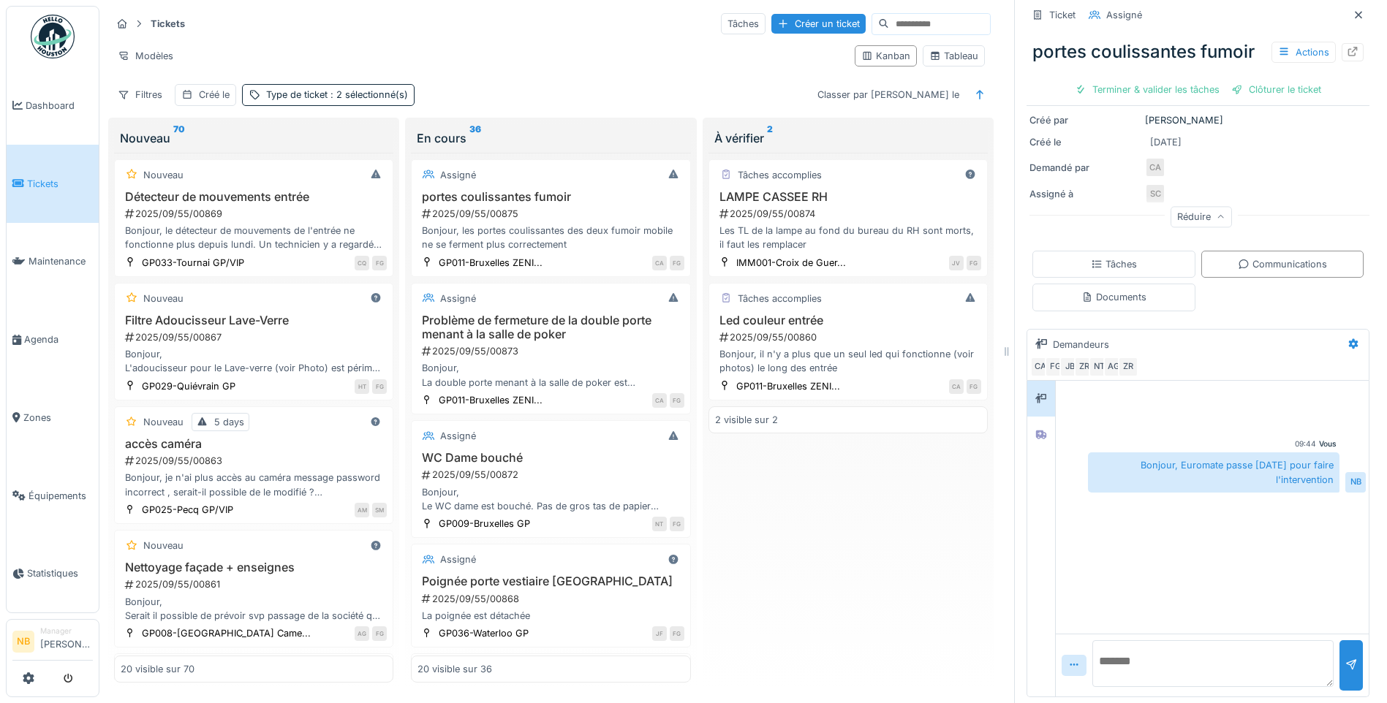
click at [1156, 655] on textarea at bounding box center [1212, 663] width 241 height 47
type textarea "**********"
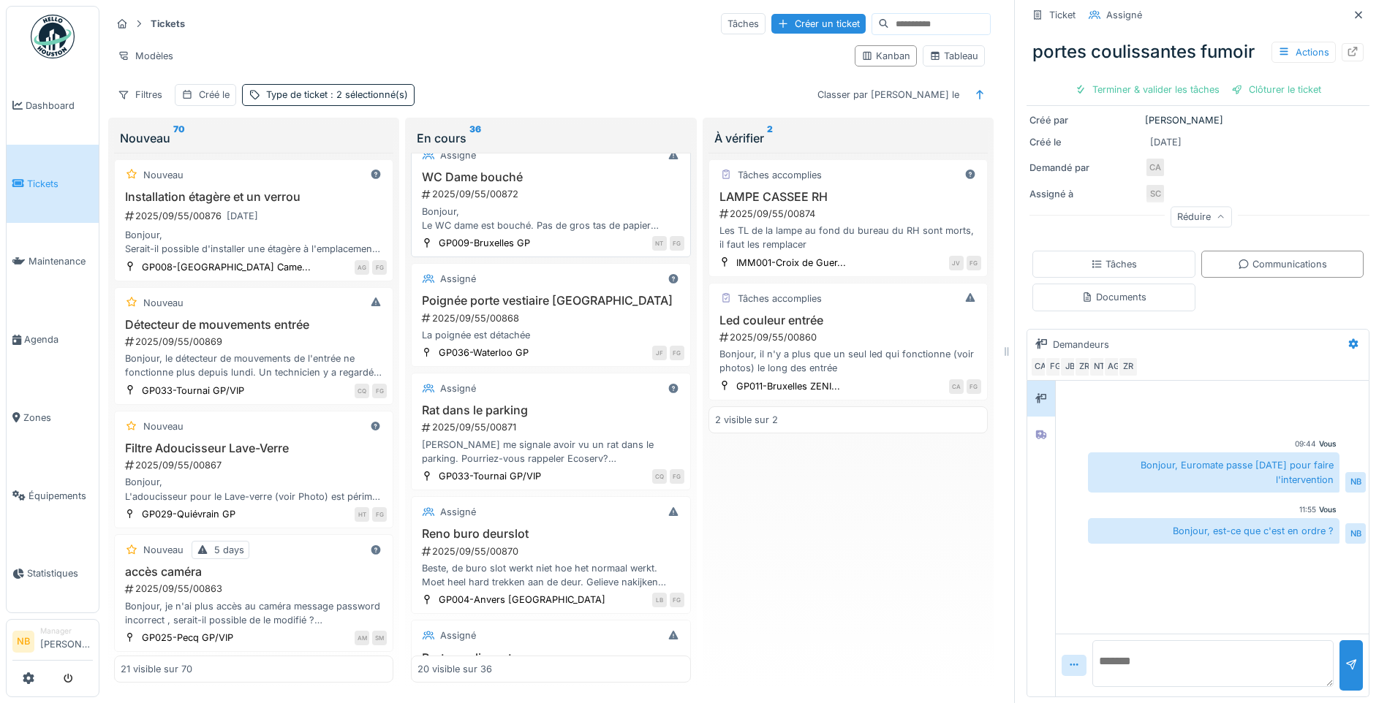
scroll to position [0, 0]
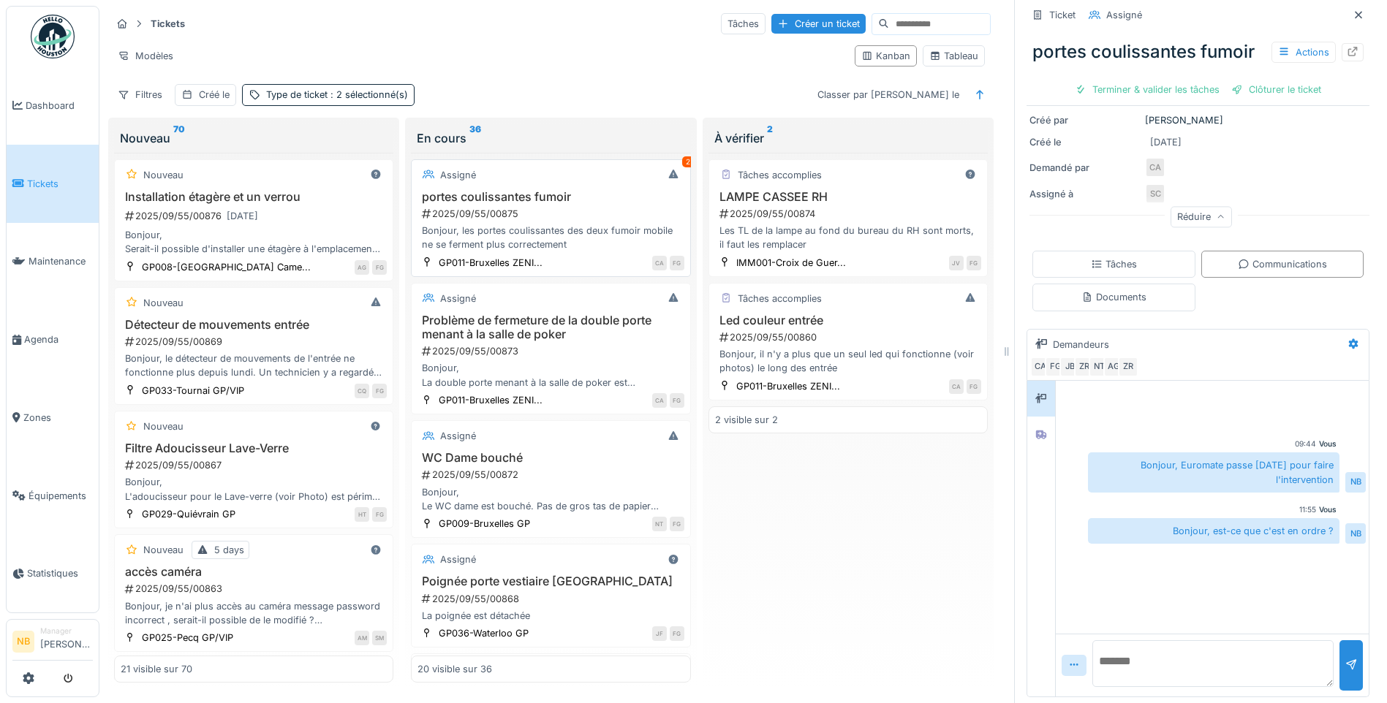
click at [593, 229] on div "Bonjour, les portes coulissantes des deux fumoir mobile ne se ferment plus corr…" at bounding box center [550, 238] width 266 height 28
click at [585, 187] on div "Assigné 2 portes coulissantes fumoir 2025/09/55/00875 Bonjour, les portes couli…" at bounding box center [550, 218] width 279 height 118
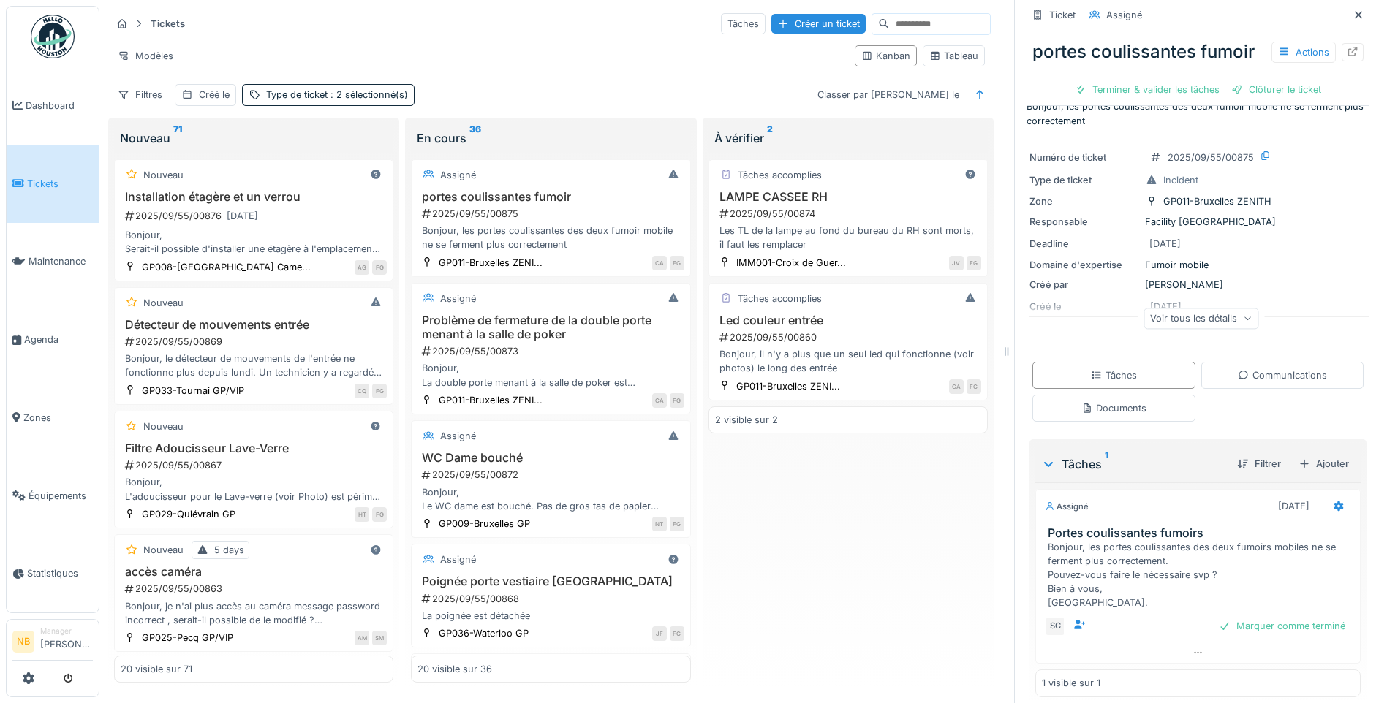
scroll to position [37, 0]
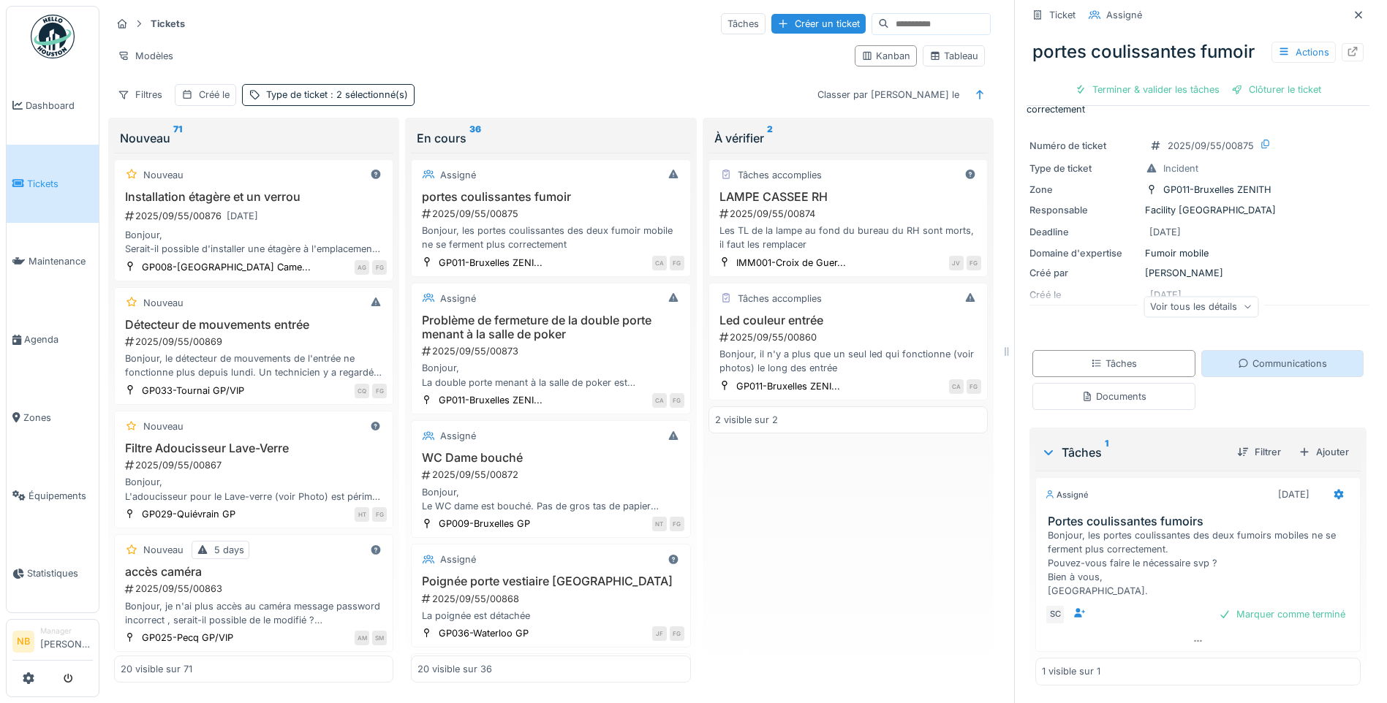
click at [1258, 365] on div "Communications" at bounding box center [1281, 364] width 89 height 14
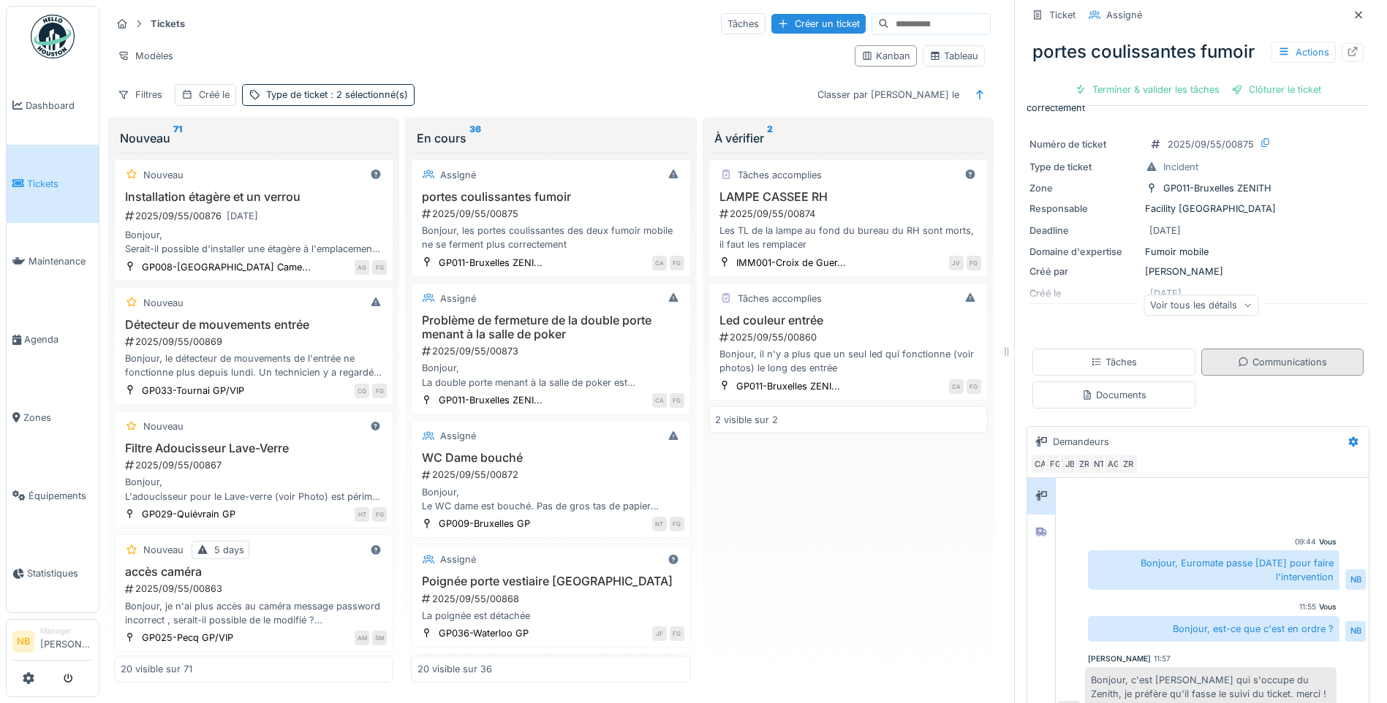
scroll to position [11, 0]
click at [1183, 300] on div "Voir tous les détails" at bounding box center [1200, 305] width 115 height 21
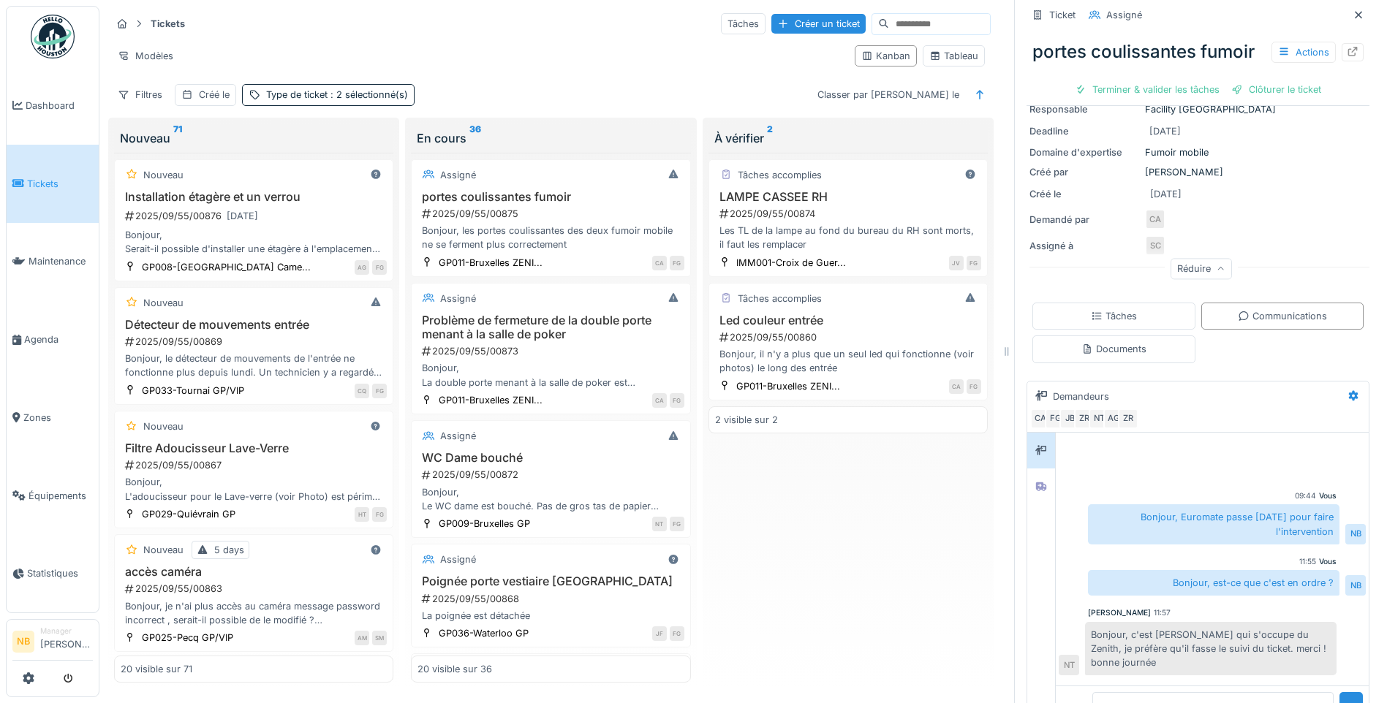
scroll to position [189, 0]
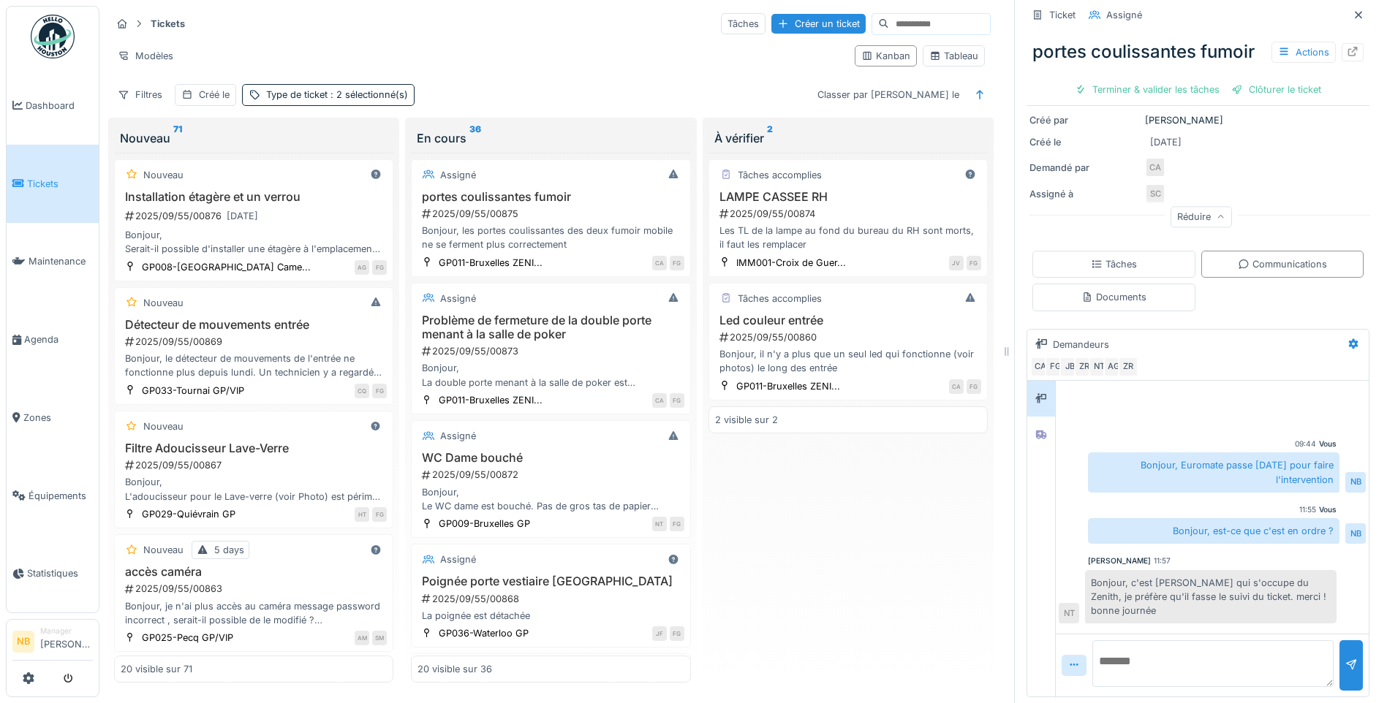
click at [1198, 646] on textarea at bounding box center [1212, 663] width 241 height 47
click at [1263, 646] on textarea at bounding box center [1212, 663] width 241 height 47
drag, startPoint x: 1090, startPoint y: 649, endPoint x: 1279, endPoint y: 711, distance: 199.2
click at [1279, 702] on html "Dashboard Tickets Maintenance [GEOGRAPHIC_DATA] Zones Équipements Statistiques …" at bounding box center [693, 351] width 1387 height 703
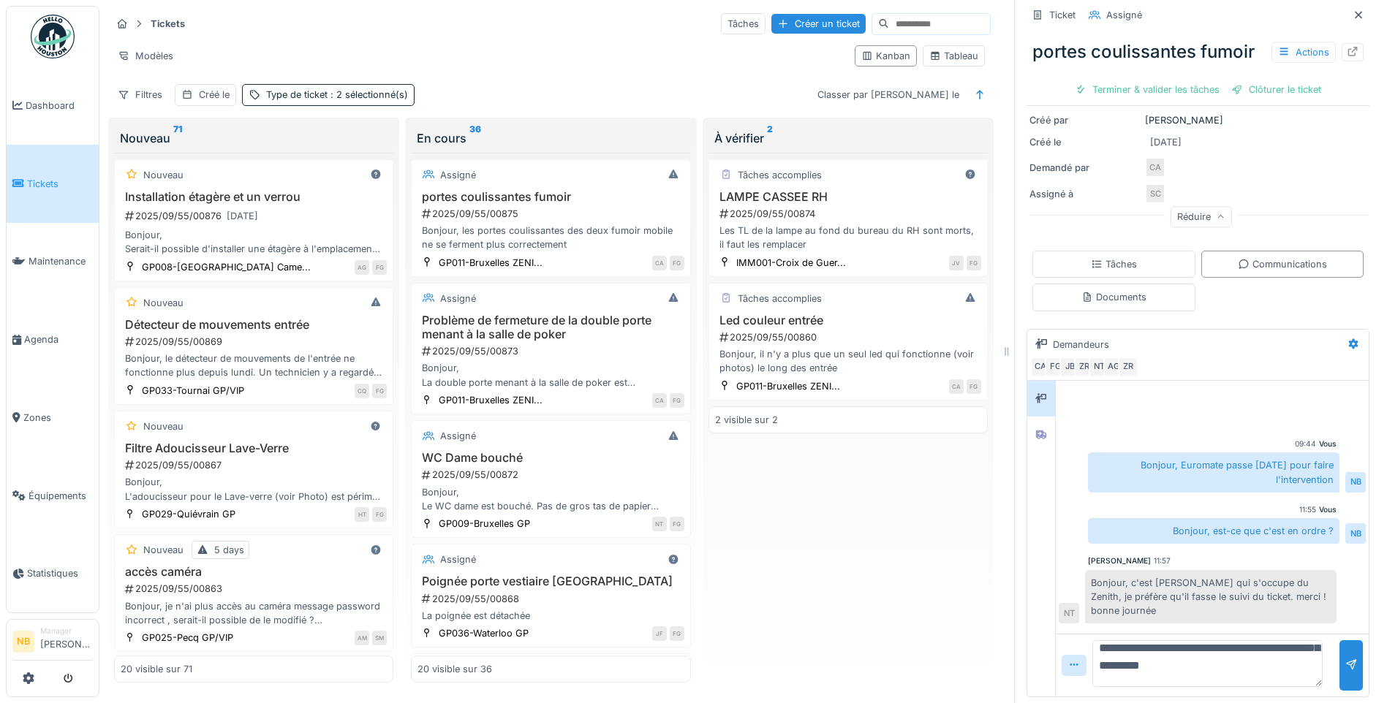
type textarea "**********"
click at [317, 212] on div "2025/09/55/00876 [DATE]" at bounding box center [255, 216] width 263 height 18
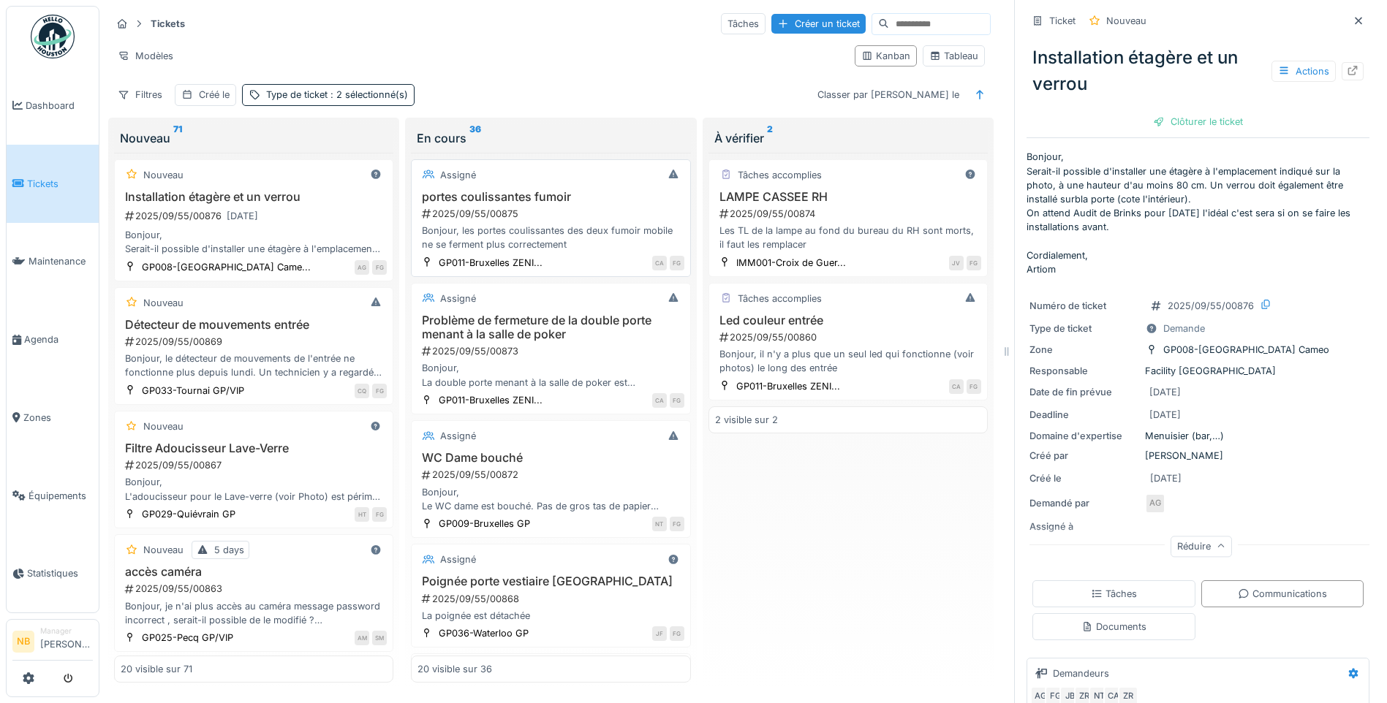
click at [572, 190] on h3 "portes coulissantes fumoir" at bounding box center [550, 197] width 266 height 14
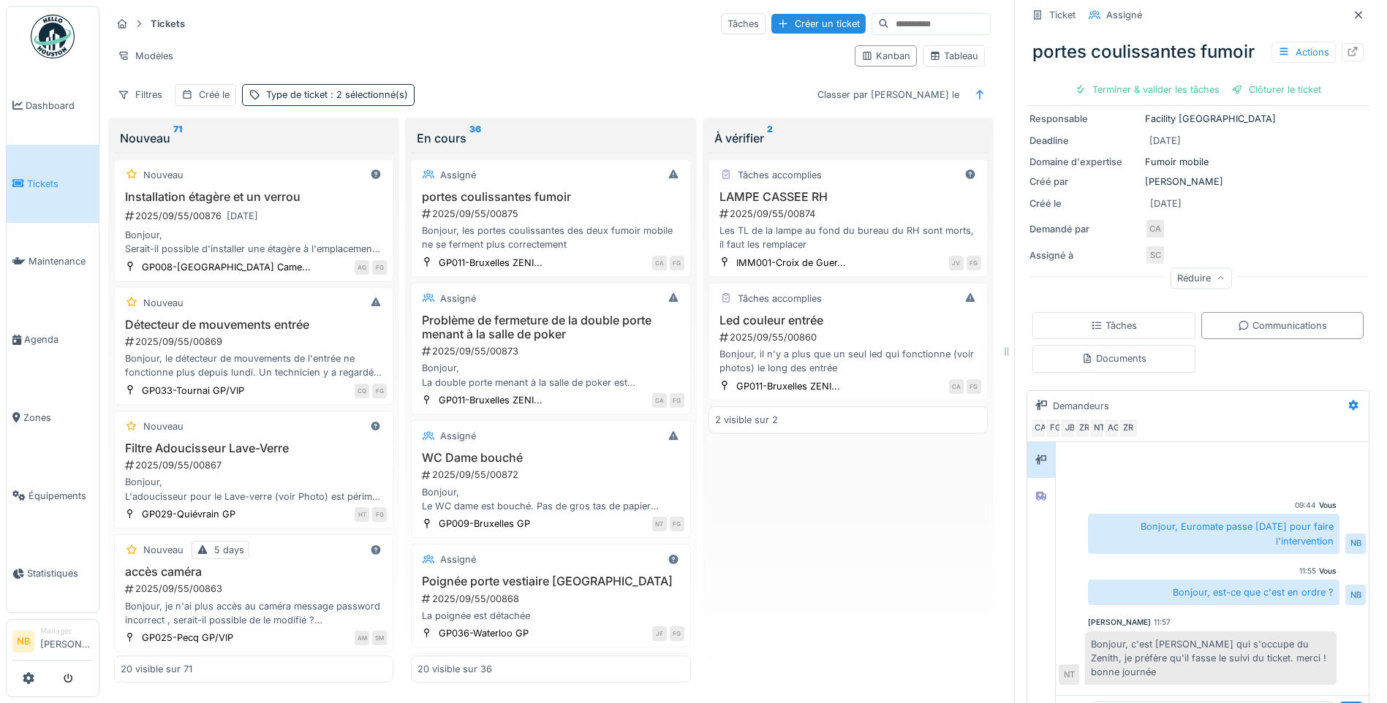
scroll to position [189, 0]
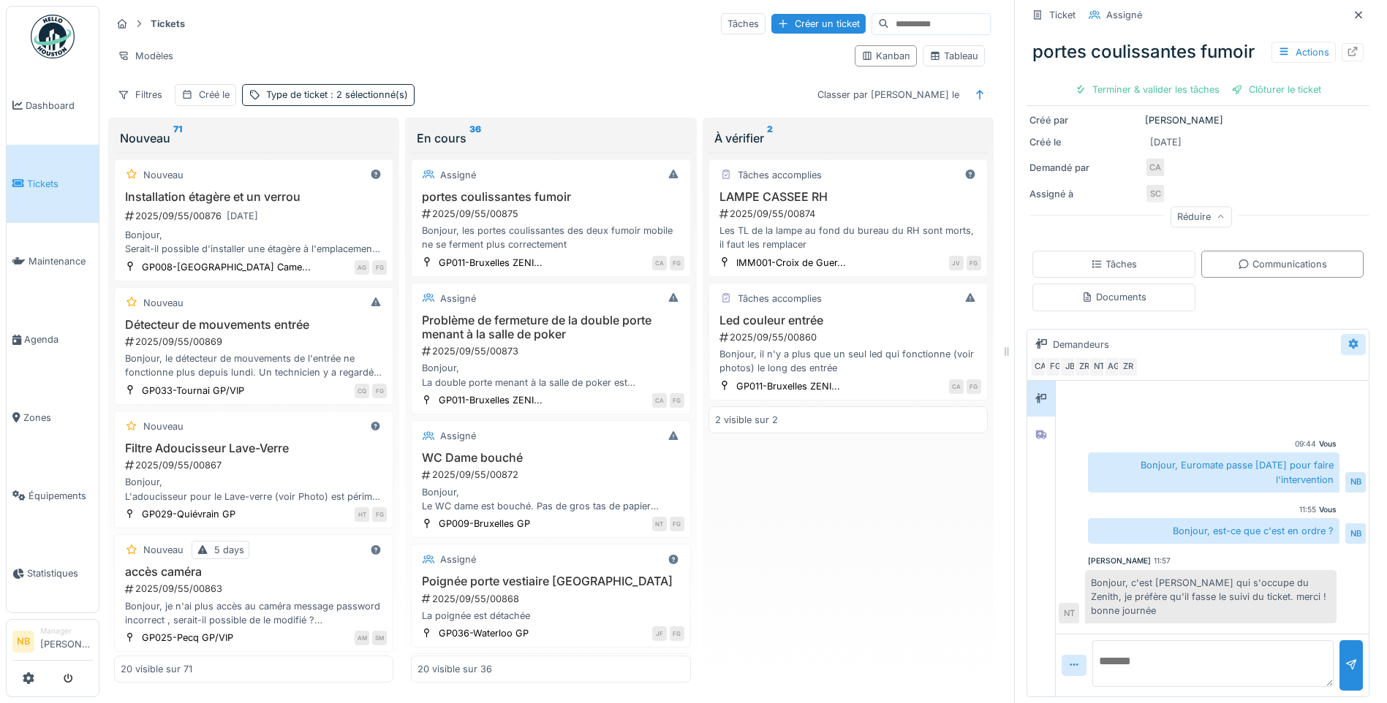
click at [1349, 339] on icon at bounding box center [1354, 344] width 10 height 10
click at [1260, 366] on div "Modifier" at bounding box center [1261, 377] width 137 height 22
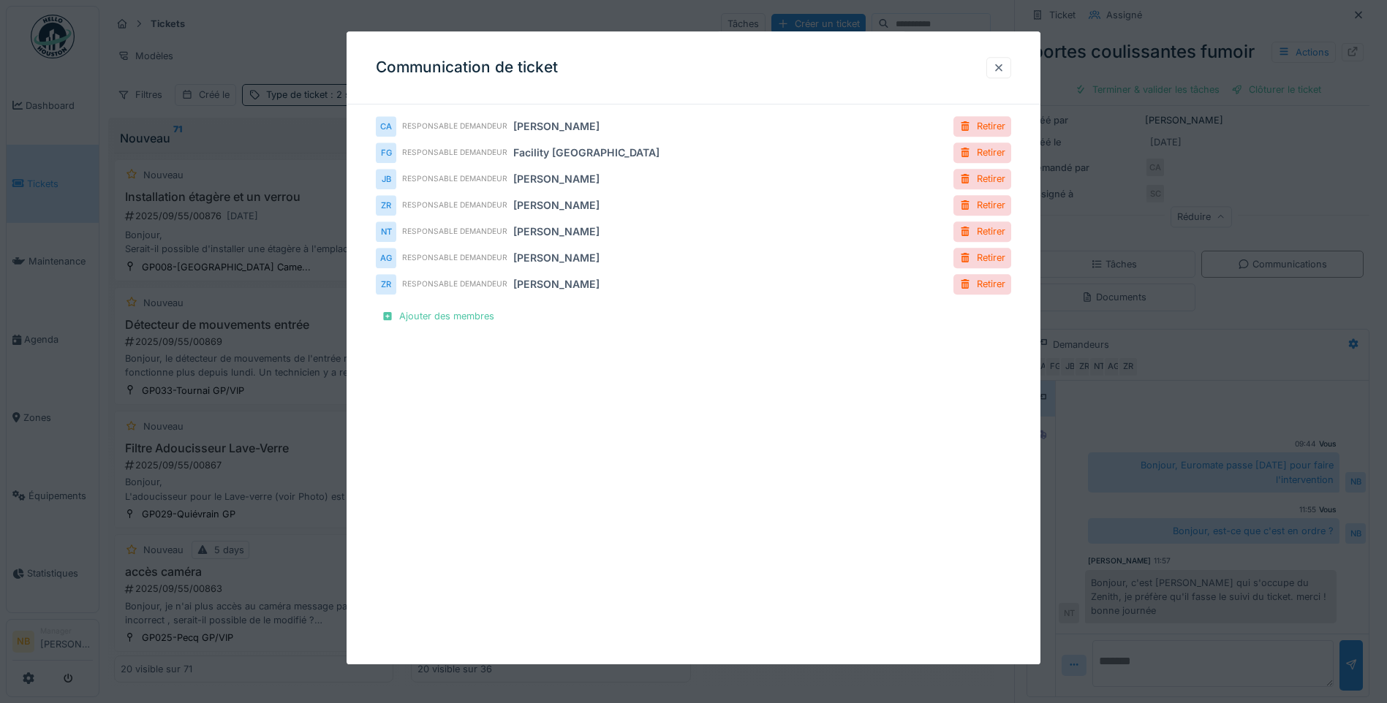
click at [1004, 69] on div at bounding box center [999, 68] width 12 height 14
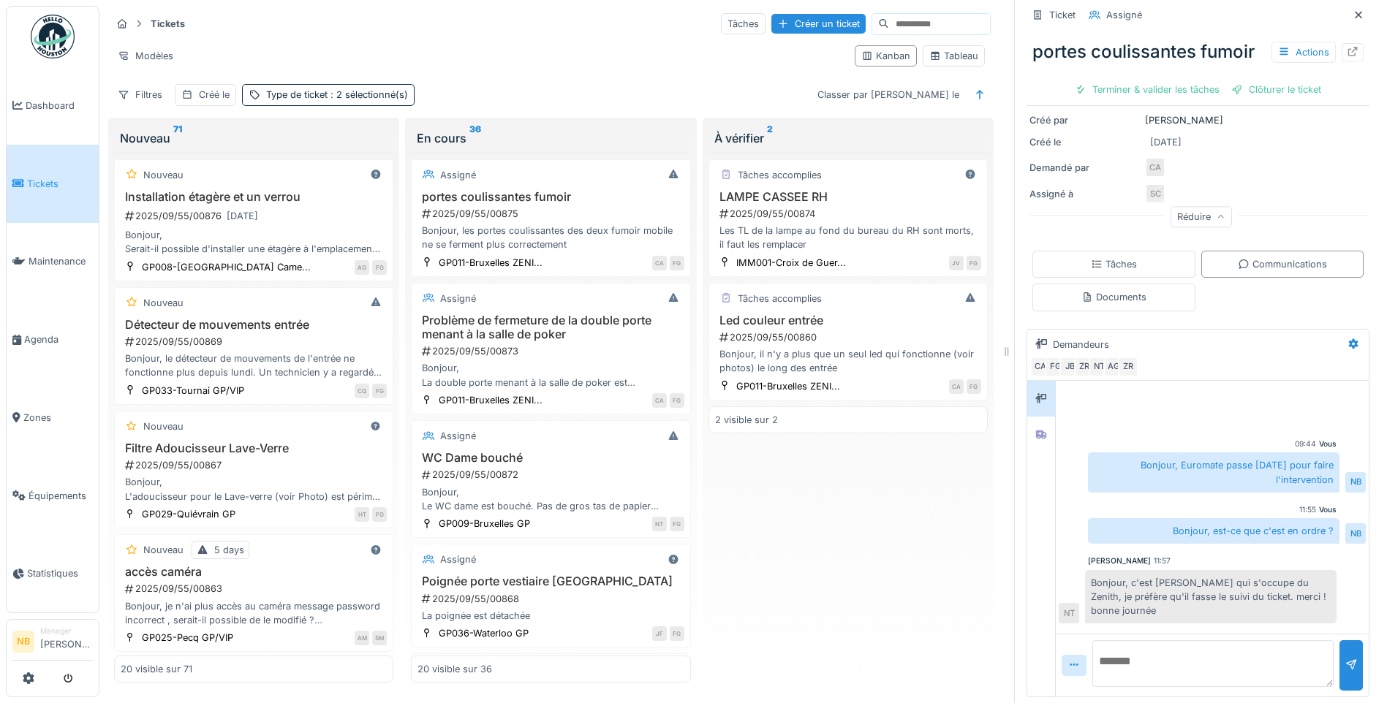
click at [1111, 652] on textarea at bounding box center [1212, 663] width 241 height 47
paste textarea "**********"
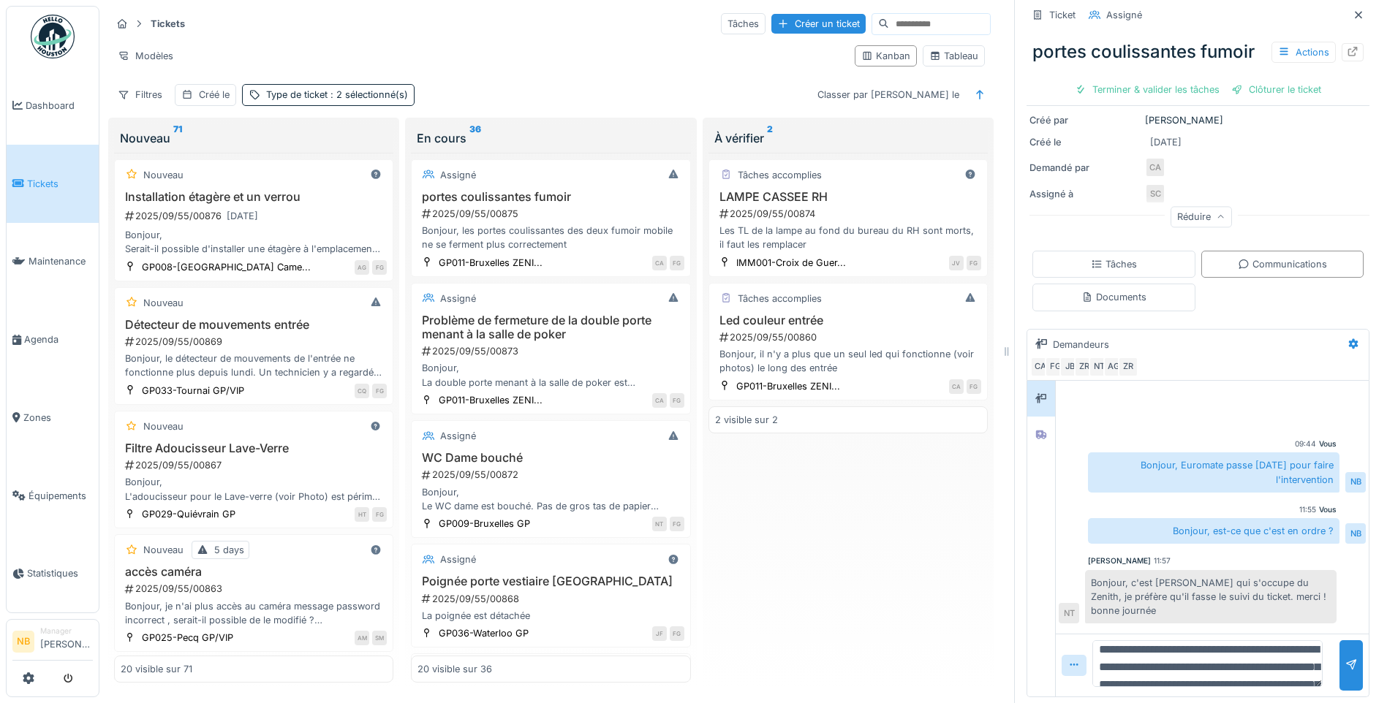
scroll to position [0, 0]
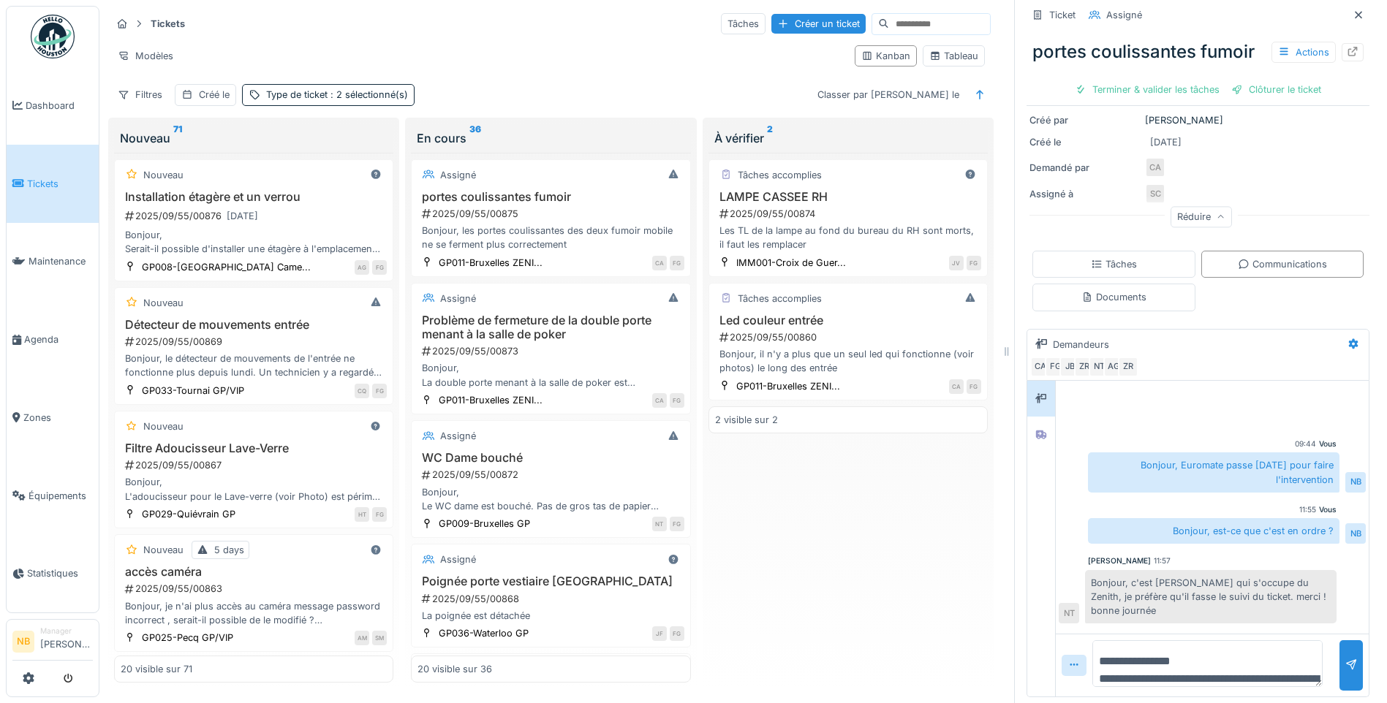
drag, startPoint x: 1164, startPoint y: 633, endPoint x: 1164, endPoint y: 655, distance: 21.9
click at [1164, 655] on textarea "**********" at bounding box center [1207, 663] width 230 height 47
type textarea "**********"
click at [1176, 663] on textarea "**********" at bounding box center [1207, 663] width 230 height 47
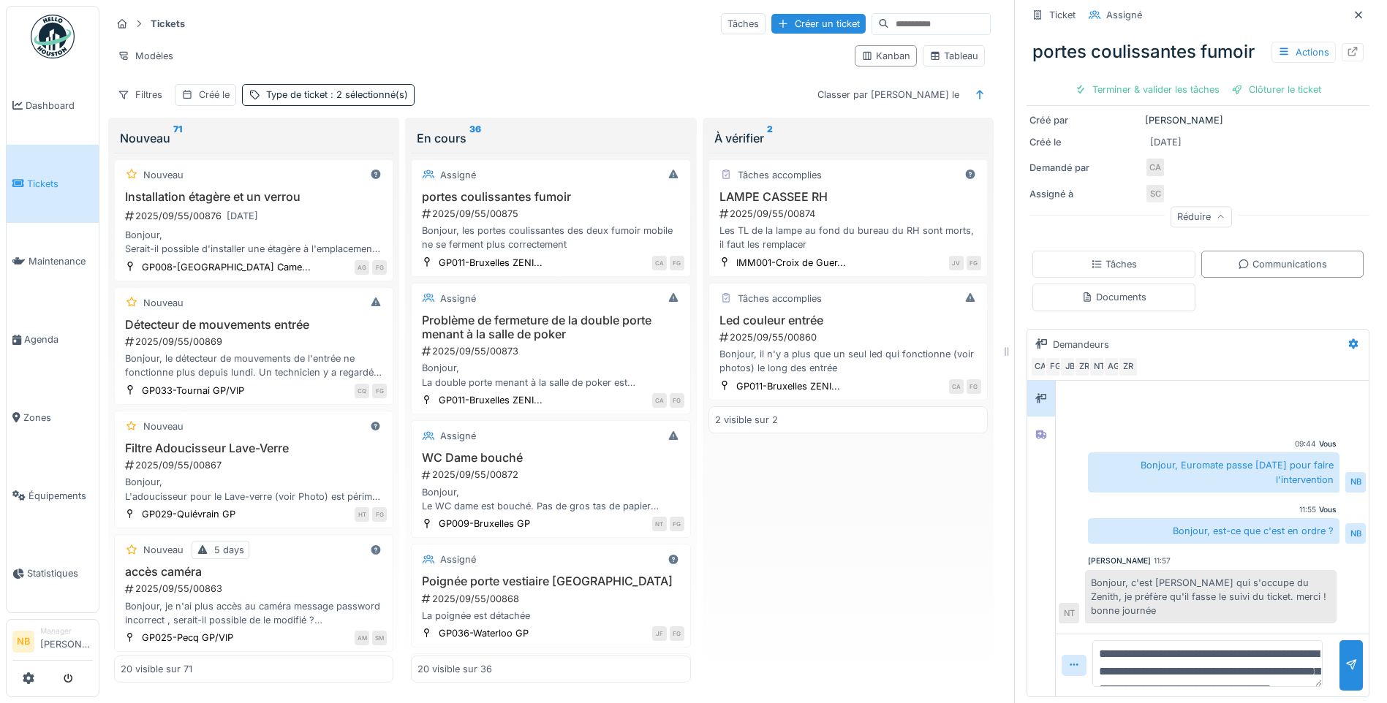
scroll to position [0, 0]
drag, startPoint x: 1176, startPoint y: 640, endPoint x: 1087, endPoint y: 609, distance: 94.3
click at [1087, 609] on div "**********" at bounding box center [1211, 539] width 313 height 316
click at [1099, 640] on textarea at bounding box center [1207, 663] width 230 height 47
click at [1128, 653] on textarea at bounding box center [1207, 663] width 230 height 47
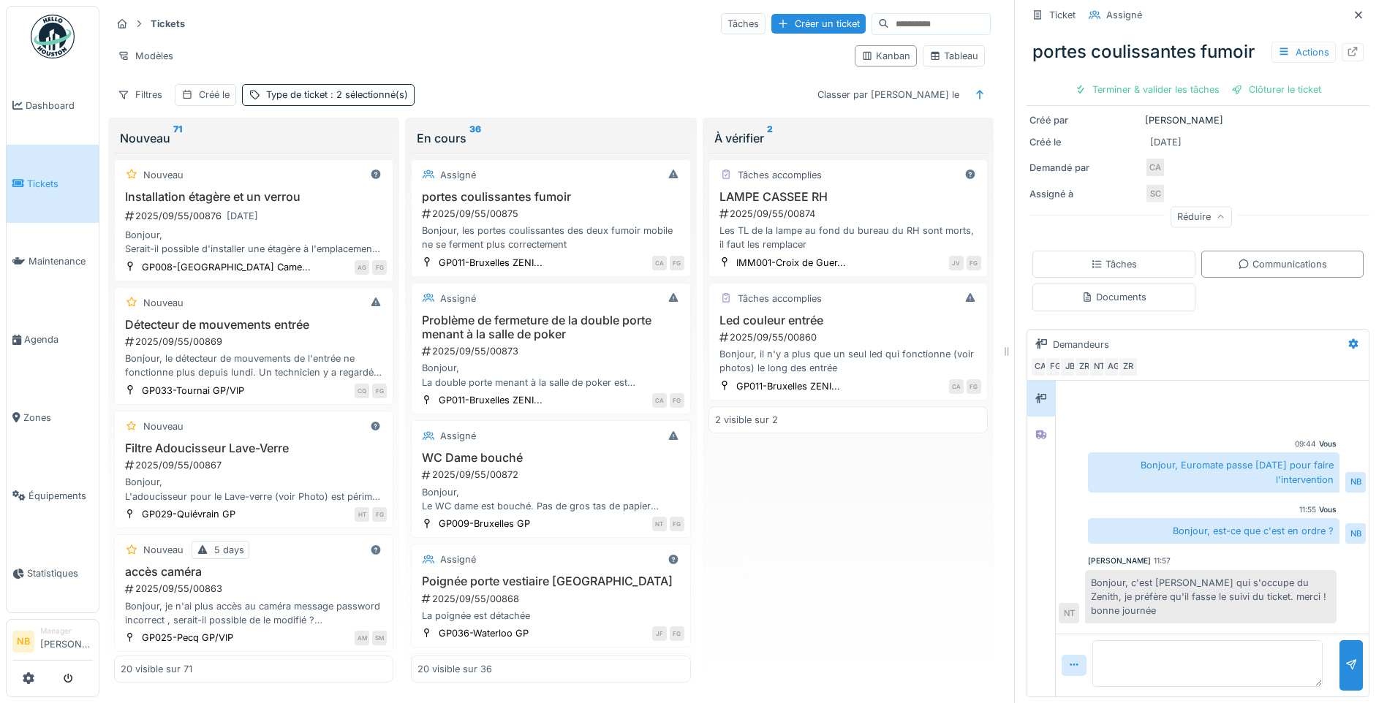
paste textarea "**********"
click at [1251, 670] on textarea "**********" at bounding box center [1207, 663] width 230 height 47
type textarea "**********"
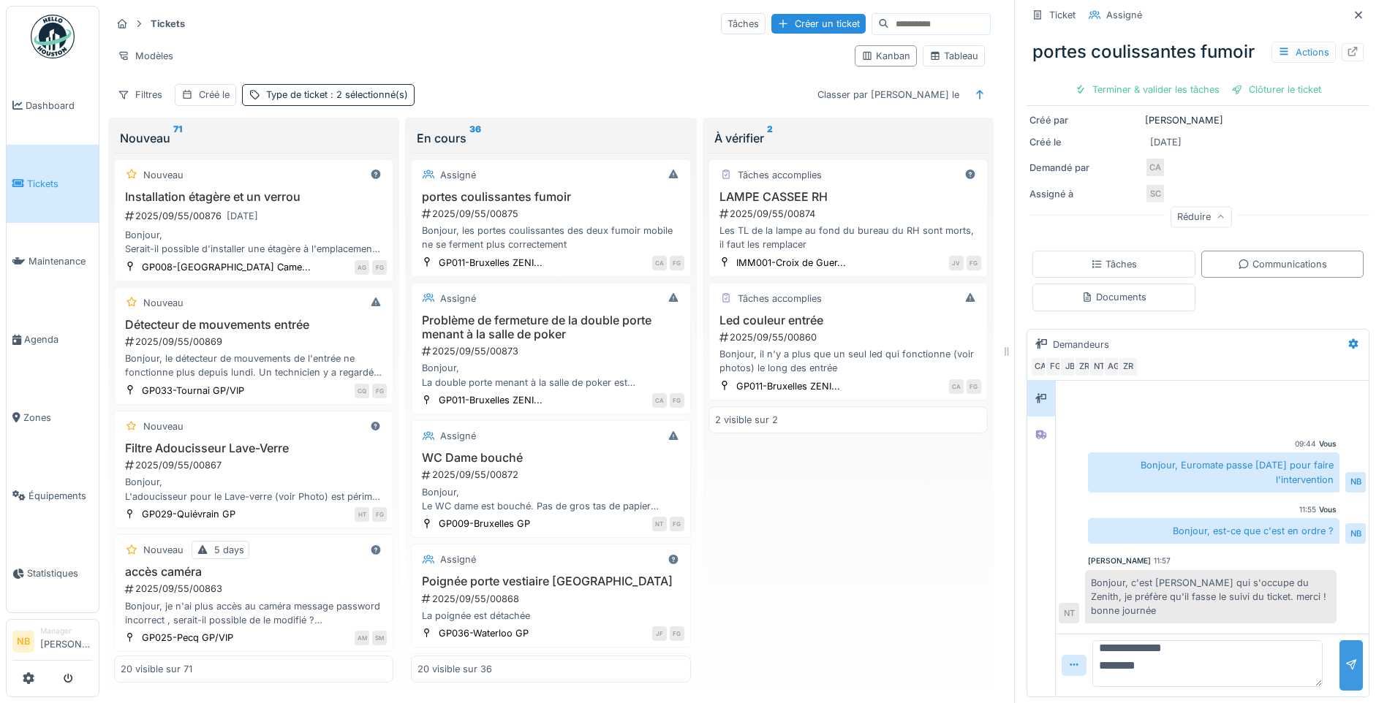
click at [1339, 651] on div at bounding box center [1350, 665] width 23 height 50
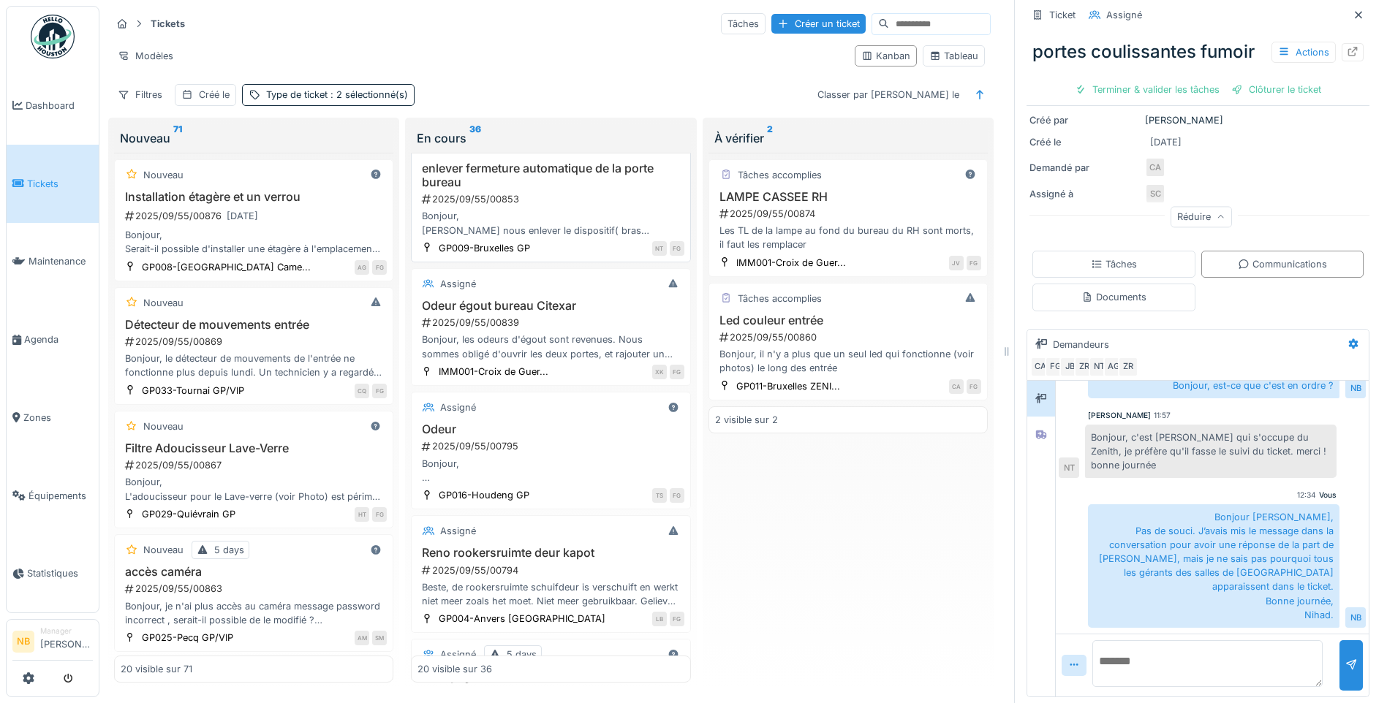
scroll to position [2020, 0]
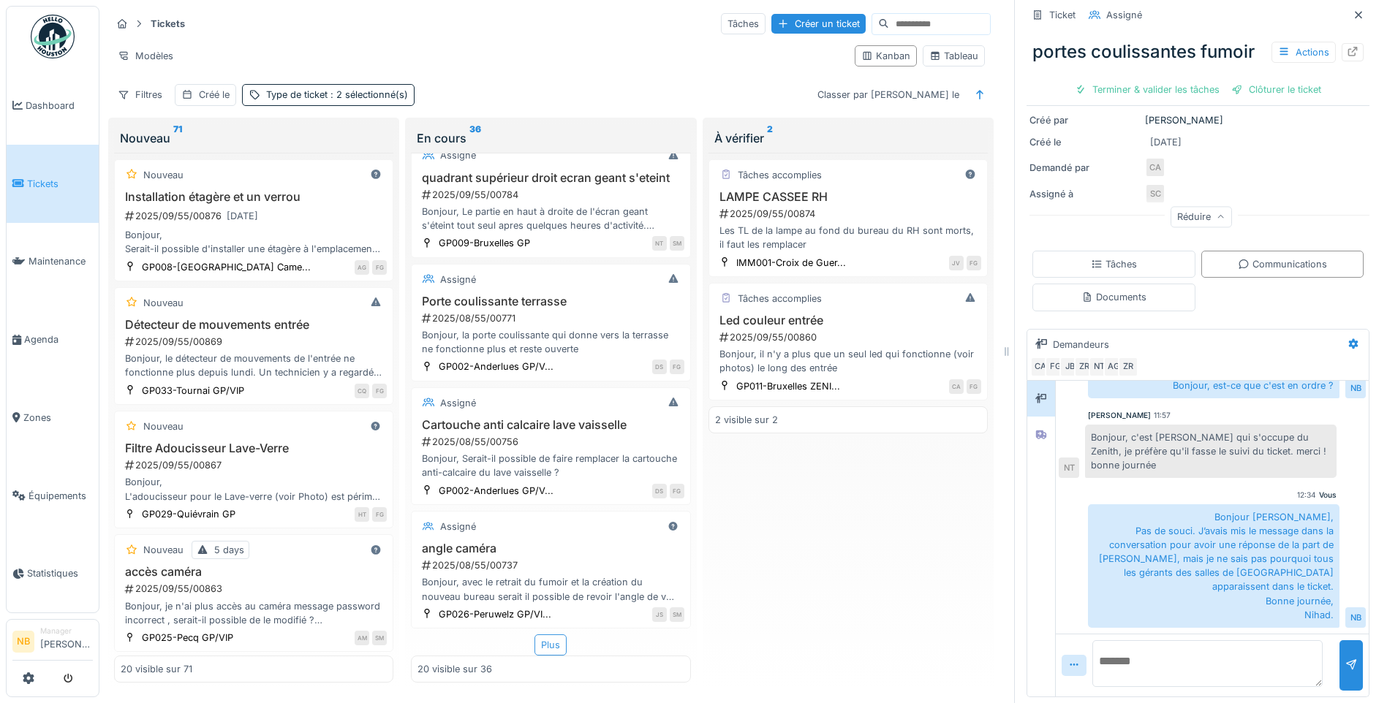
click at [542, 634] on div "Plus" at bounding box center [550, 644] width 32 height 21
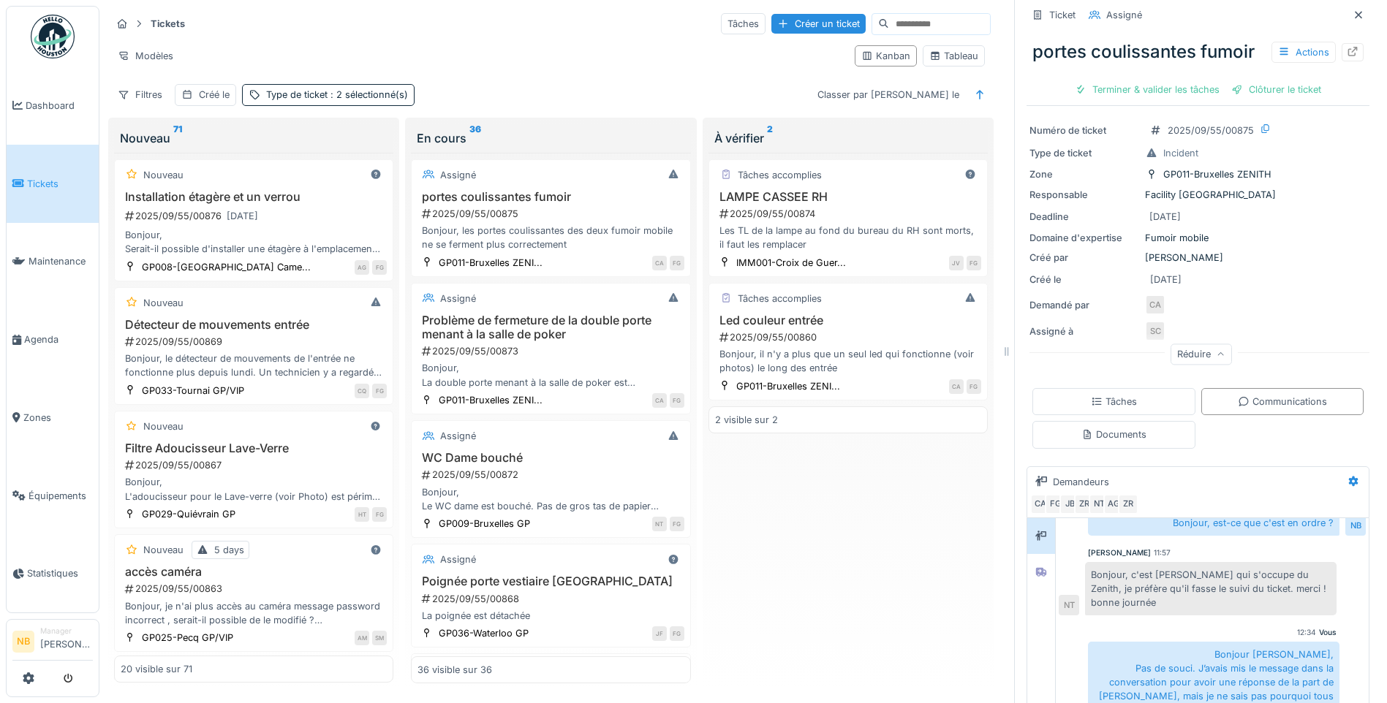
scroll to position [0, 0]
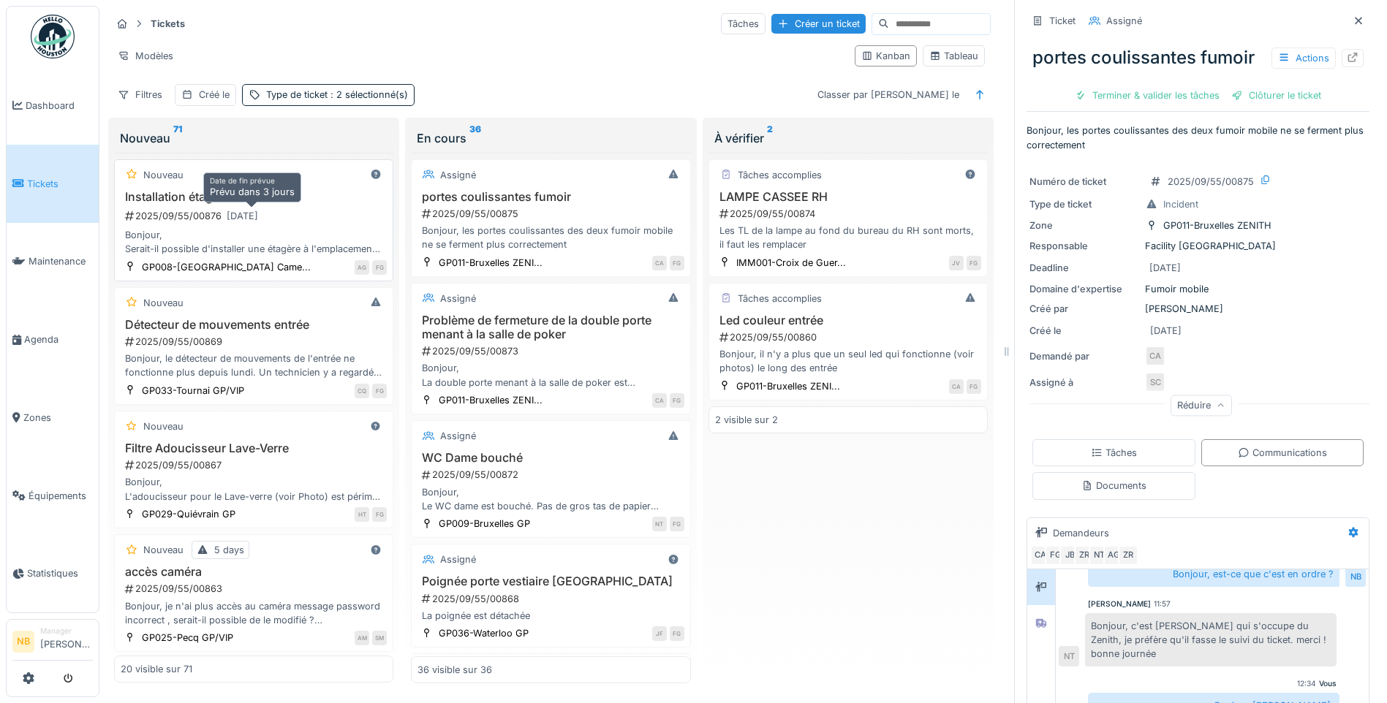
click at [247, 219] on div "[DATE]" at bounding box center [242, 216] width 31 height 14
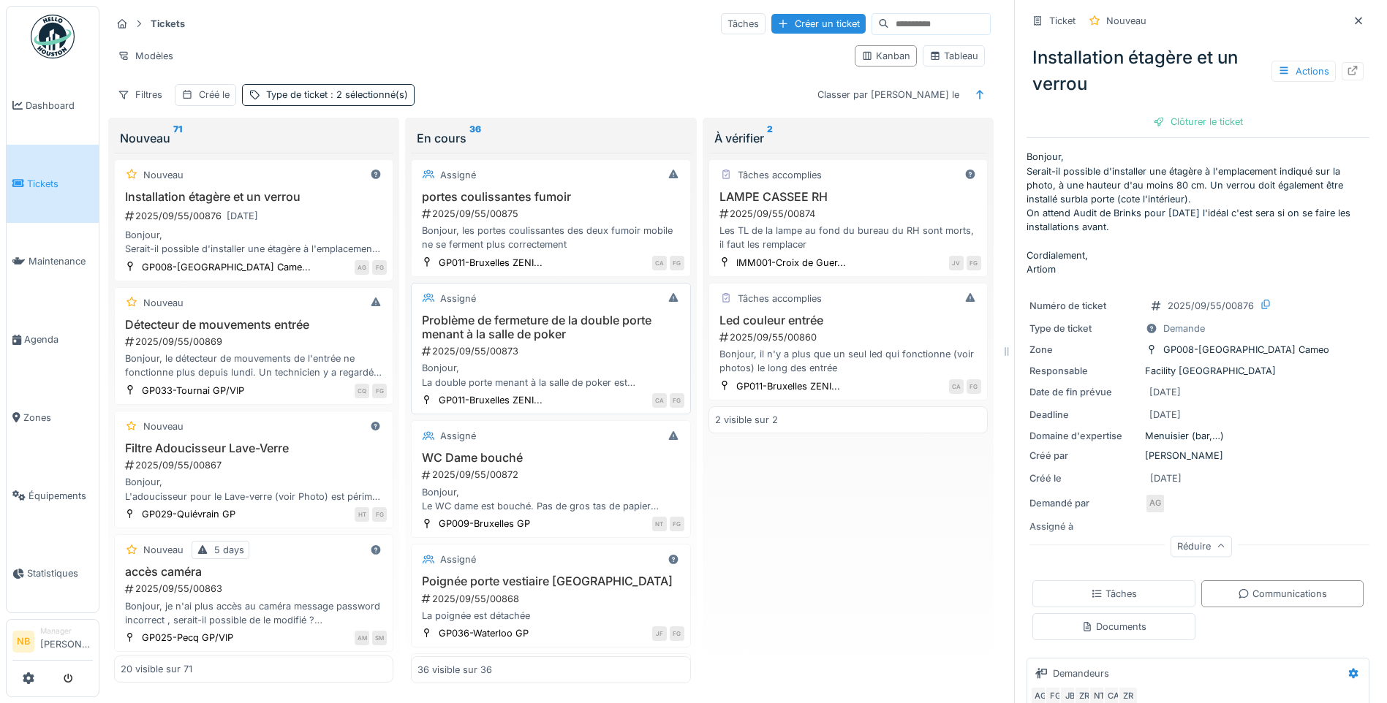
click at [585, 349] on div "2025/09/55/00873" at bounding box center [551, 351] width 263 height 14
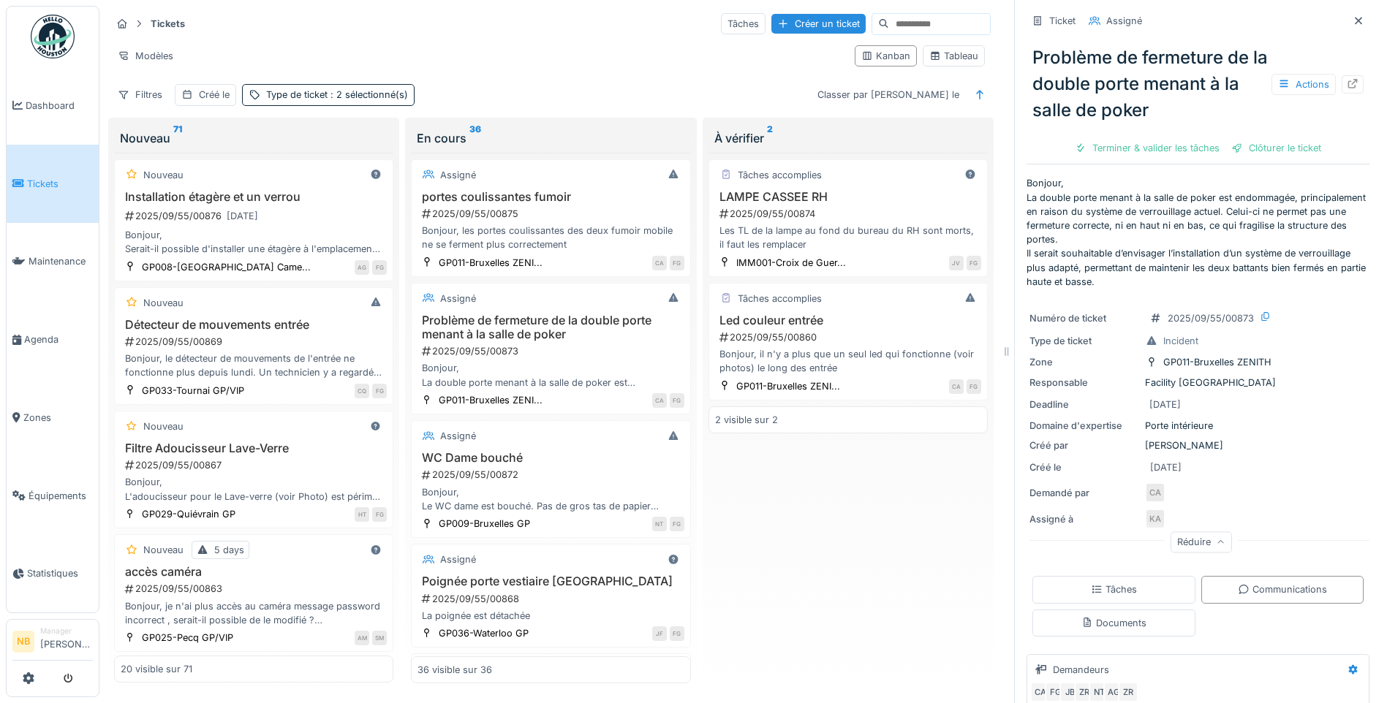
click at [811, 485] on div "Tâches accomplies LAMPE CASSEE RH 2025/09/55/00874 Les TL de la lampe au fond d…" at bounding box center [847, 418] width 279 height 531
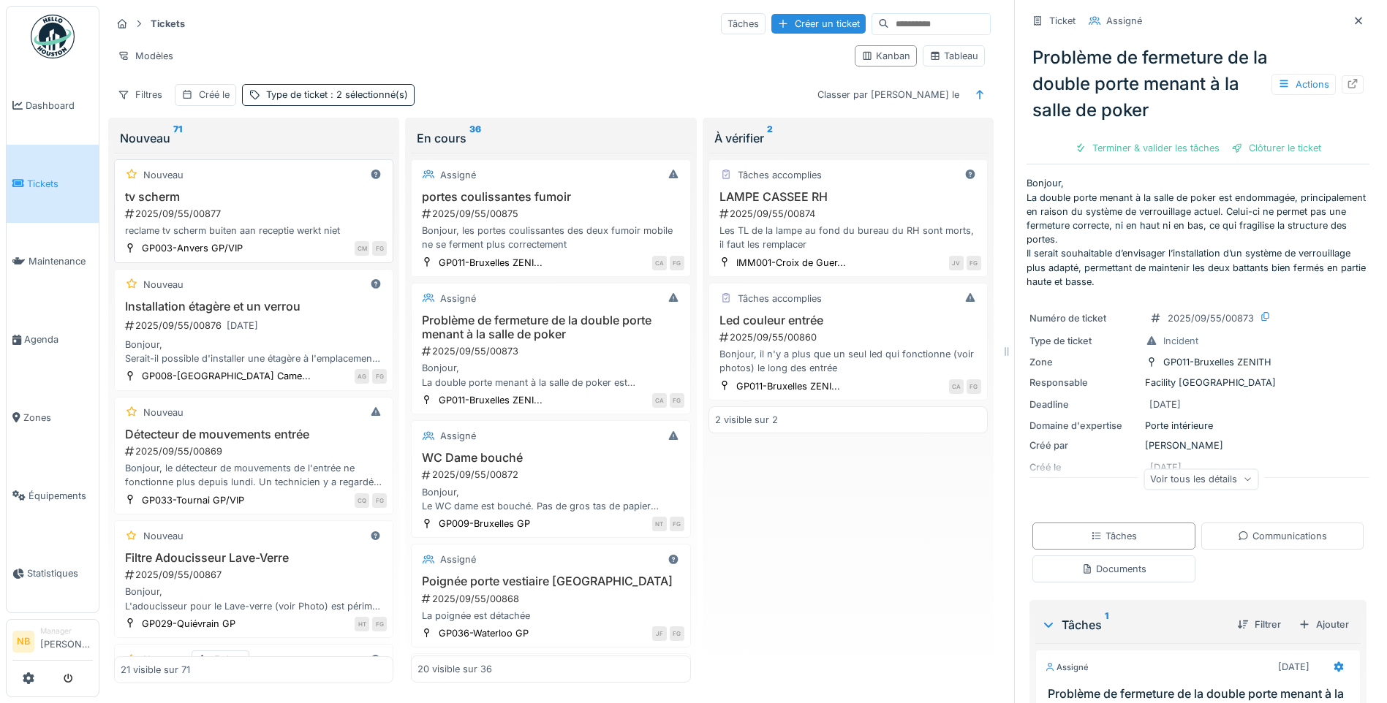
click at [294, 234] on div "reclame tv scherm buiten aan receptie werkt niet" at bounding box center [254, 231] width 266 height 14
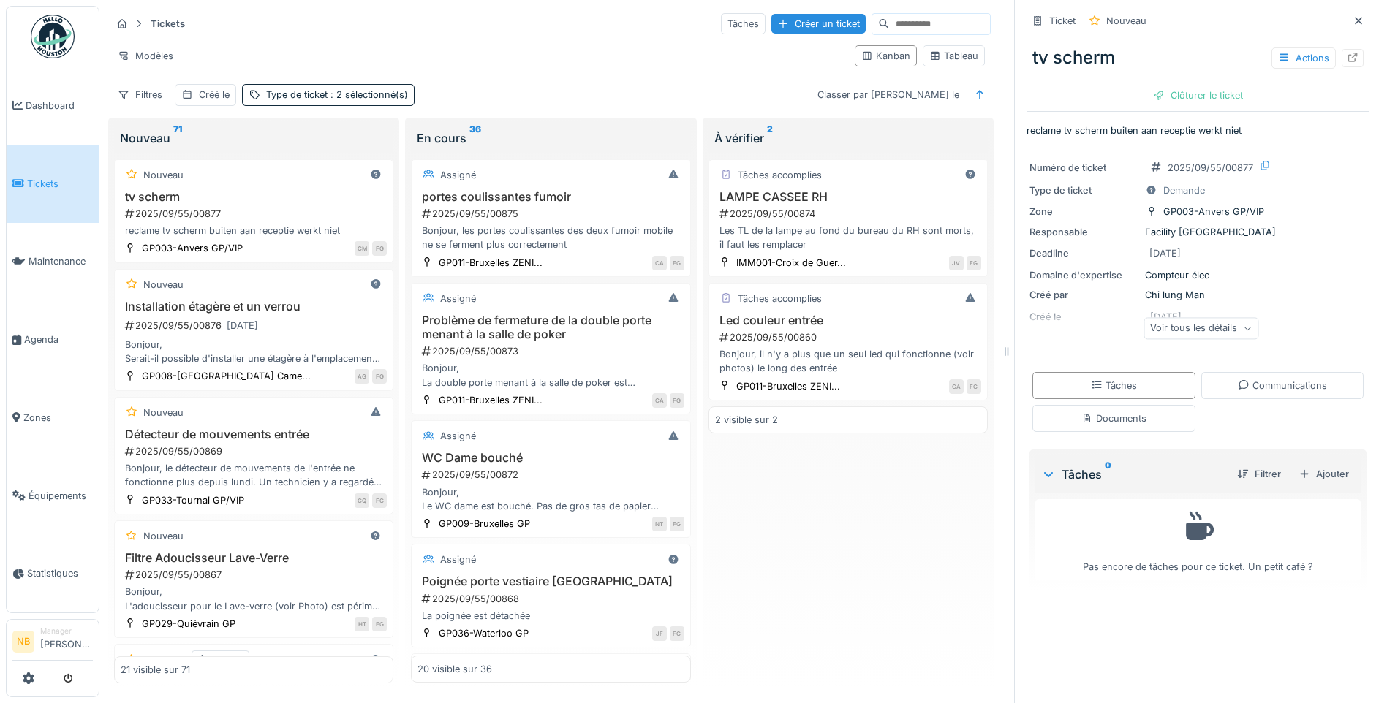
click at [1209, 333] on div "Voir tous les détails" at bounding box center [1200, 328] width 115 height 21
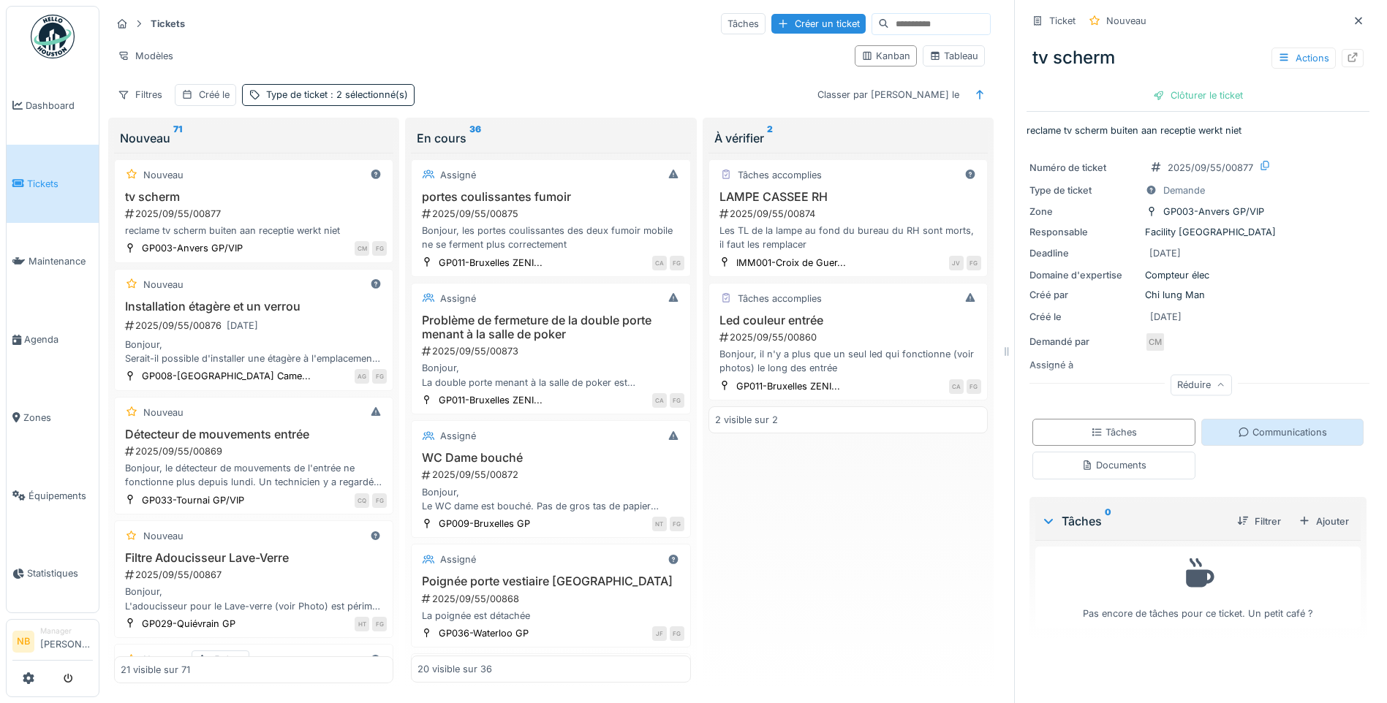
click at [1290, 431] on div "Communications" at bounding box center [1281, 432] width 89 height 14
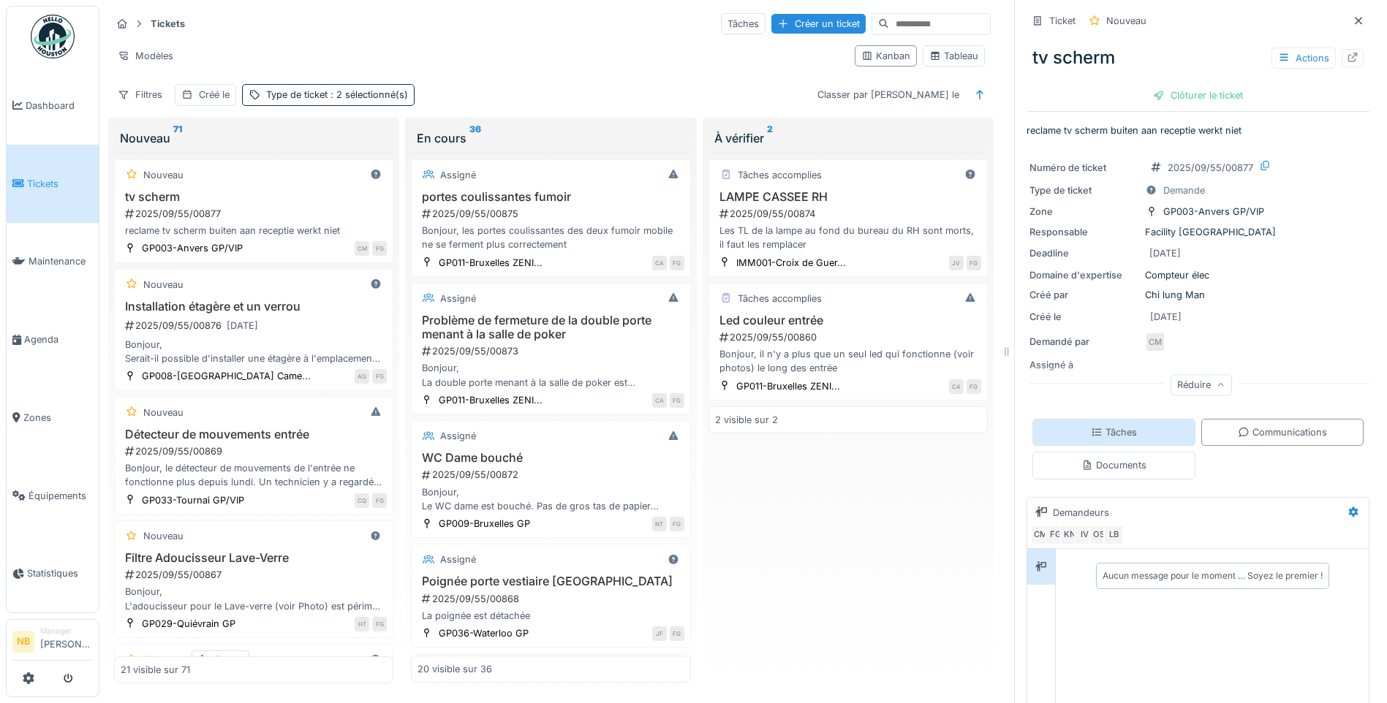
click at [1110, 425] on div "Tâches" at bounding box center [1114, 432] width 46 height 14
